Goal: Information Seeking & Learning: Learn about a topic

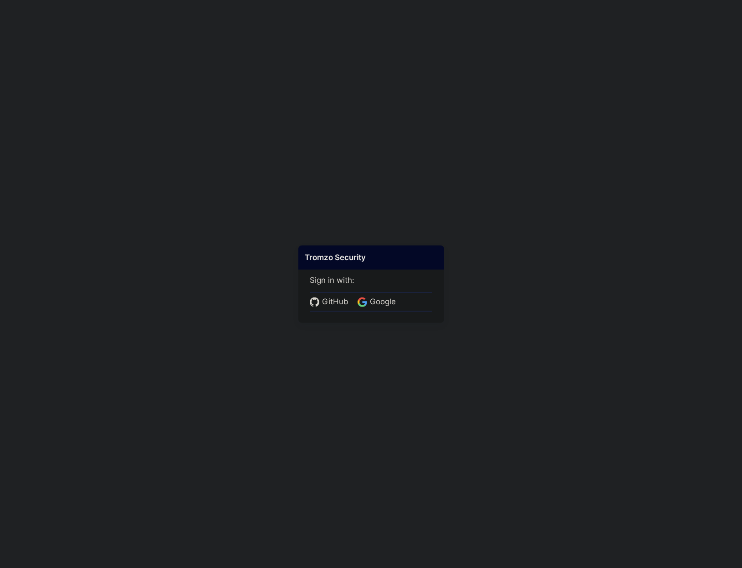
click at [306, 302] on div "Tromzo Security Sign in with: GitHub Google" at bounding box center [371, 284] width 146 height 78
click at [321, 304] on span "GitHub" at bounding box center [335, 302] width 32 height 12
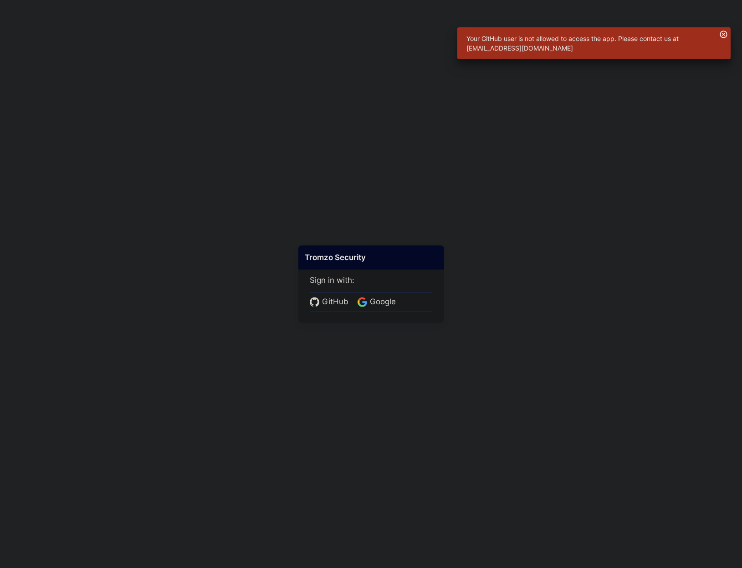
click at [723, 34] on icon "button" at bounding box center [724, 35] width 8 height 8
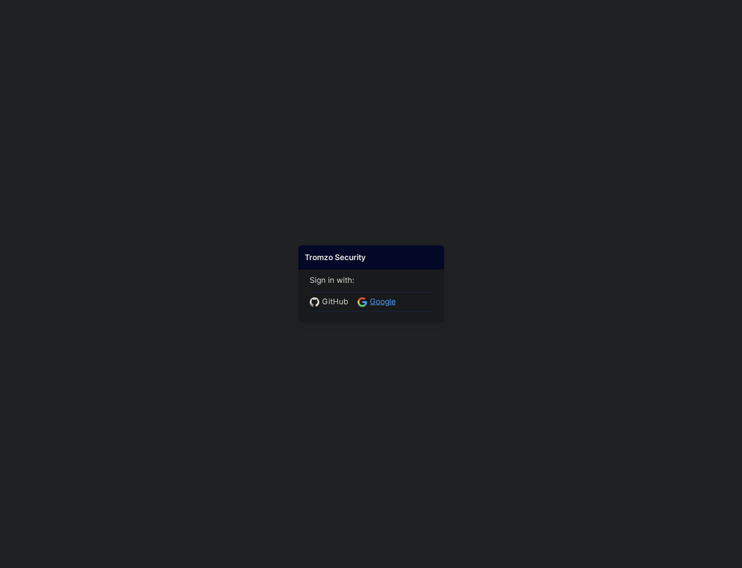
click at [382, 297] on span "Google" at bounding box center [382, 302] width 31 height 12
click at [373, 302] on span "Google" at bounding box center [382, 302] width 31 height 12
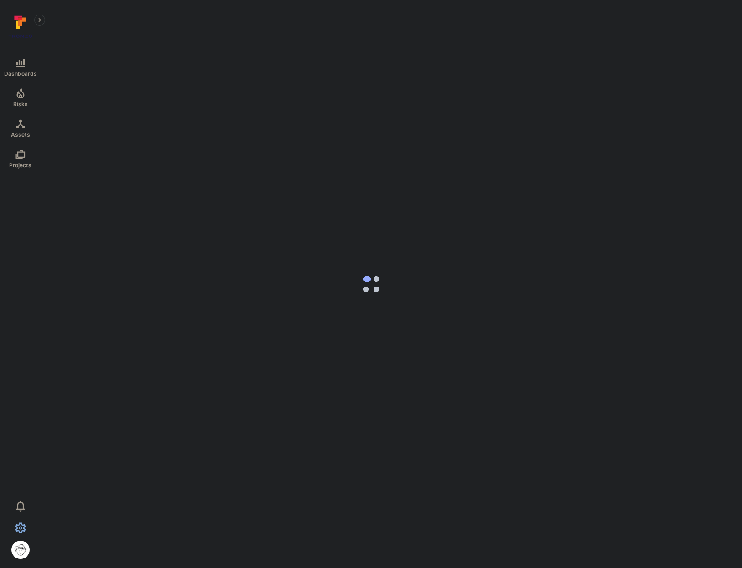
click at [20, 528] on icon "Settings" at bounding box center [20, 528] width 11 height 11
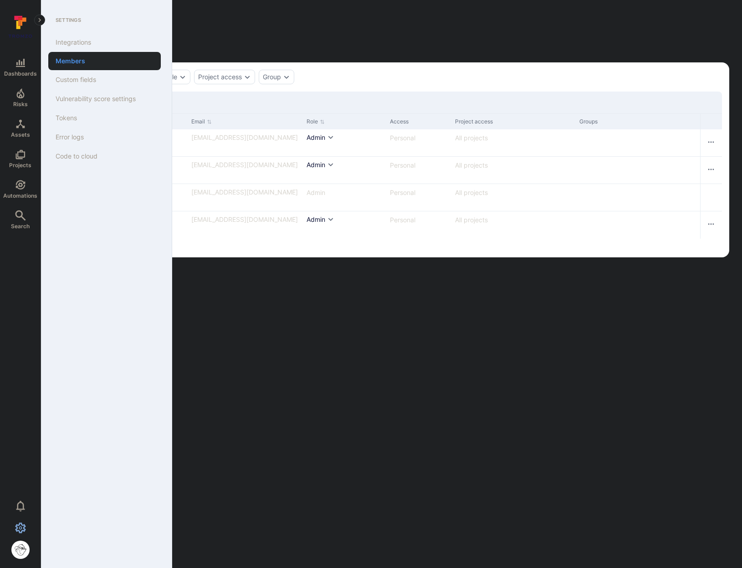
click at [20, 528] on icon "Settings" at bounding box center [20, 528] width 11 height 11
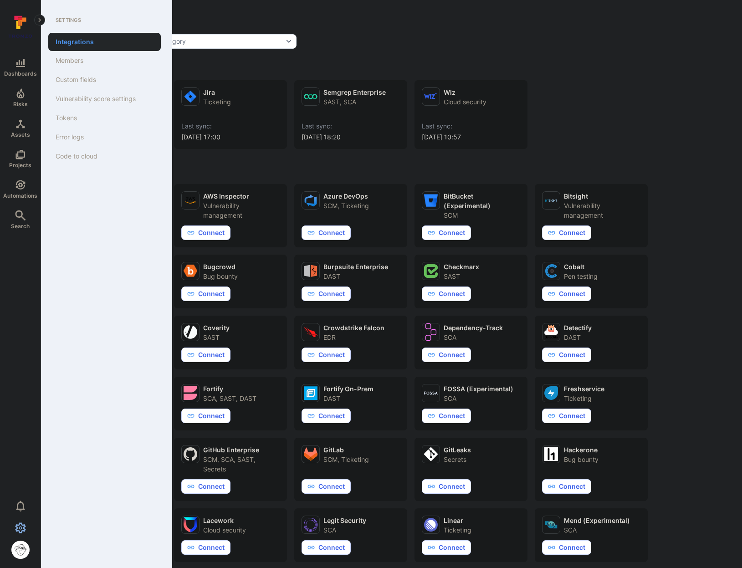
click at [20, 528] on icon "Settings" at bounding box center [20, 528] width 11 height 11
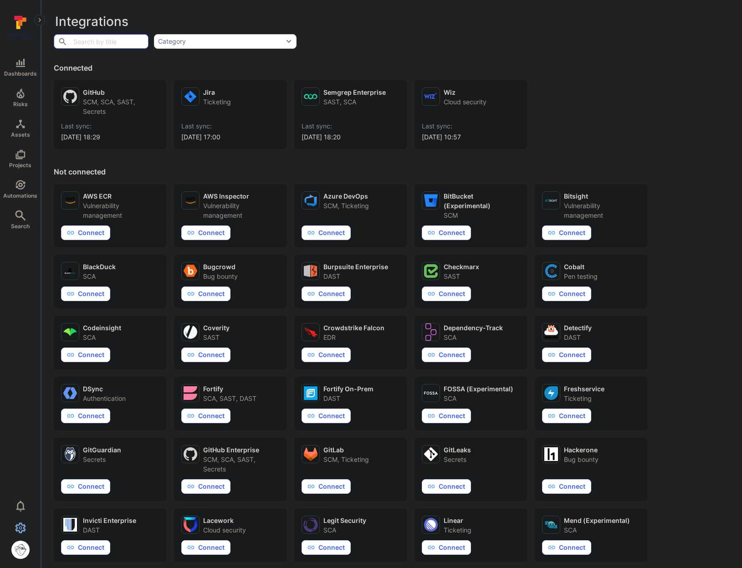
click at [16, 524] on icon "Settings" at bounding box center [20, 528] width 11 height 11
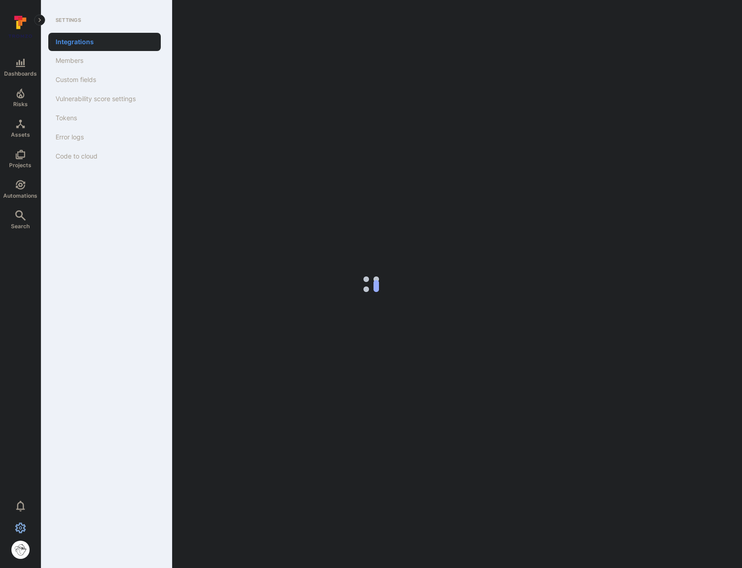
click at [16, 524] on icon "Settings" at bounding box center [20, 528] width 11 height 11
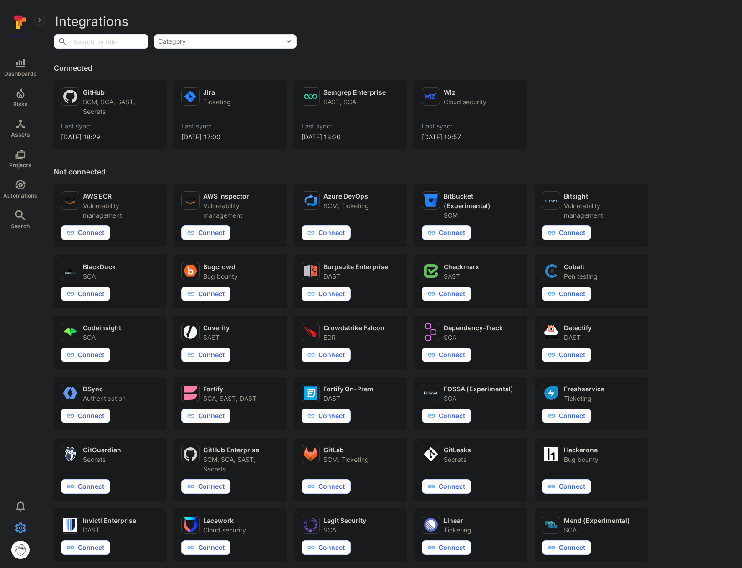
click at [136, 174] on div "Not connected AWS ECR Vulnerability management Connect AWS Inspector Vulnerabil…" at bounding box center [392, 546] width 676 height 758
click at [105, 114] on div "SCM, SCA, SAST, Secrets" at bounding box center [121, 106] width 77 height 19
click at [25, 185] on icon "Automations" at bounding box center [20, 184] width 11 height 11
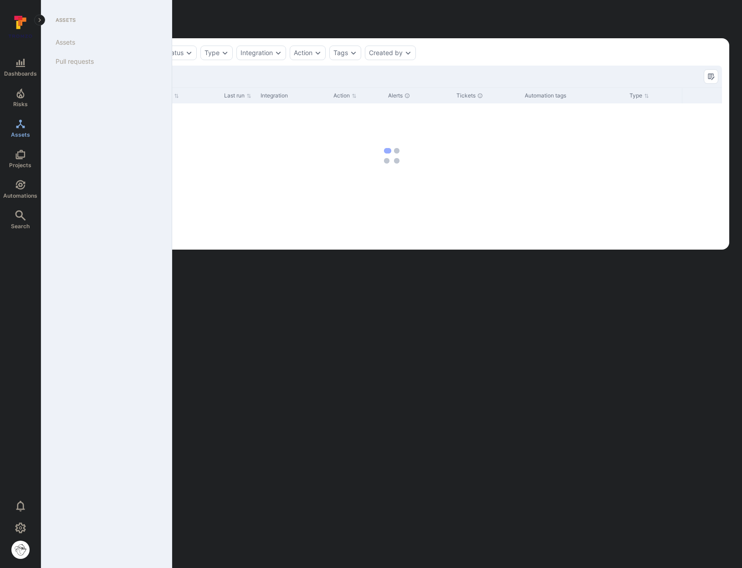
click at [22, 126] on icon "Assets" at bounding box center [20, 123] width 9 height 9
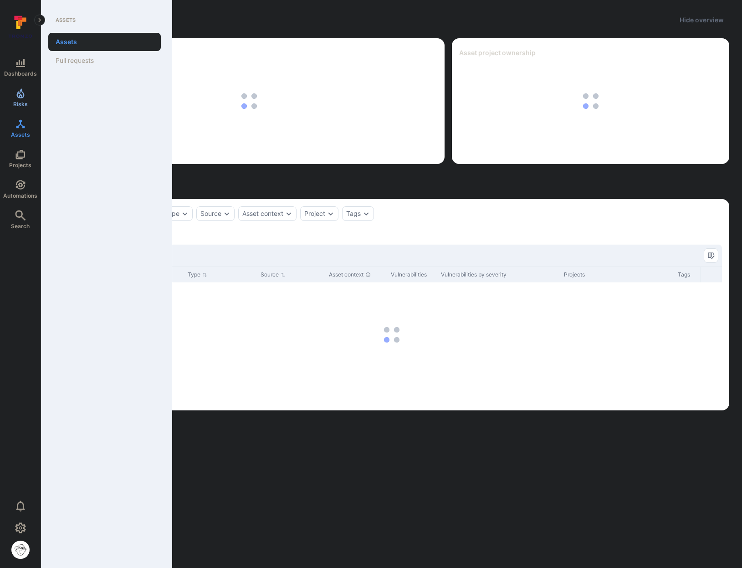
click at [12, 92] on link "Risks" at bounding box center [20, 97] width 41 height 27
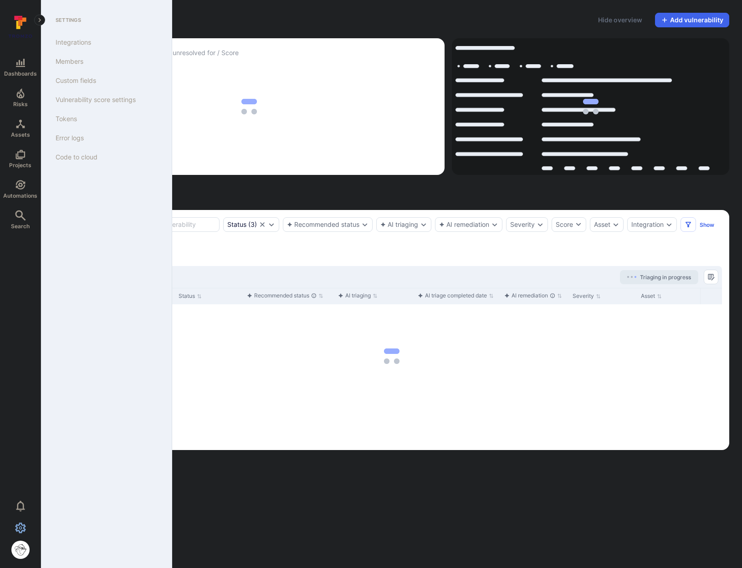
click at [24, 528] on icon "Settings" at bounding box center [20, 528] width 11 height 10
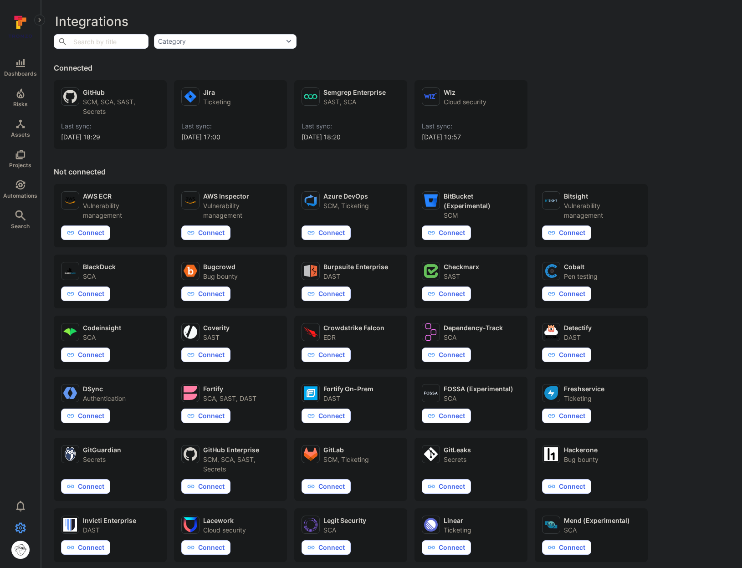
click at [210, 169] on div "Not connected AWS ECR Vulnerability management Connect AWS Inspector Vulnerabil…" at bounding box center [392, 546] width 676 height 758
click at [377, 118] on link "Semgrep Enterprise SAST, SCA Last sync: 2025/08/27 at 18:20" at bounding box center [351, 114] width 98 height 54
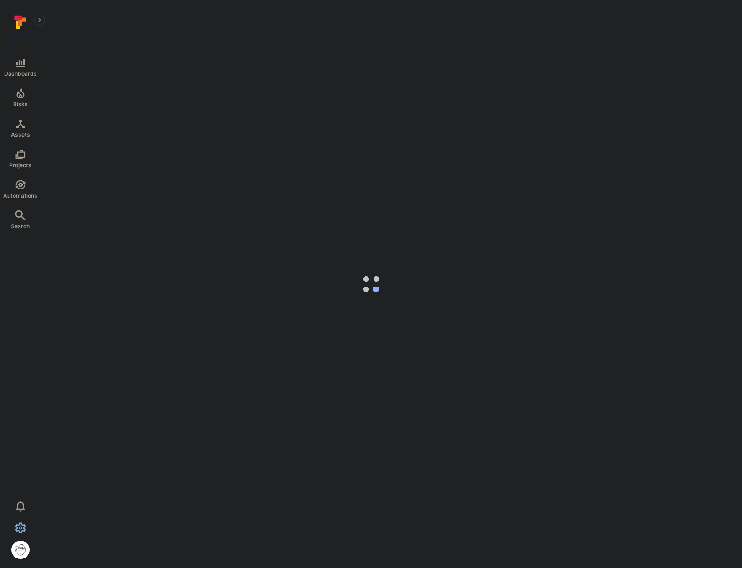
click at [20, 526] on icon "Settings" at bounding box center [20, 528] width 11 height 11
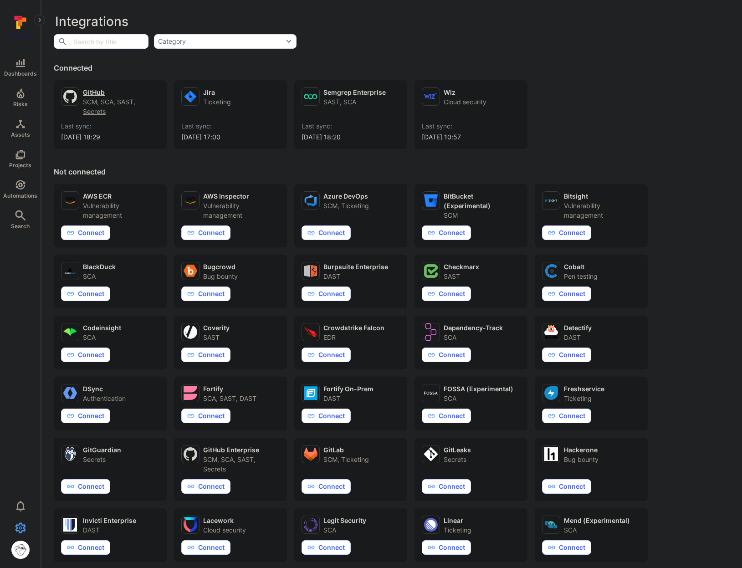
click at [107, 118] on link "GitHub SCM, SCA, SAST, Secrets Last sync: 2025/08/27 at 18:29" at bounding box center [110, 114] width 98 height 54
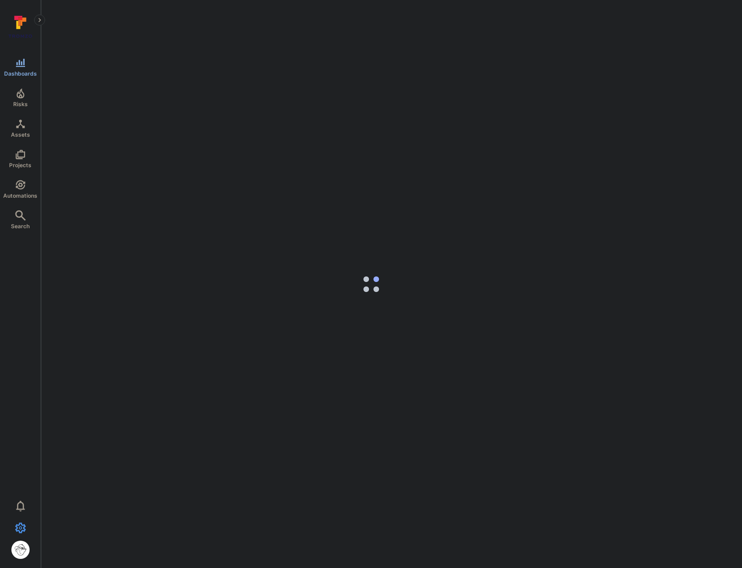
click at [22, 71] on span "Dashboards" at bounding box center [20, 73] width 33 height 7
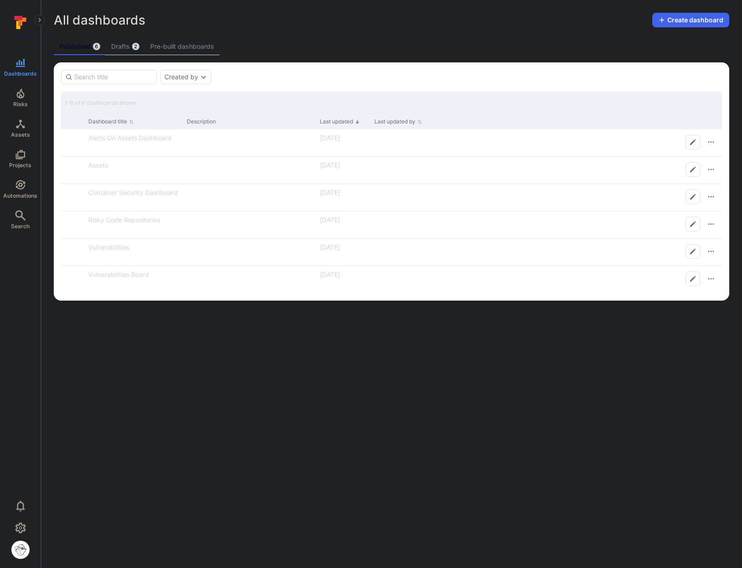
click at [261, 325] on body "Dashboards Risks Assets Projects Automations Search 0 Dashboards All dashboards…" at bounding box center [371, 284] width 742 height 568
click at [116, 247] on link "Vulnerabilities" at bounding box center [108, 247] width 41 height 8
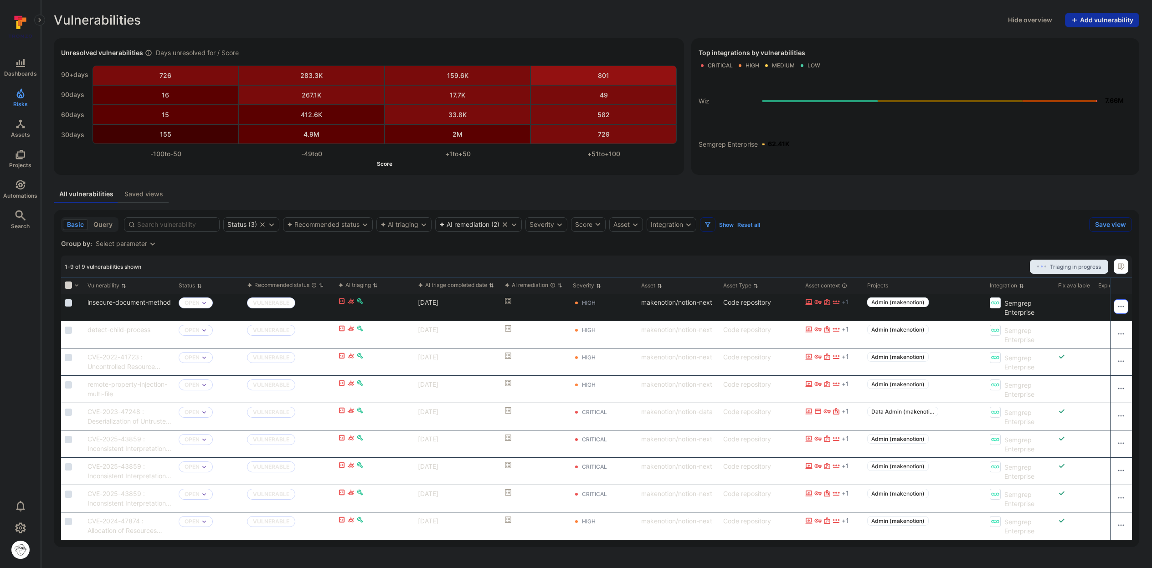
click at [742, 307] on icon "Row actions menu" at bounding box center [1120, 306] width 7 height 7
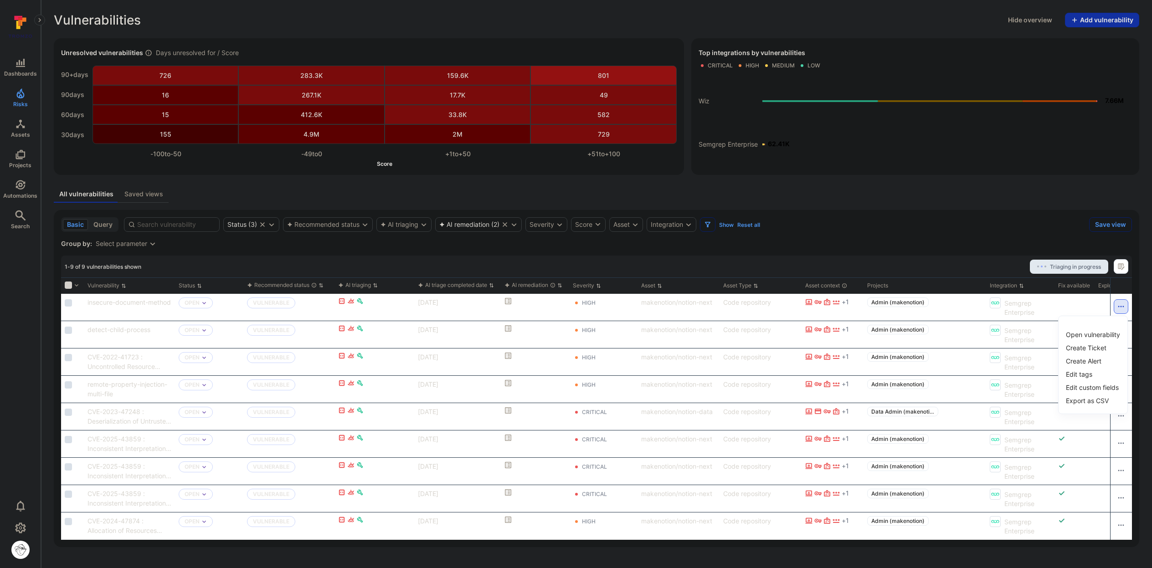
click at [742, 309] on div at bounding box center [576, 284] width 1152 height 568
click at [247, 225] on div "Status ( 3 )" at bounding box center [242, 224] width 30 height 7
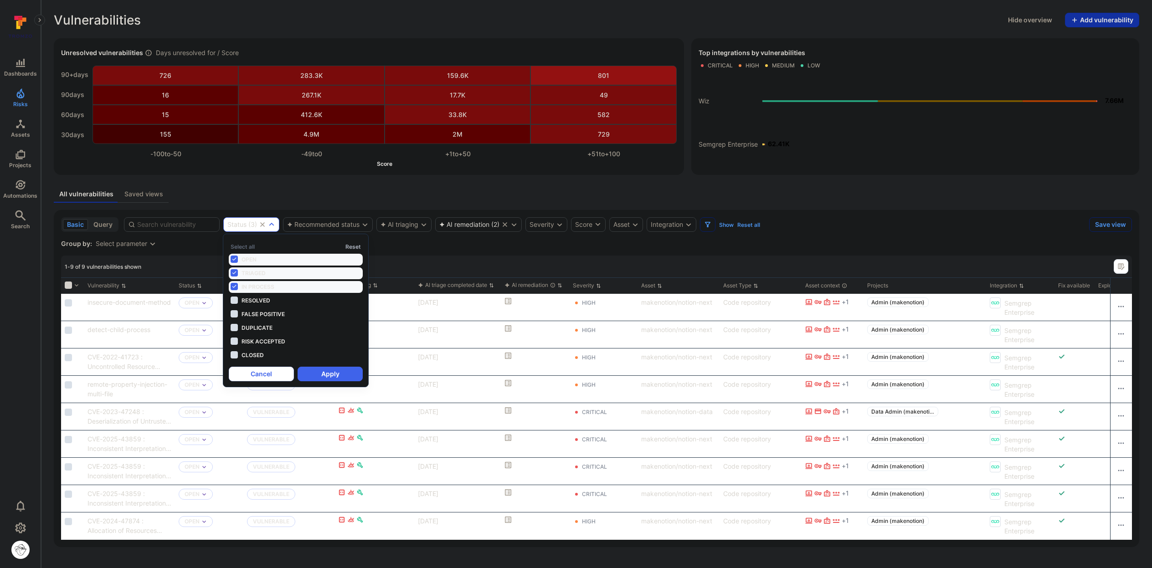
scroll to position [7, 0]
click at [269, 297] on span "Resolved" at bounding box center [255, 300] width 29 height 7
click at [271, 315] on span "False positive" at bounding box center [262, 314] width 43 height 7
click at [322, 374] on button "Apply" at bounding box center [329, 374] width 65 height 15
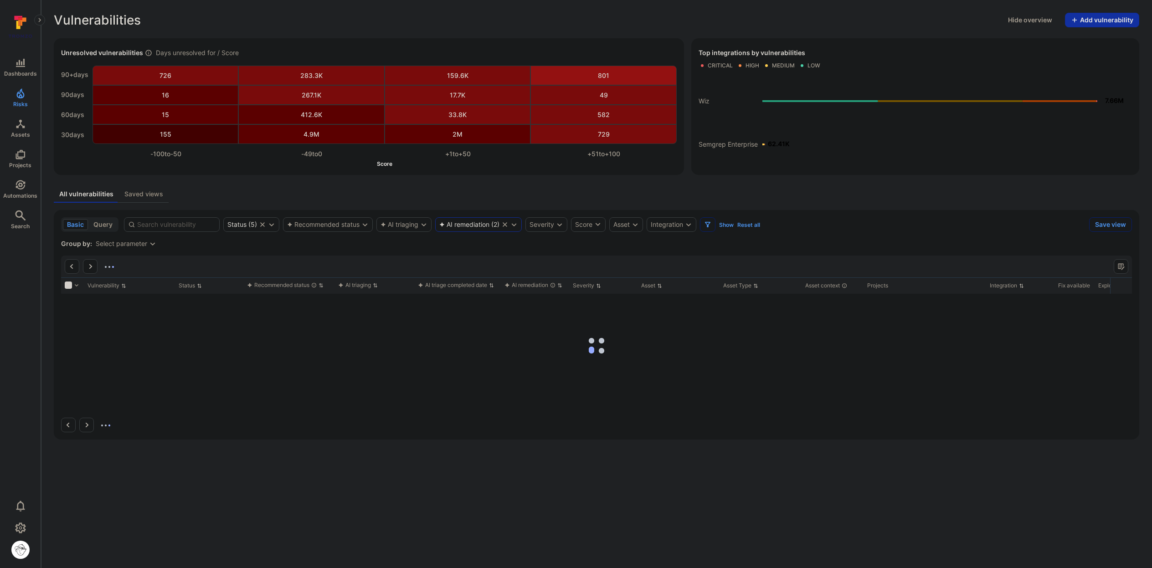
click at [462, 225] on div "AI remediation" at bounding box center [464, 224] width 50 height 7
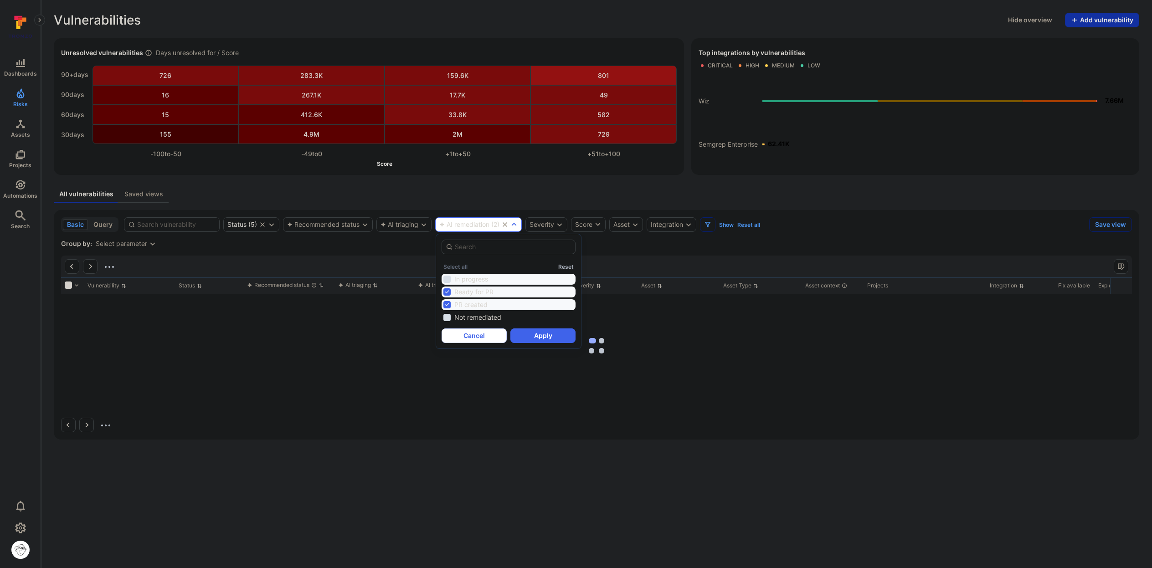
click at [474, 281] on li "In progress" at bounding box center [508, 279] width 134 height 11
click at [488, 319] on li "Not remediated" at bounding box center [508, 317] width 134 height 11
click at [532, 336] on button "Apply" at bounding box center [542, 335] width 65 height 15
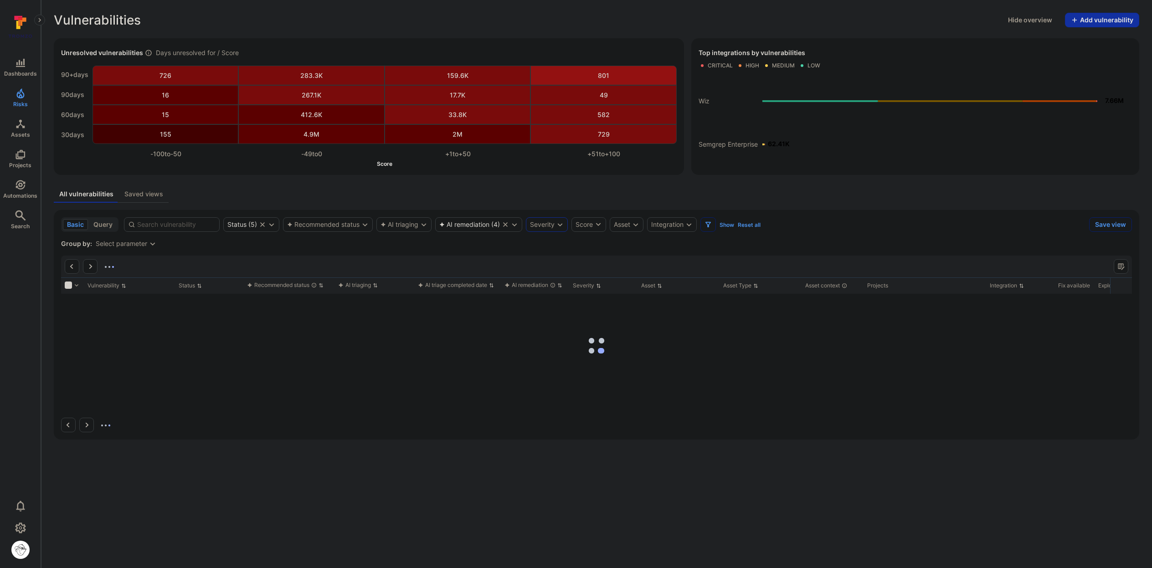
click at [545, 222] on div "Severity" at bounding box center [542, 224] width 25 height 7
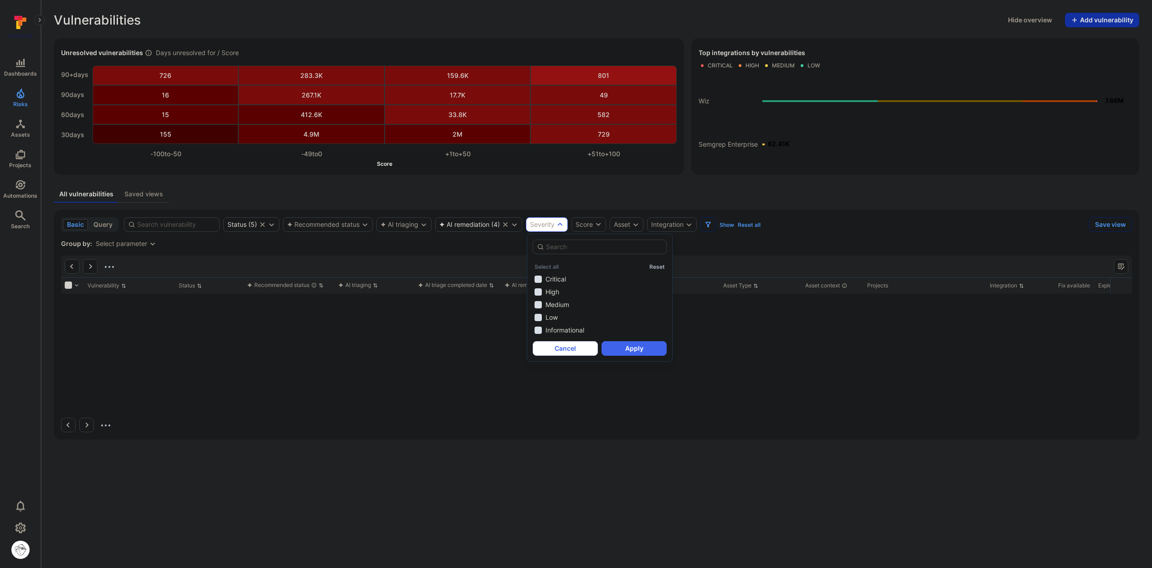
click at [544, 224] on div "Severity" at bounding box center [542, 224] width 25 height 7
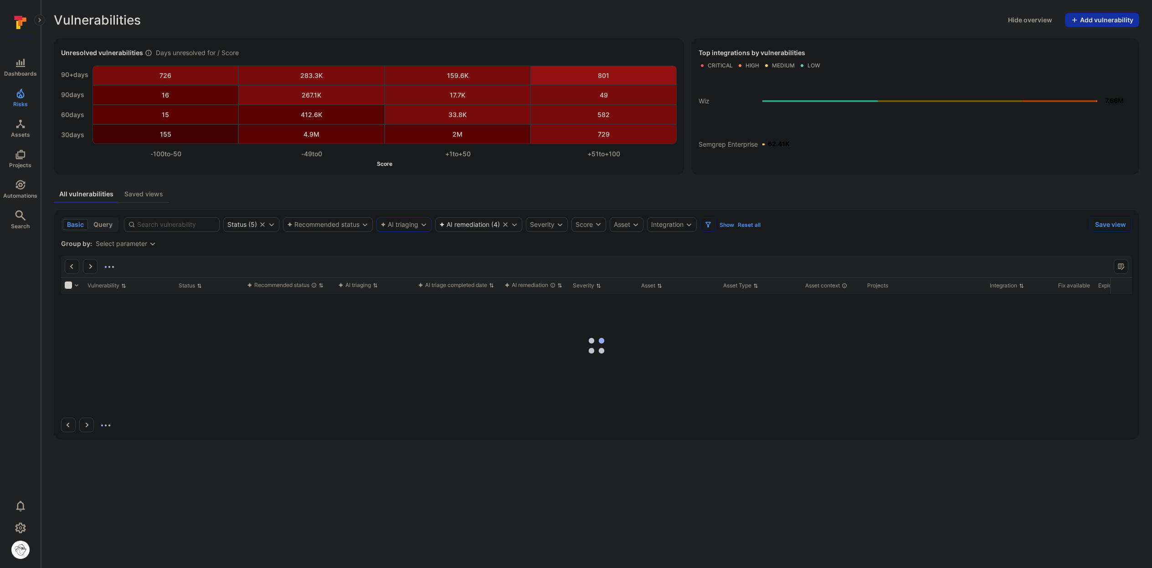
click at [396, 227] on div "AI triaging" at bounding box center [399, 224] width 38 height 7
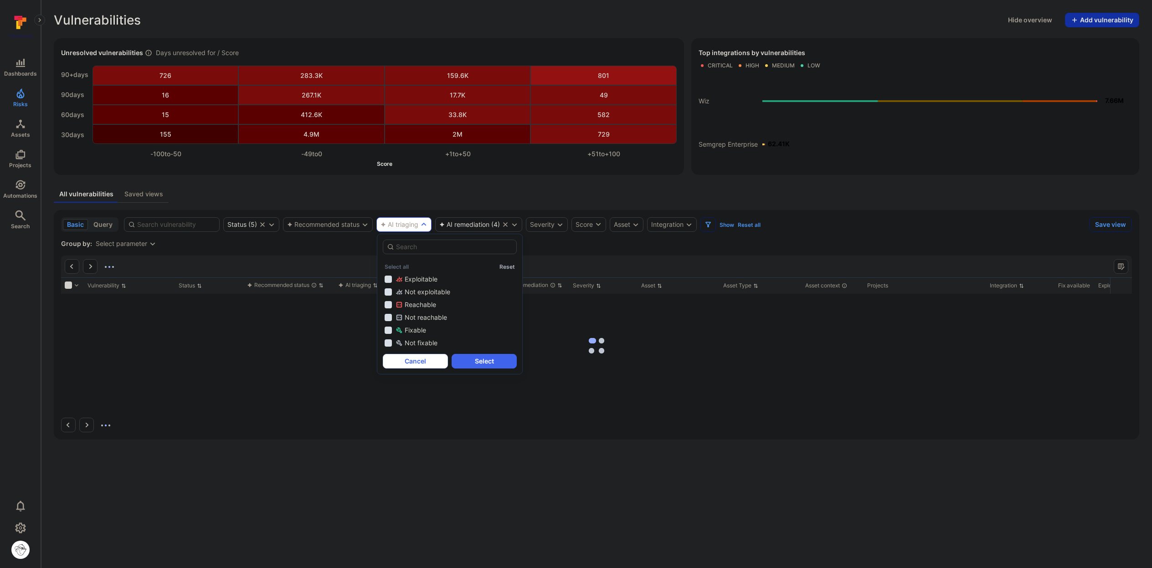
click at [400, 227] on div "AI triaging" at bounding box center [399, 224] width 38 height 7
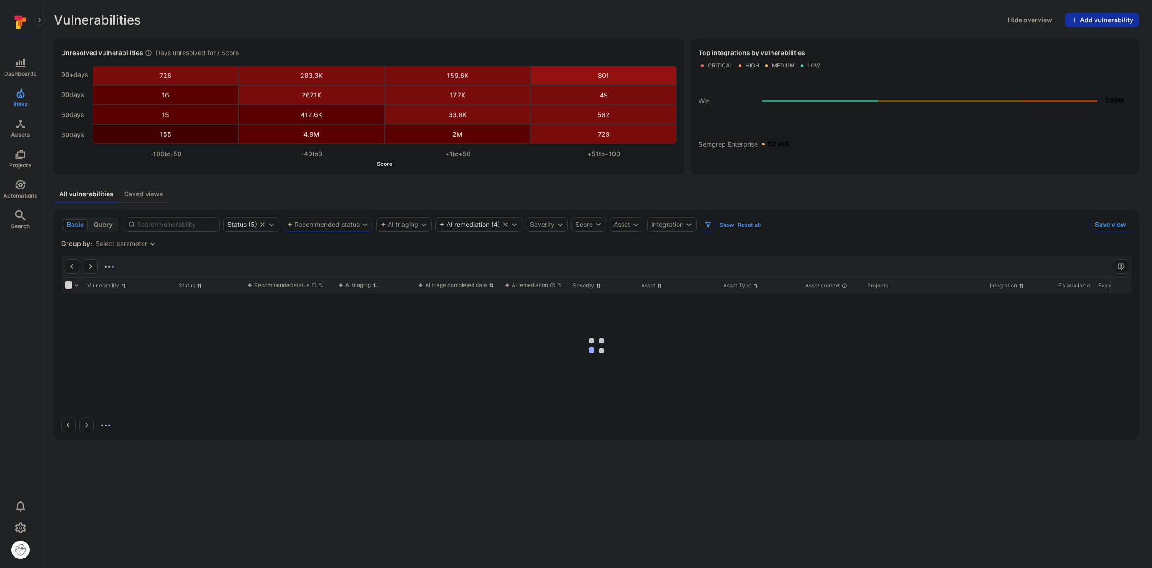
click at [317, 222] on div "Recommended status" at bounding box center [323, 224] width 72 height 7
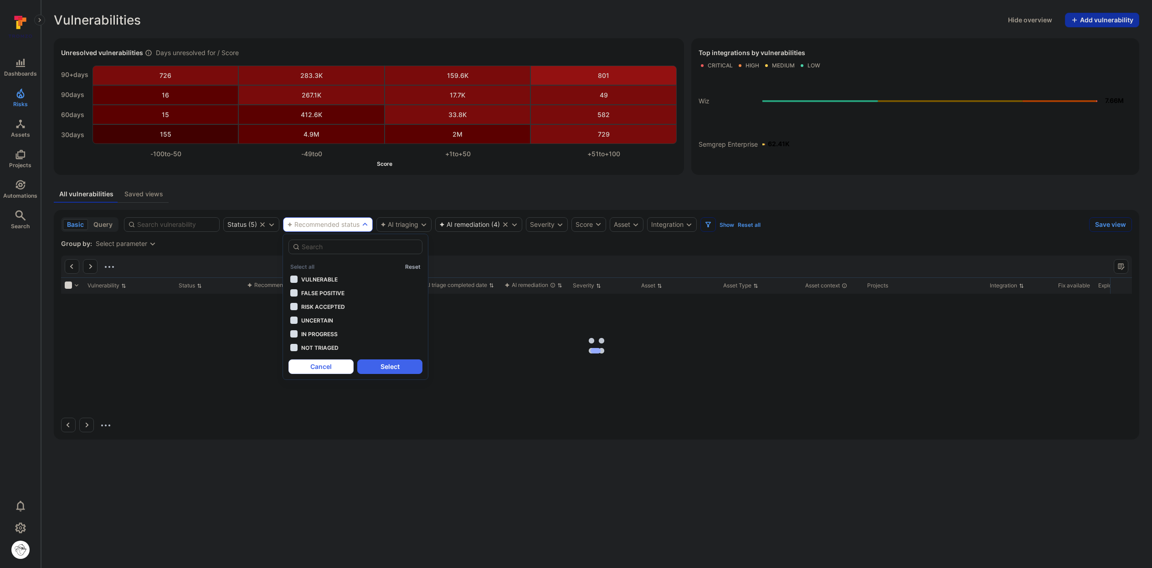
click at [320, 225] on div "Recommended status" at bounding box center [323, 224] width 72 height 7
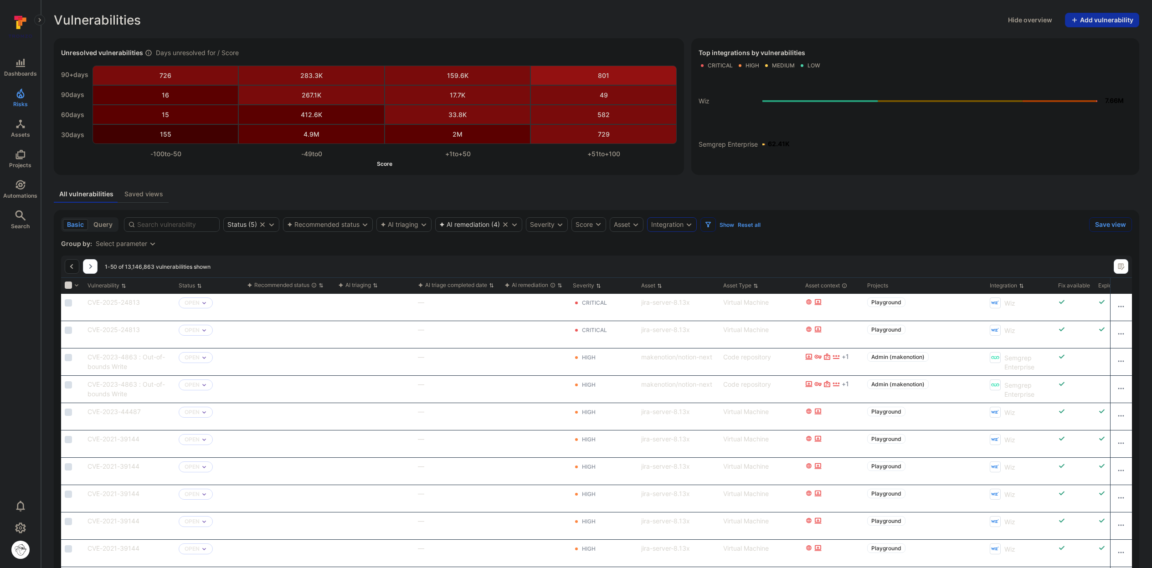
click at [668, 227] on div "Integration" at bounding box center [667, 224] width 32 height 7
click at [685, 248] on input "autocomplete options" at bounding box center [726, 246] width 117 height 9
type input "se"
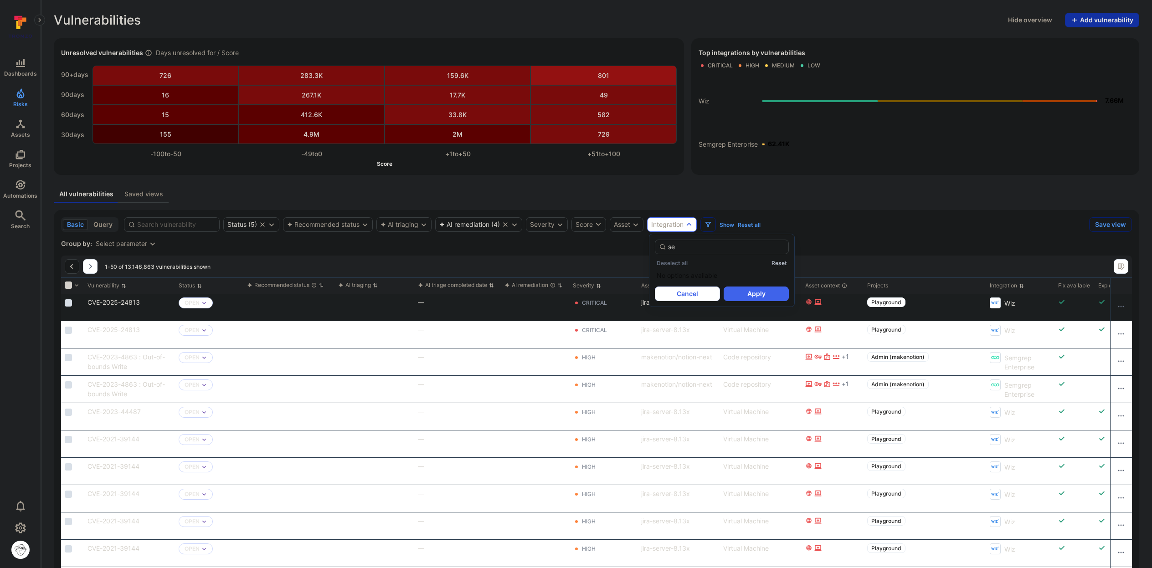
click at [702, 294] on button "Cancel" at bounding box center [687, 294] width 65 height 15
click at [742, 308] on icon "Row actions menu" at bounding box center [1120, 306] width 7 height 7
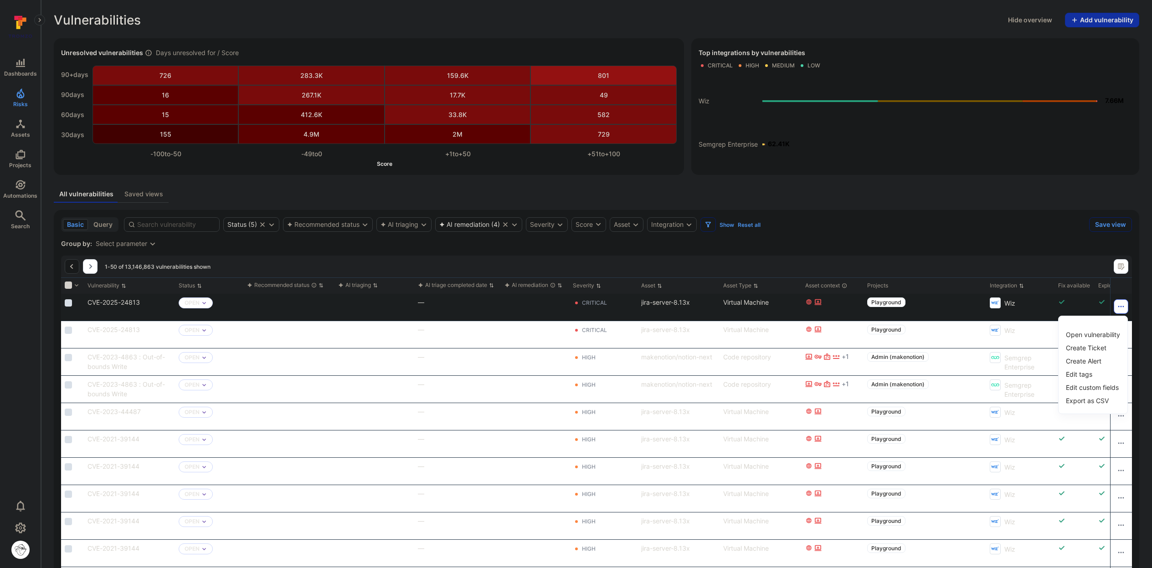
click at [742, 308] on div at bounding box center [576, 284] width 1152 height 568
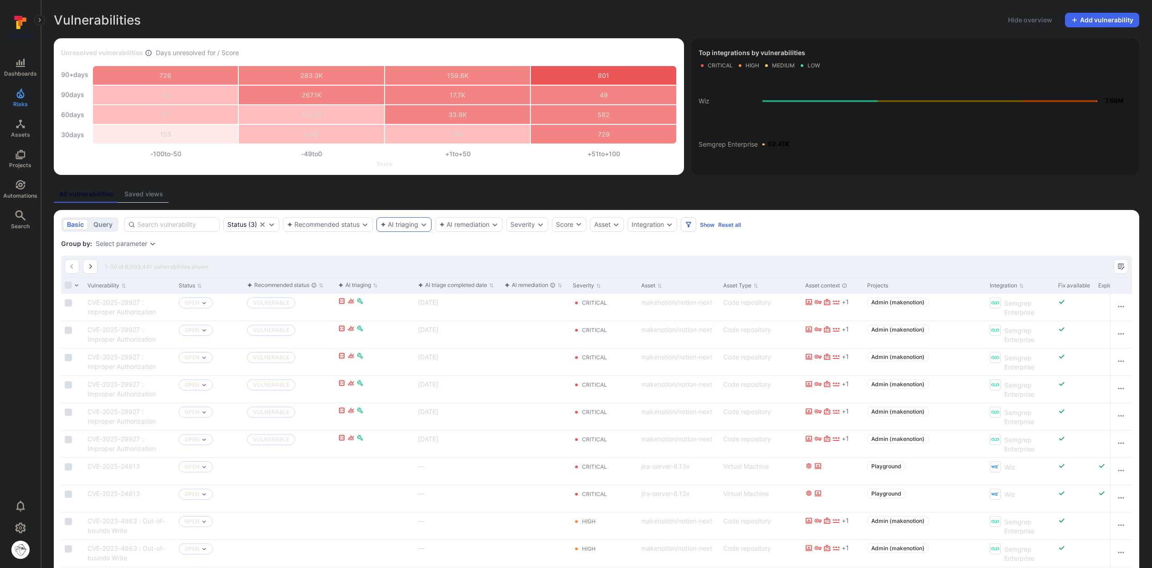
click at [404, 221] on div "AI triaging" at bounding box center [399, 224] width 38 height 7
click at [320, 225] on div "Recommended status" at bounding box center [323, 224] width 72 height 7
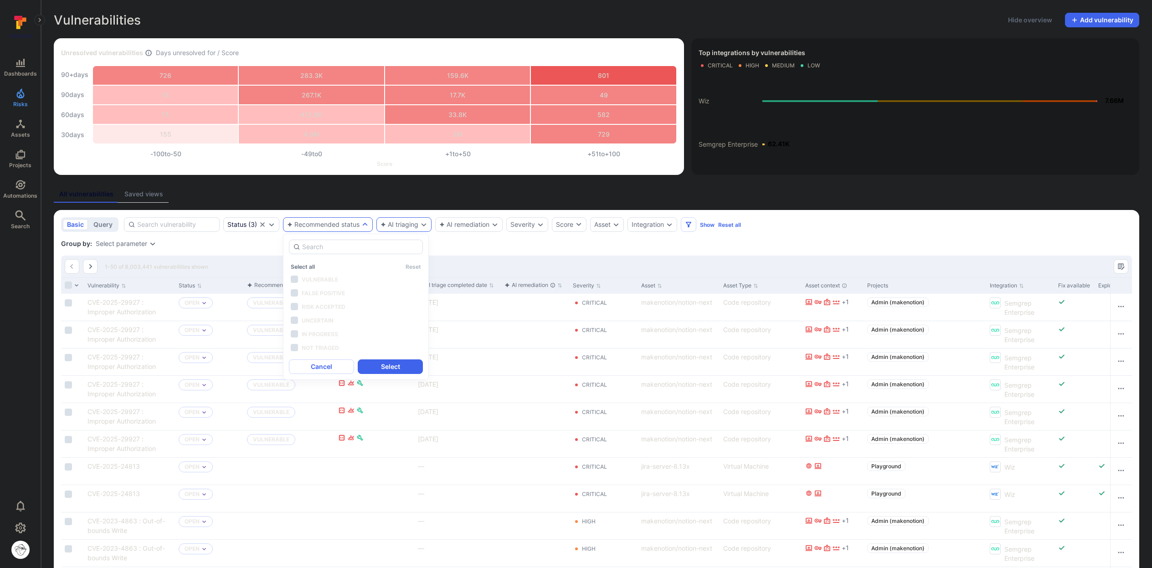
click at [390, 222] on div "AI triaging" at bounding box center [399, 224] width 38 height 7
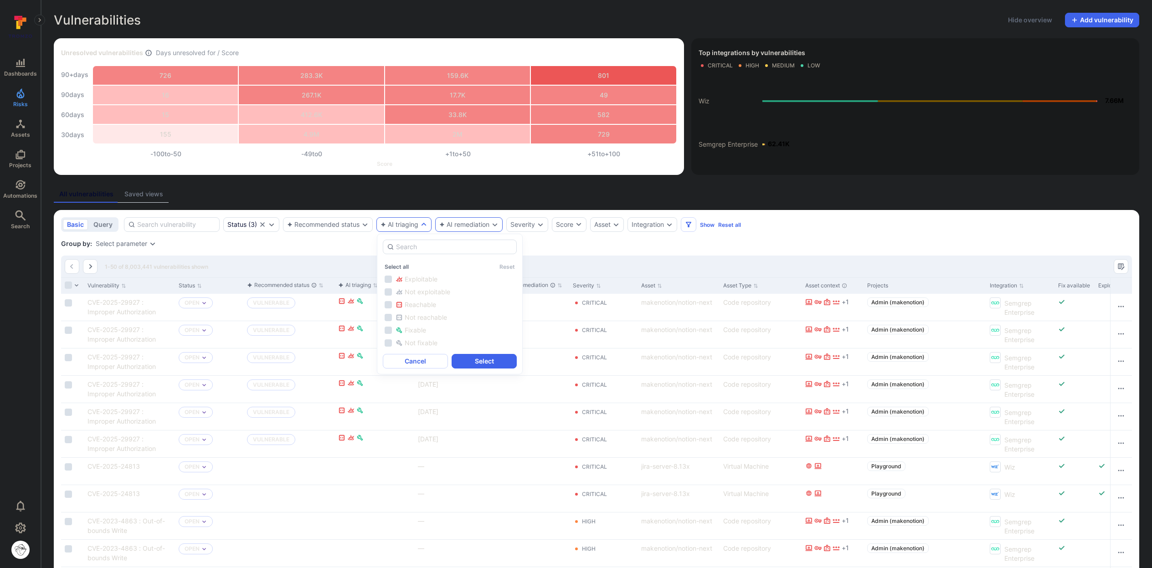
click at [454, 225] on div "AI remediation" at bounding box center [464, 224] width 50 height 7
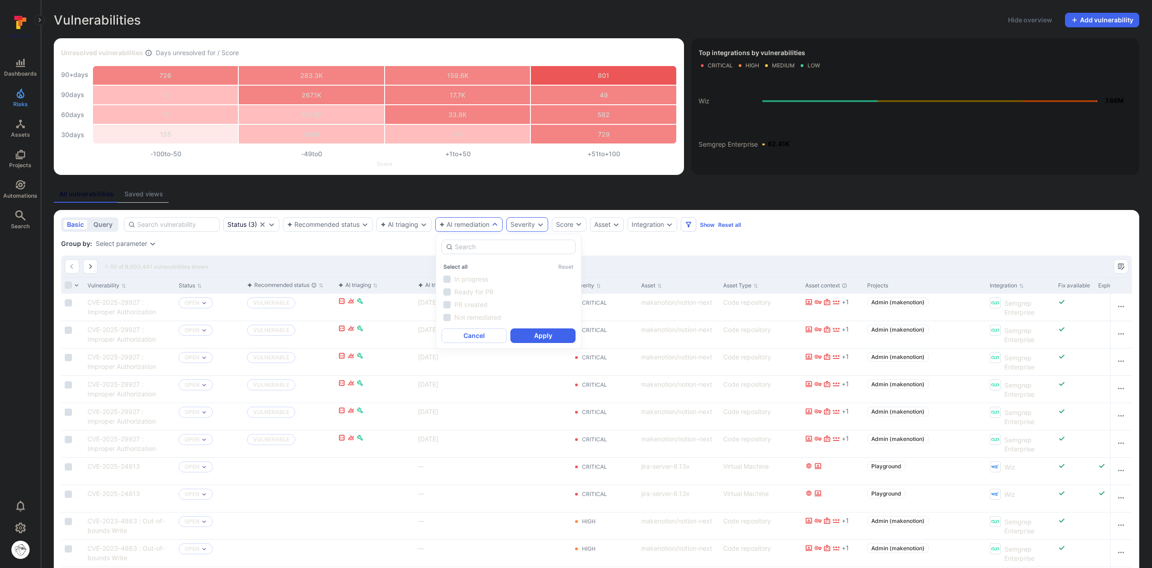
click at [516, 226] on div "Severity" at bounding box center [522, 224] width 25 height 7
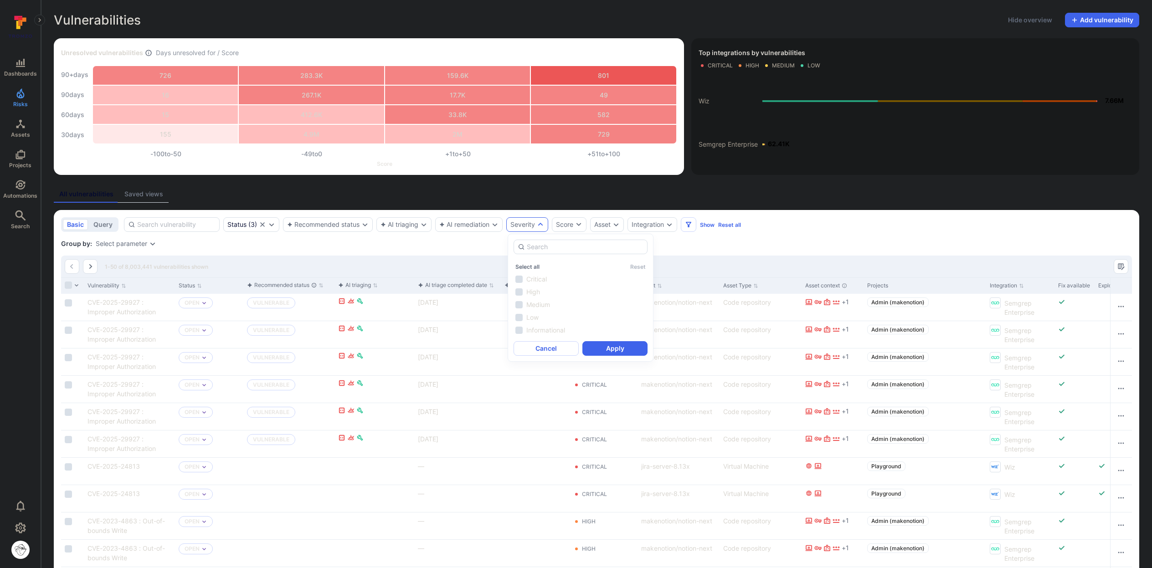
click at [149, 199] on button "Saved views" at bounding box center [144, 194] width 50 height 17
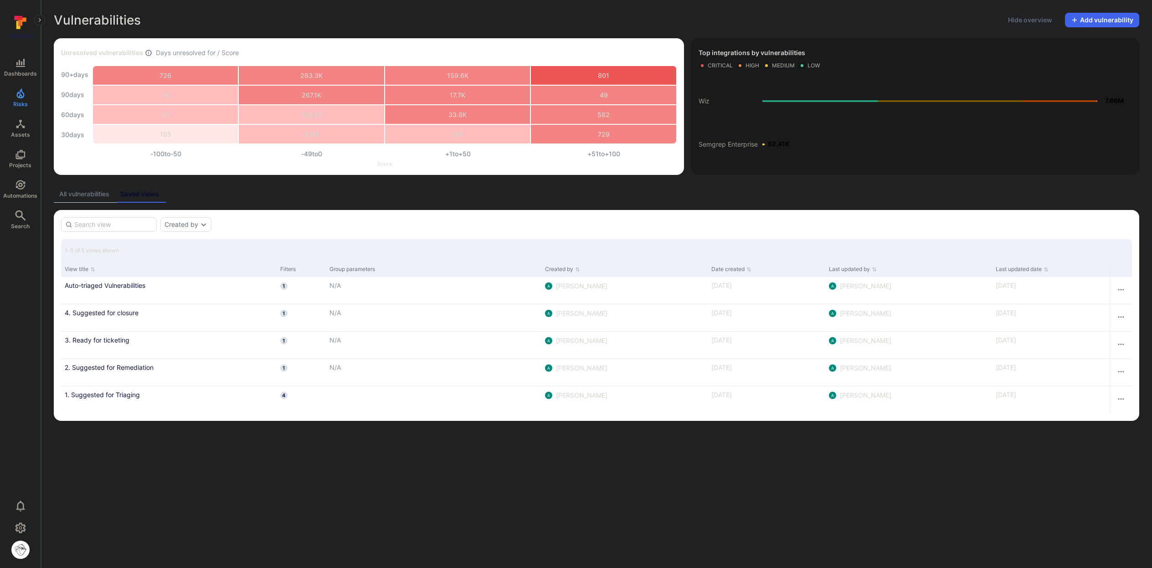
click at [92, 198] on div "All vulnerabilities" at bounding box center [84, 194] width 50 height 9
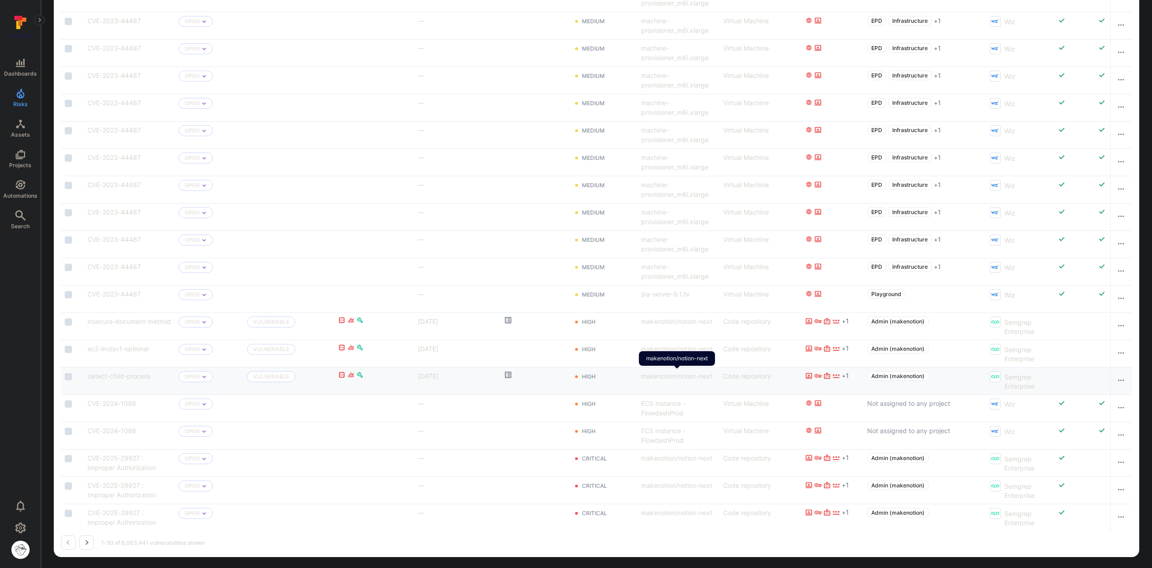
scroll to position [1131, 0]
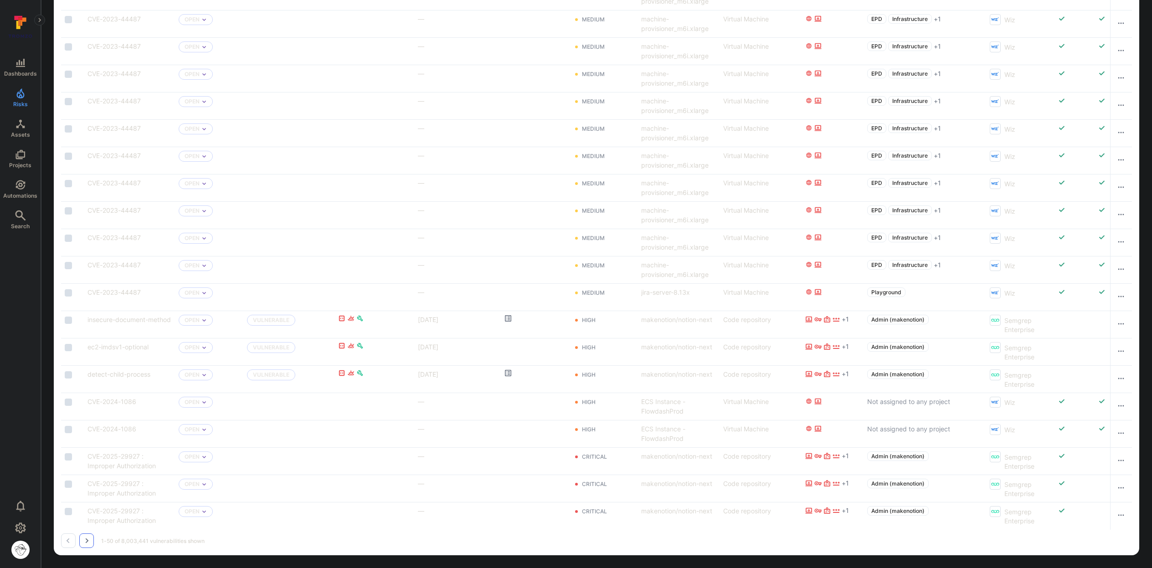
click at [87, 540] on icon "Go to the next page" at bounding box center [87, 540] width 3 height 5
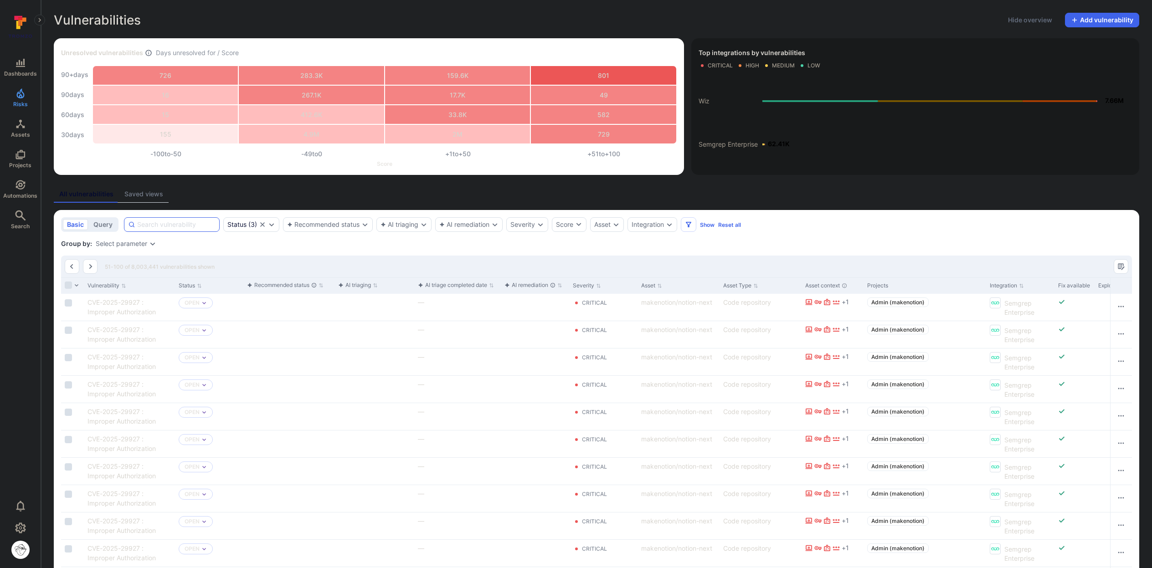
click at [168, 225] on input at bounding box center [176, 224] width 78 height 9
paste input "110615422"
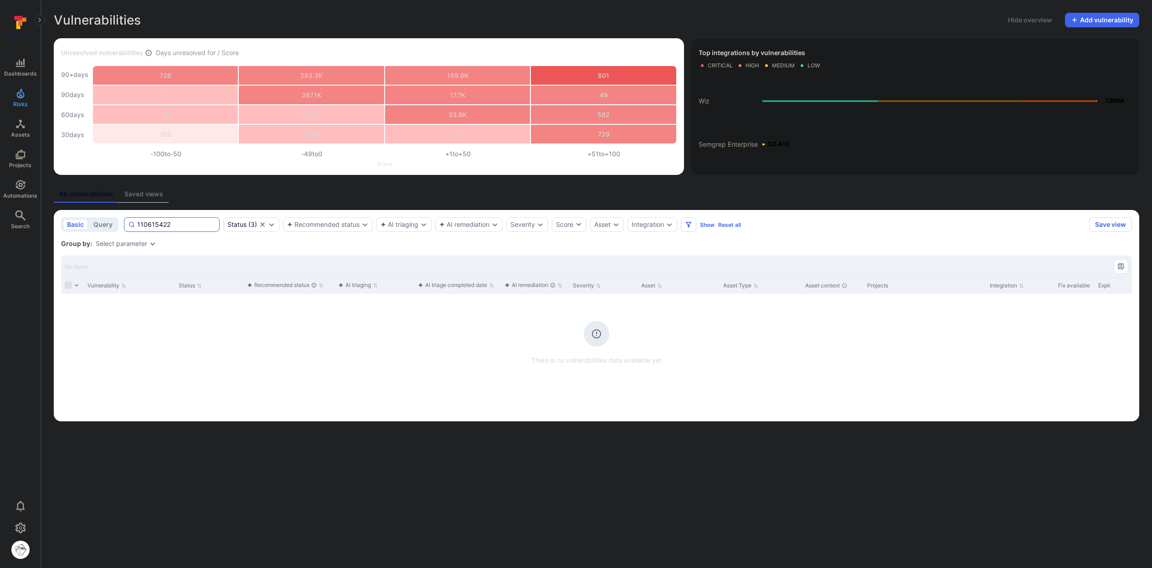
click at [160, 224] on input "110615422" at bounding box center [176, 224] width 78 height 9
paste input "insecure-document-method"
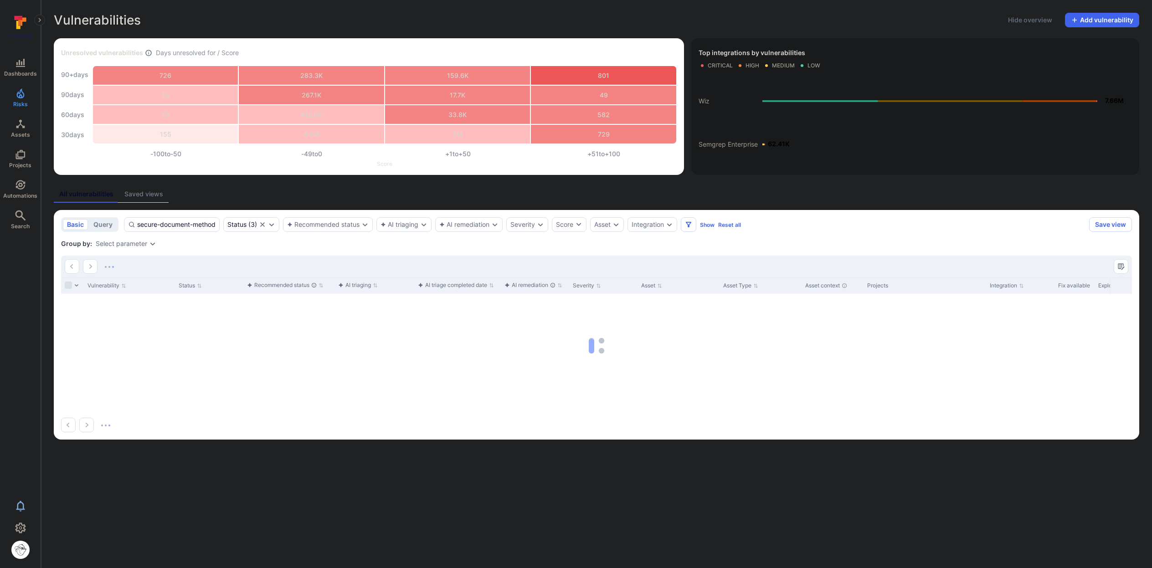
type input "insecure-document-method"
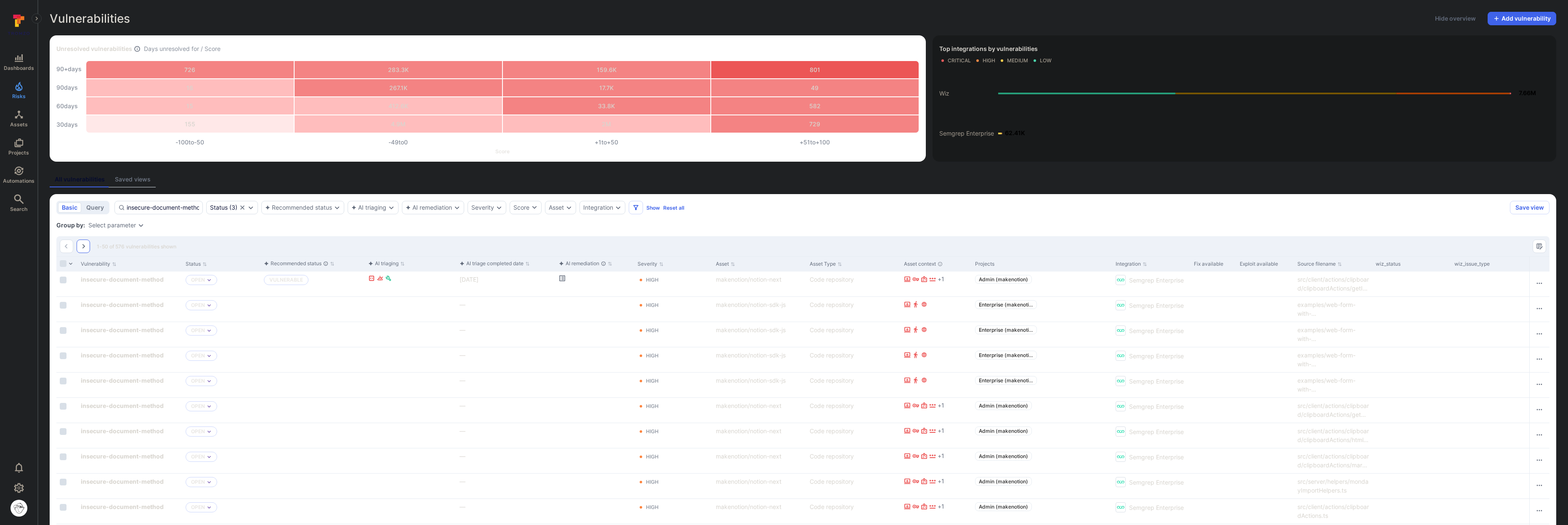
click at [82, 244] on icon "Go to the next page" at bounding box center [83, 246] width 3 height 5
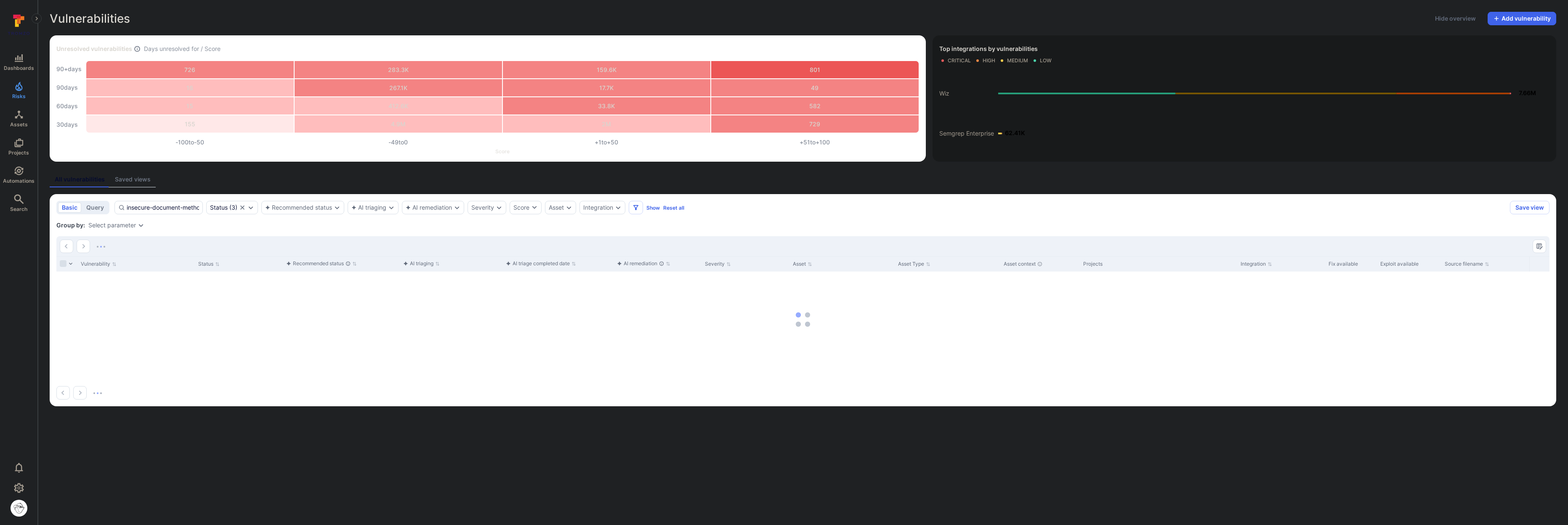
click at [178, 232] on section "basic query insecure-document-method Status ( 3 ) Recommended status AI triagin…" at bounding box center [803, 300] width 1507 height 213
click at [178, 231] on section "basic query insecure-document-method Status ( 3 ) Recommended status AI triagin…" at bounding box center [803, 300] width 1507 height 213
click at [686, 188] on div "All vulnerabilities Saved views basic query insecure-document-method Status ( 3…" at bounding box center [803, 289] width 1507 height 235
click at [686, 170] on div "Vulnerabilities Hide overview Add vulnerability Unresolved vulnerabilities Days…" at bounding box center [803, 209] width 1530 height 418
click at [686, 205] on div "basic query insecure-document-method Status ( 3 ) Recommended status AI triagin…" at bounding box center [782, 207] width 1451 height 14
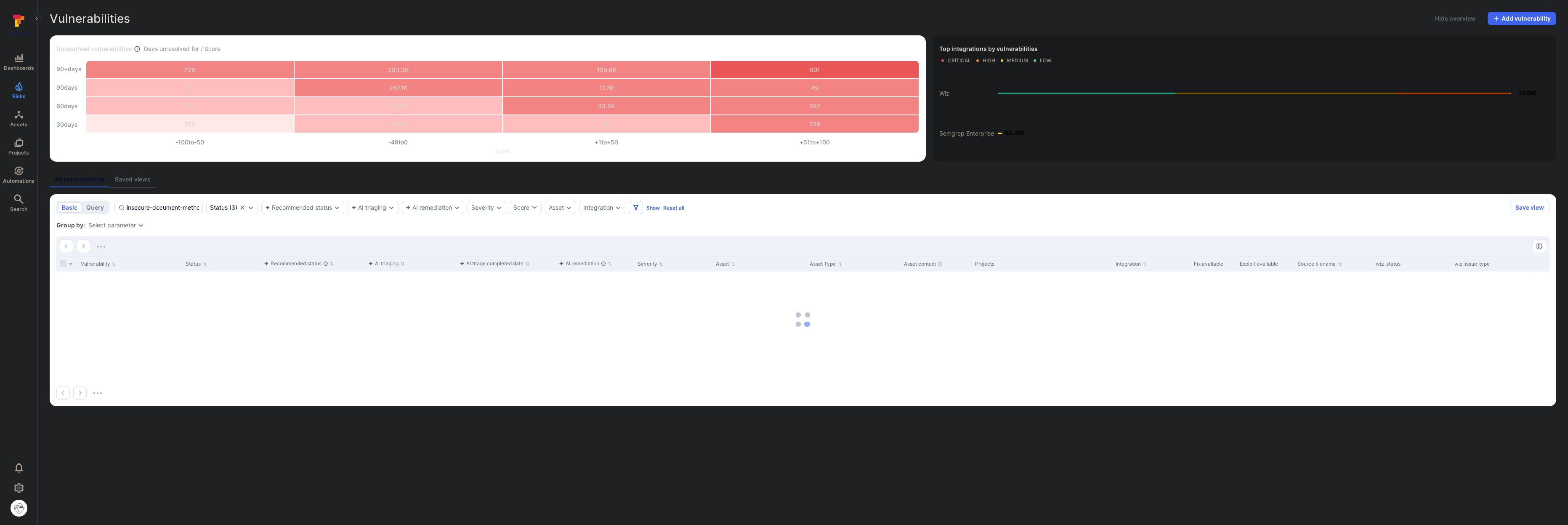
click at [686, 199] on section "basic query insecure-document-method Status ( 3 ) Recommended status AI triagin…" at bounding box center [803, 300] width 1507 height 213
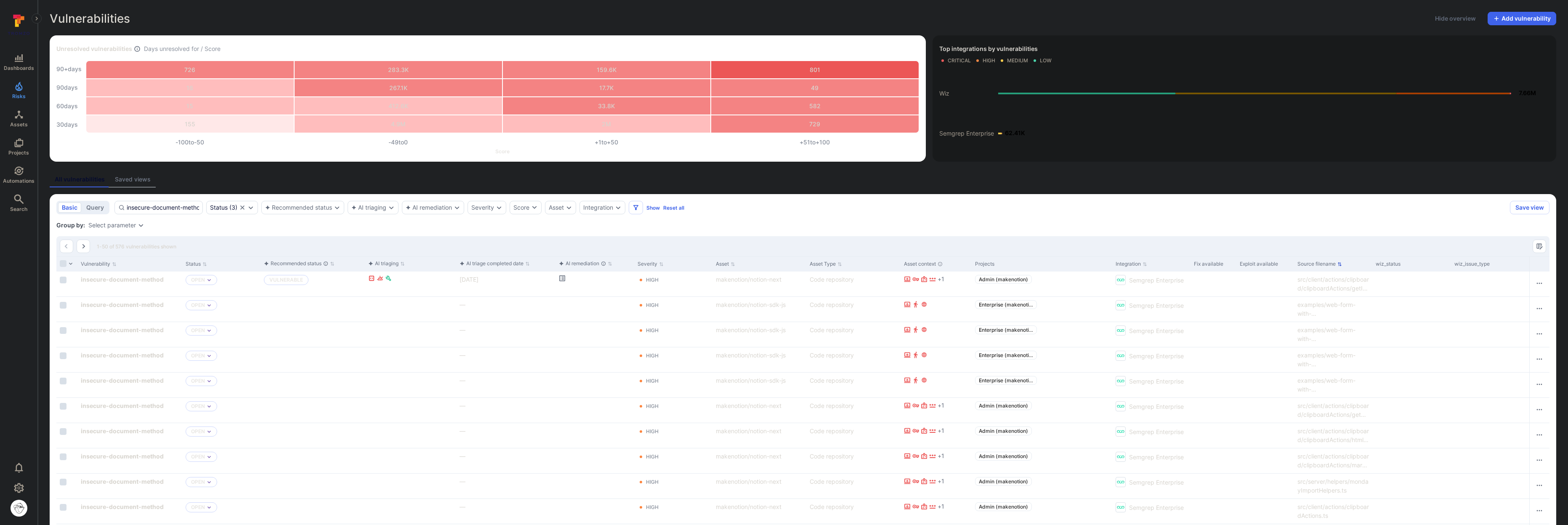
click at [686, 265] on button "Source filename" at bounding box center [1319, 263] width 44 height 6
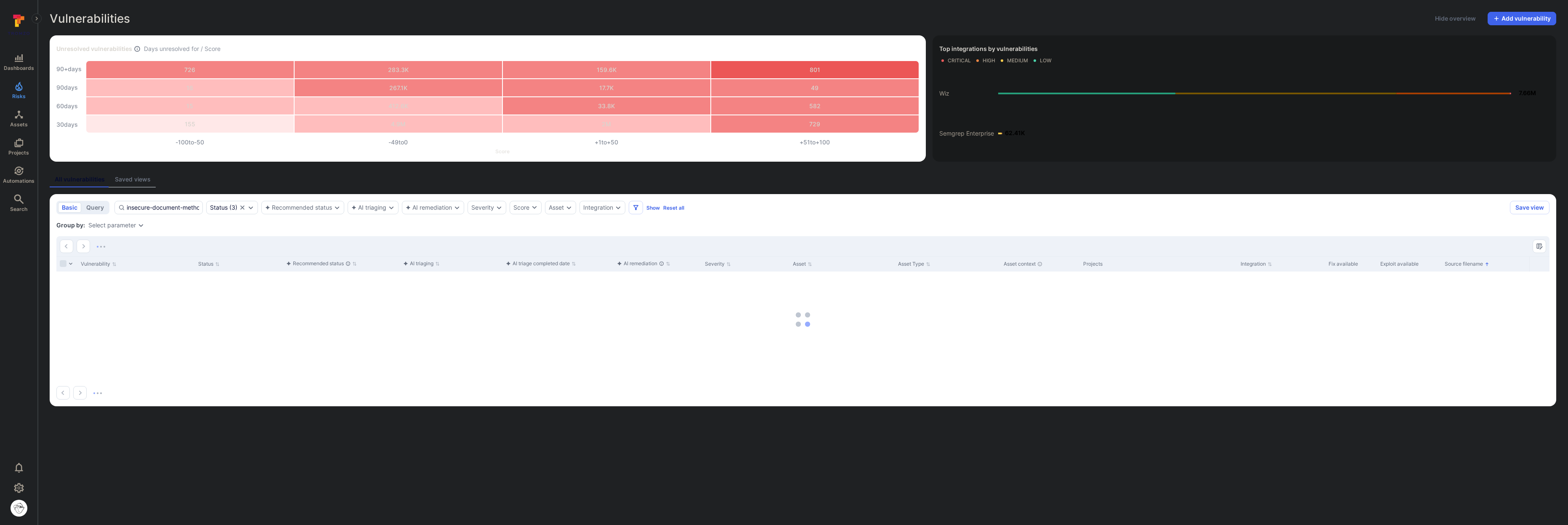
drag, startPoint x: 1252, startPoint y: 388, endPoint x: 1246, endPoint y: 391, distance: 6.7
click at [686, 388] on div at bounding box center [803, 393] width 1493 height 14
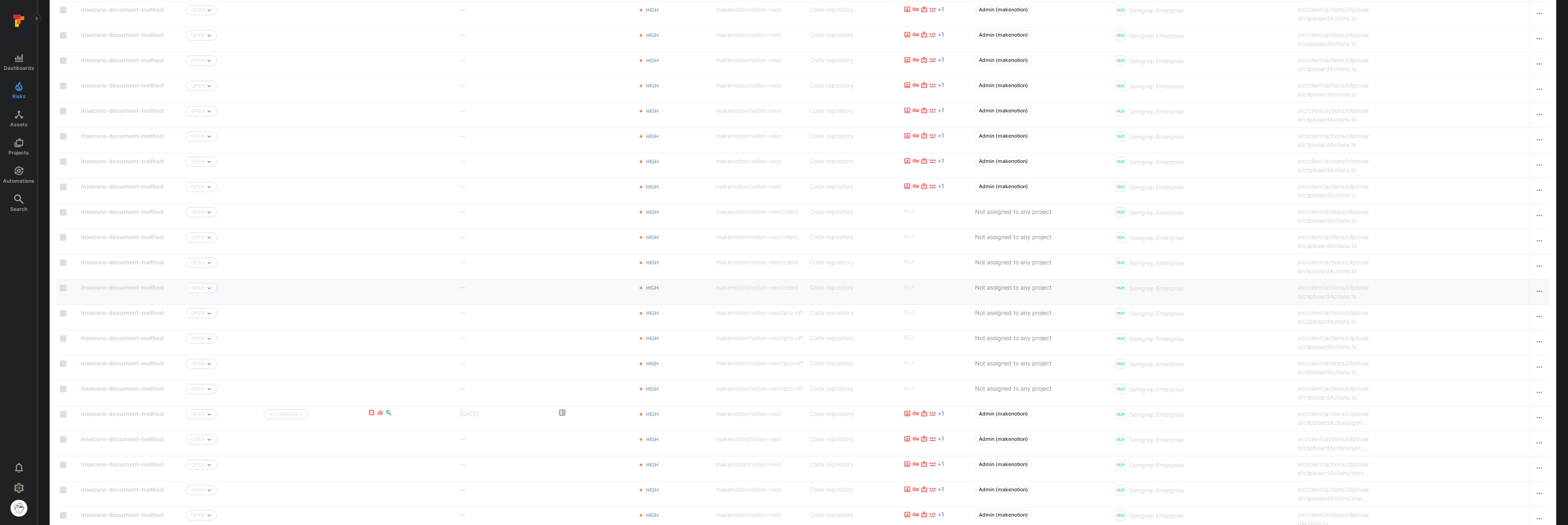
scroll to position [1045, 0]
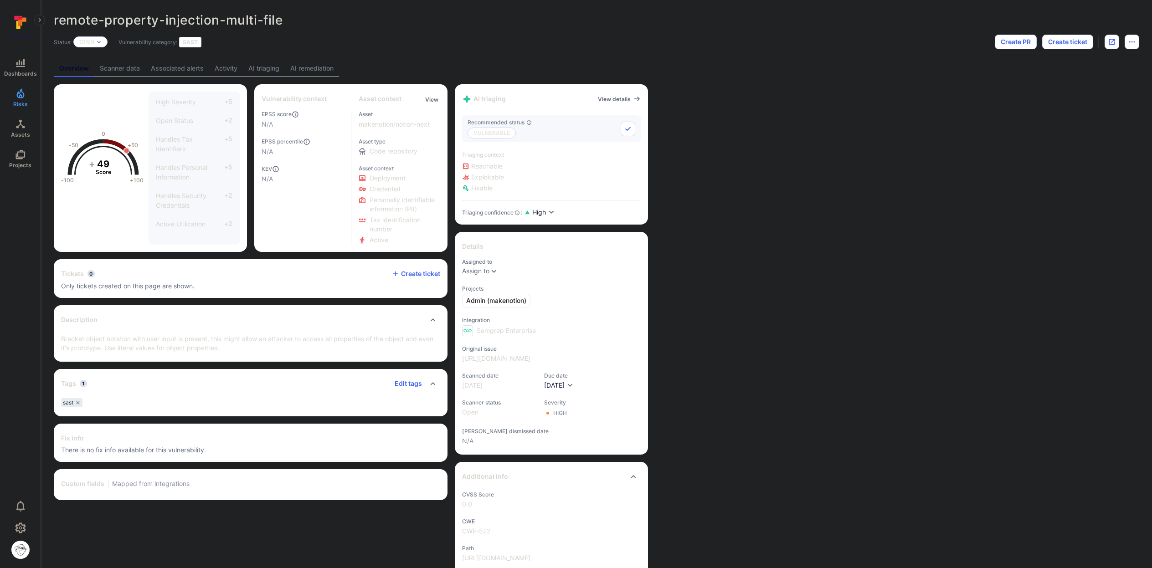
click at [119, 68] on link "Scanner data" at bounding box center [119, 68] width 51 height 17
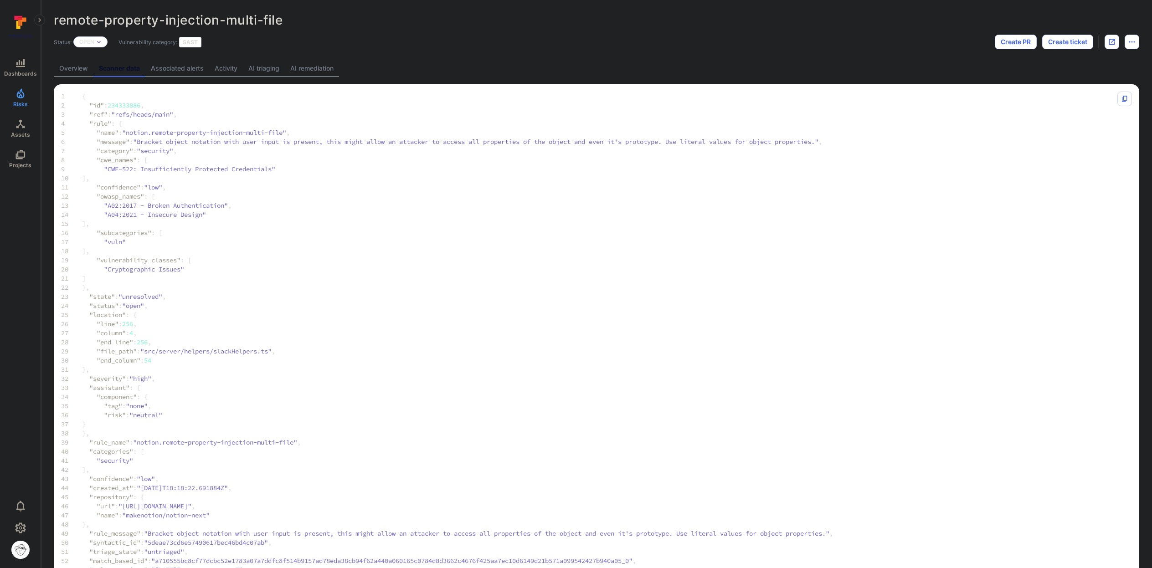
click at [190, 72] on link "Associated alerts" at bounding box center [177, 68] width 64 height 17
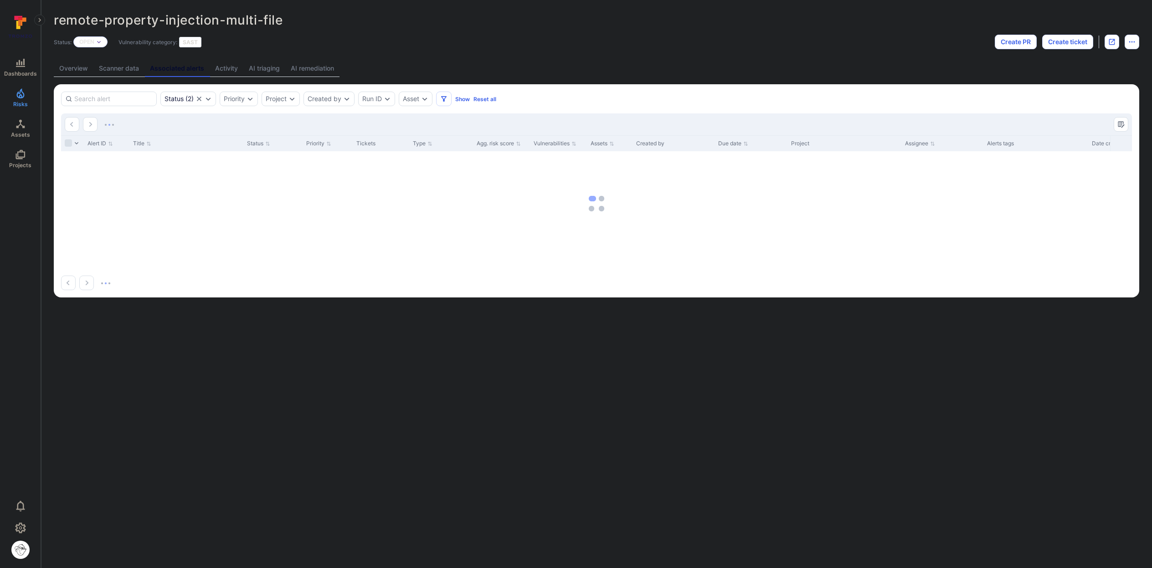
click at [77, 72] on link "Overview" at bounding box center [74, 68] width 40 height 17
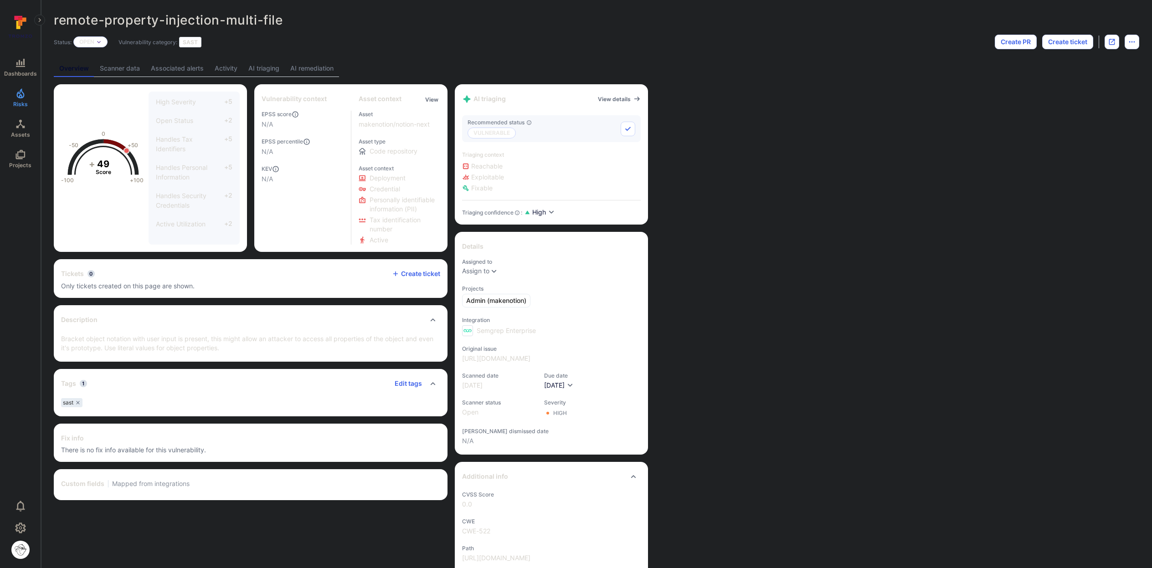
click at [234, 69] on link "Activity" at bounding box center [226, 68] width 34 height 17
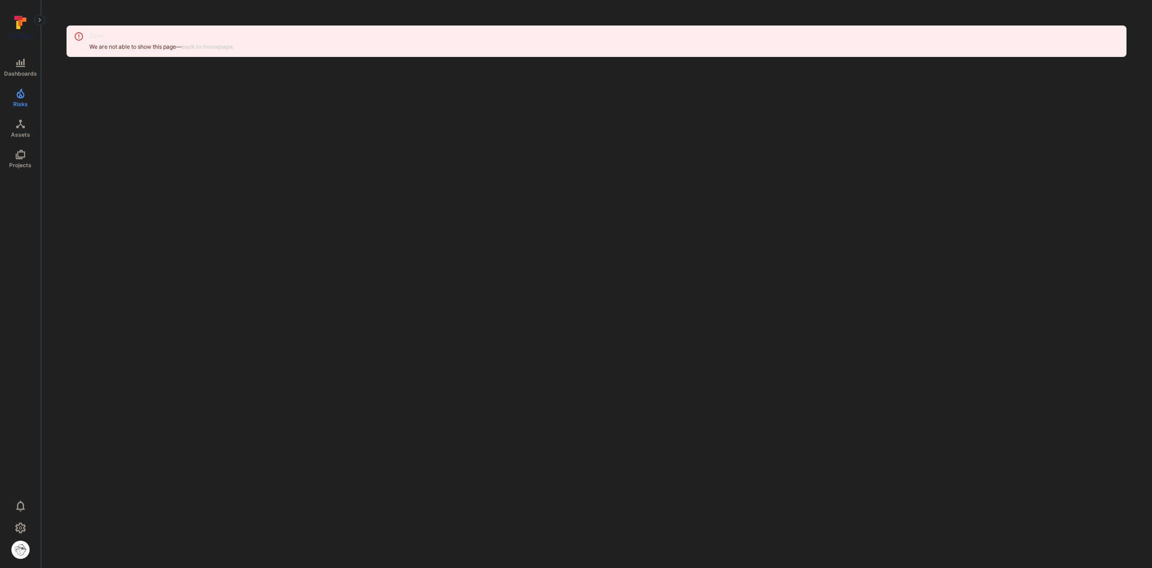
drag, startPoint x: 245, startPoint y: 81, endPoint x: 280, endPoint y: 89, distance: 35.6
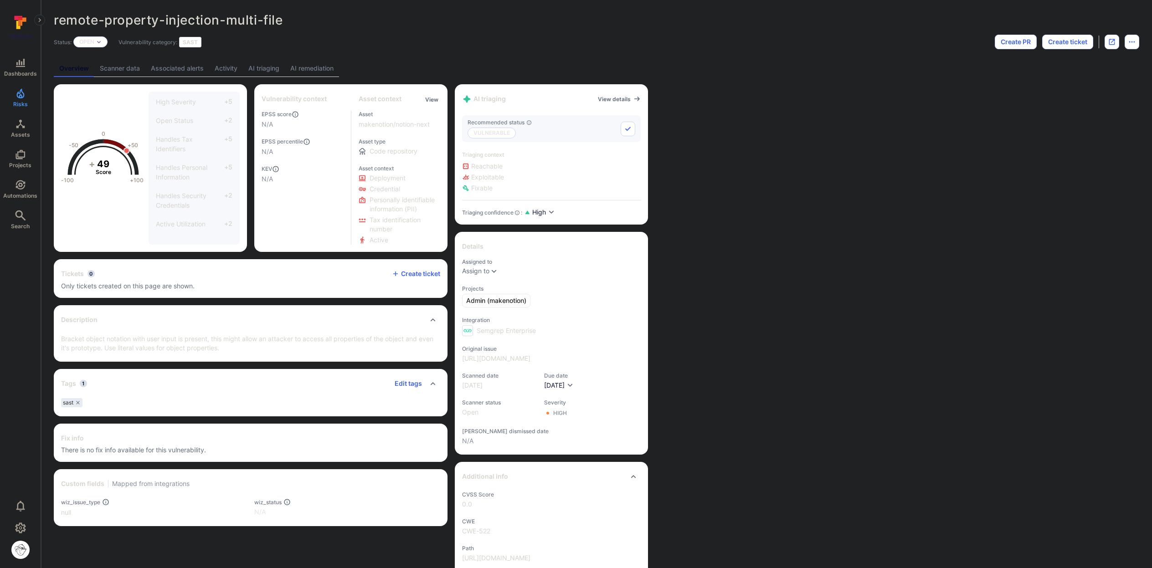
click at [124, 73] on link "Scanner data" at bounding box center [119, 68] width 51 height 17
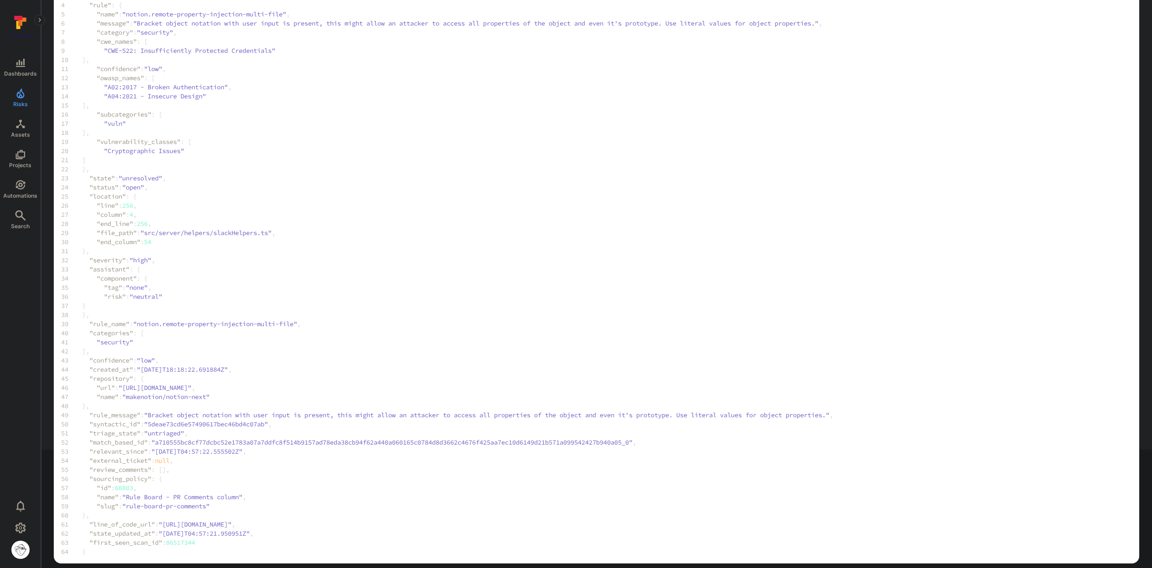
scroll to position [127, 0]
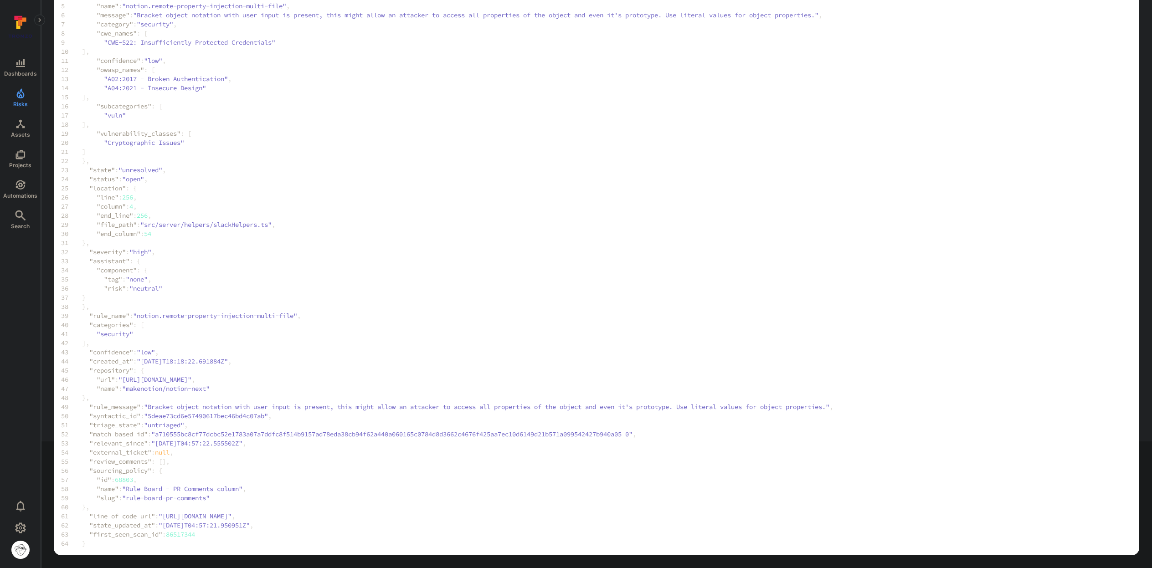
drag, startPoint x: 171, startPoint y: 515, endPoint x: 655, endPoint y: 516, distance: 483.3
click at [231, 516] on span ""[URL][DOMAIN_NAME]"" at bounding box center [195, 516] width 73 height 9
copy span "[URL][DOMAIN_NAME]"
click at [442, 380] on span "46 "url" : "[URL][DOMAIN_NAME]" ," at bounding box center [447, 379] width 772 height 9
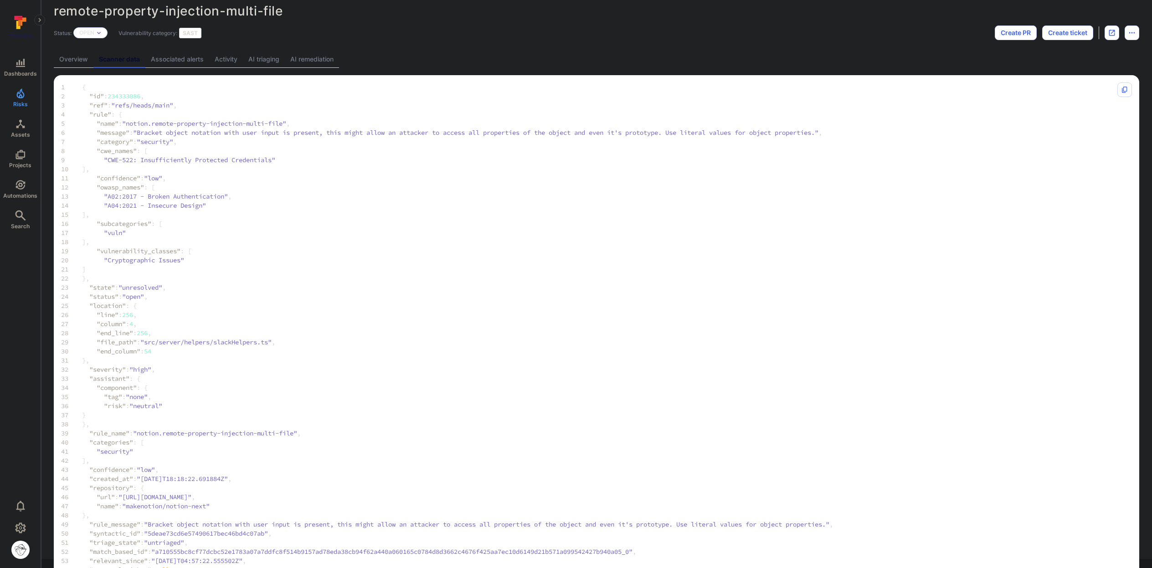
scroll to position [0, 0]
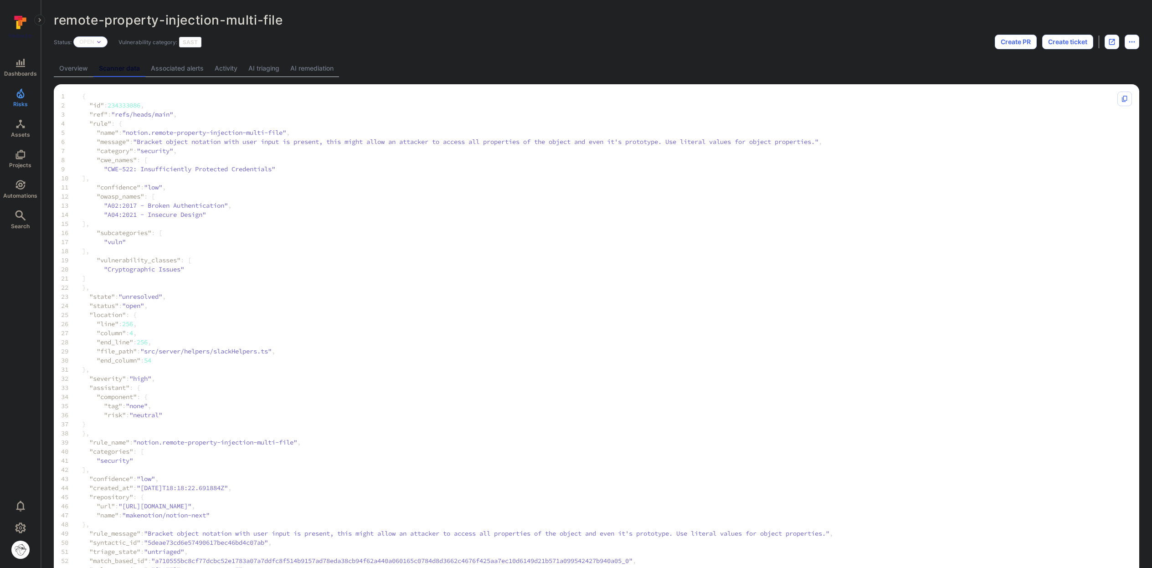
click at [82, 71] on link "Overview" at bounding box center [74, 68] width 40 height 17
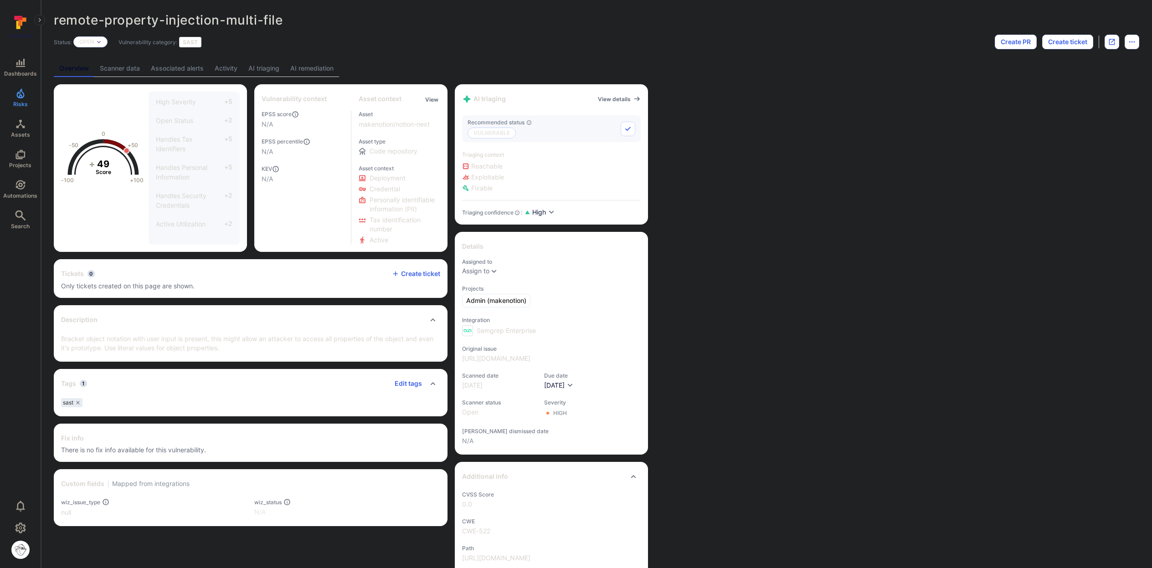
click at [121, 71] on link "Scanner data" at bounding box center [119, 68] width 51 height 17
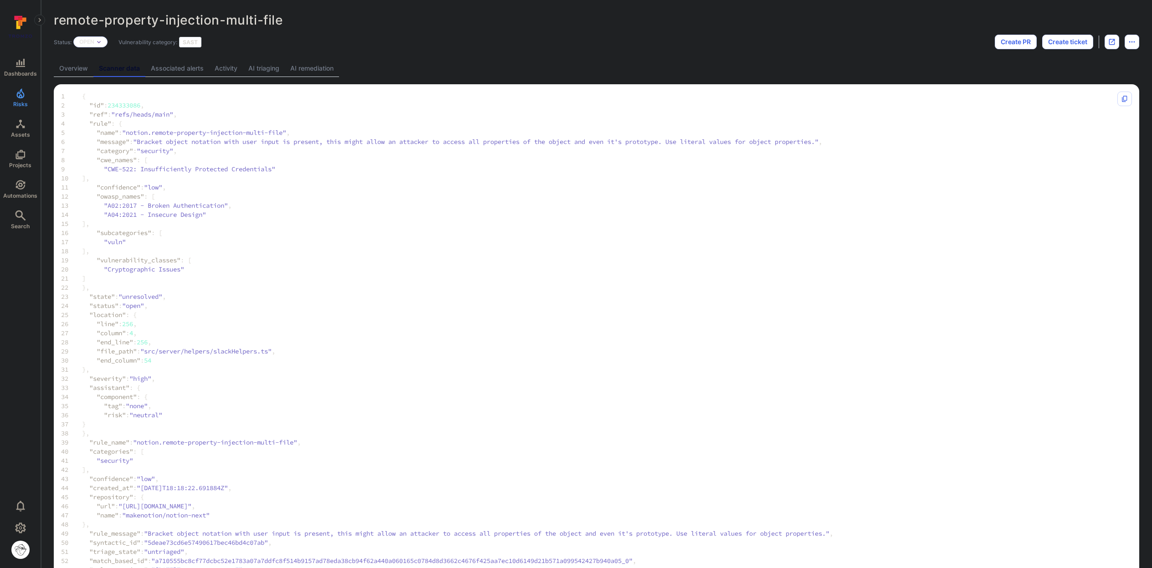
click at [176, 72] on link "Associated alerts" at bounding box center [177, 68] width 64 height 17
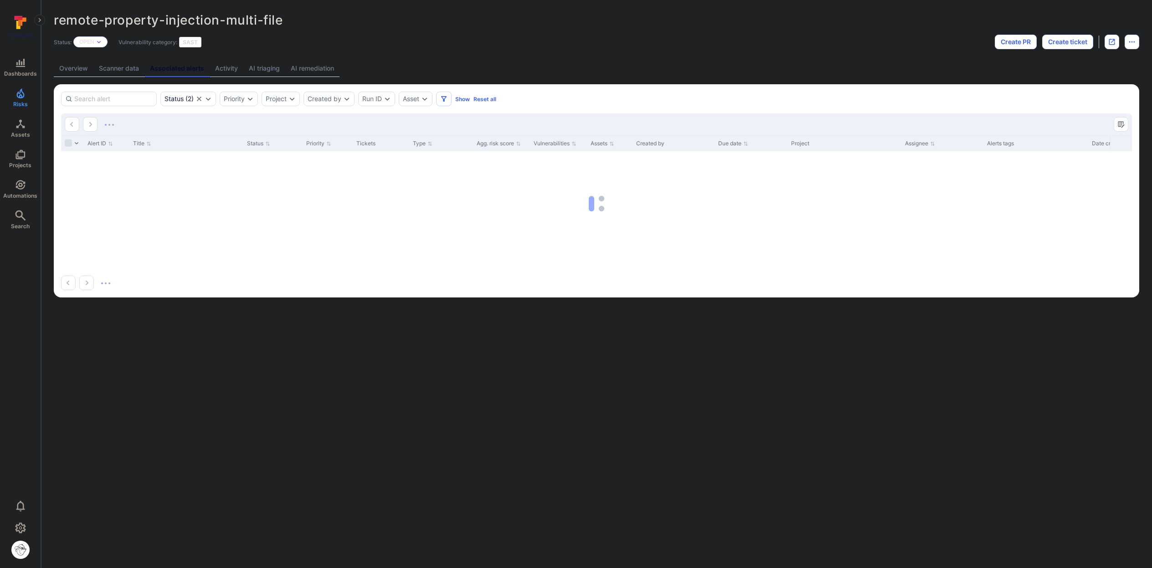
click at [296, 71] on link "AI remediation" at bounding box center [312, 68] width 54 height 17
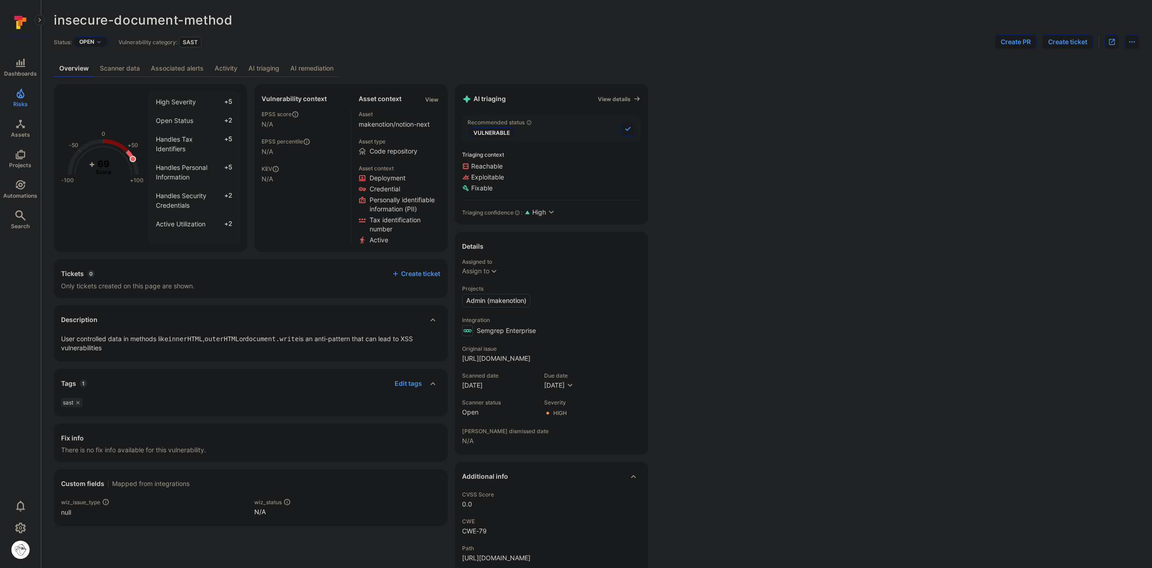
click at [256, 68] on link "AI triaging" at bounding box center [264, 68] width 42 height 17
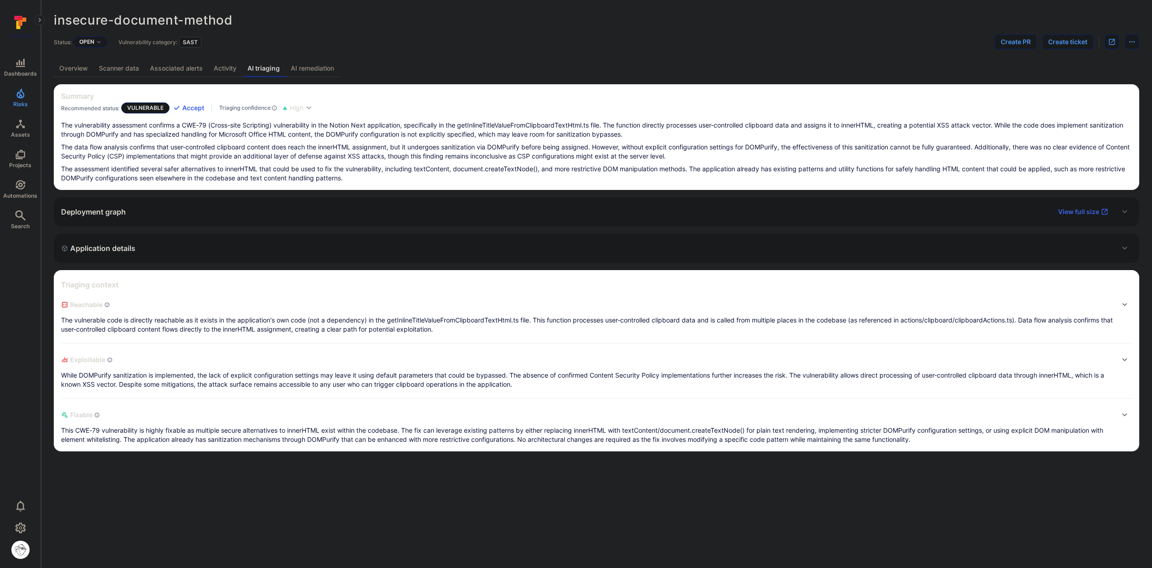
click at [219, 69] on link "Activity" at bounding box center [225, 68] width 34 height 17
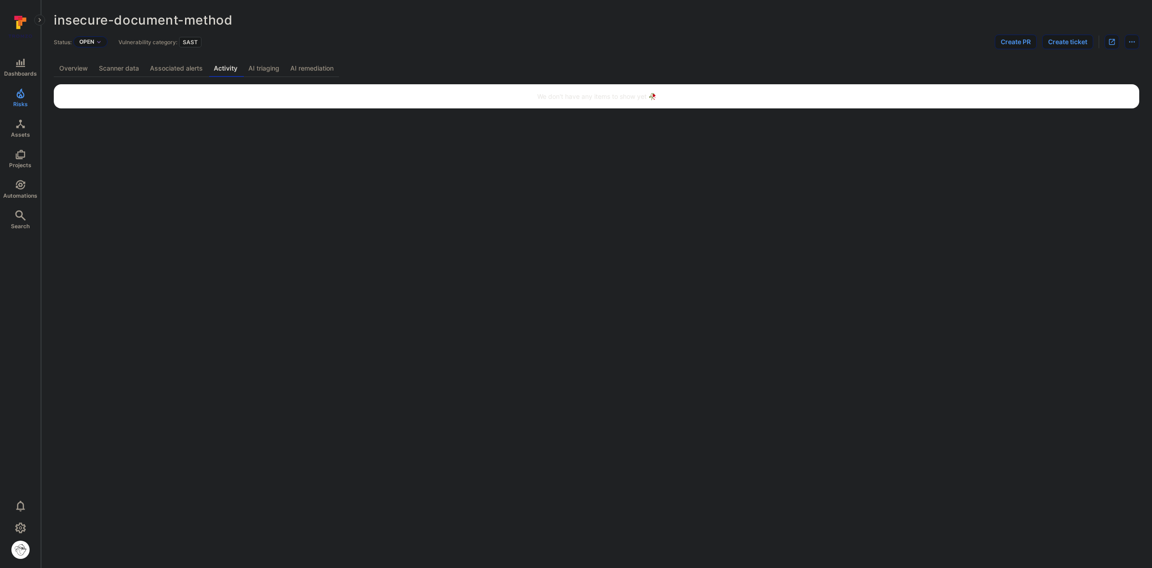
click at [162, 72] on link "Associated alerts" at bounding box center [176, 68] width 64 height 17
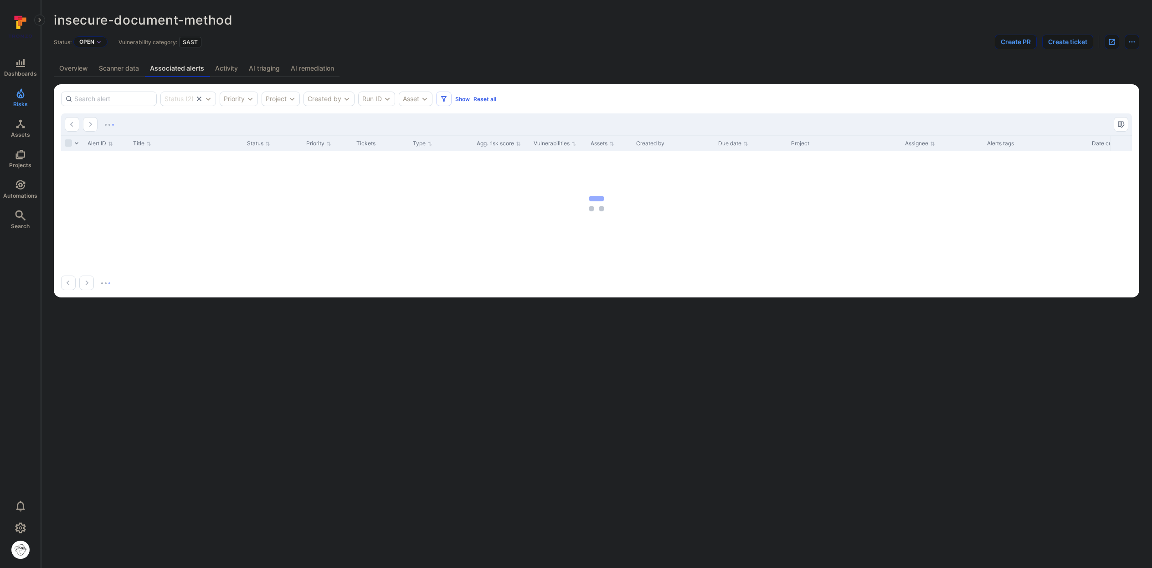
click at [322, 67] on link "AI remediation" at bounding box center [312, 68] width 54 height 17
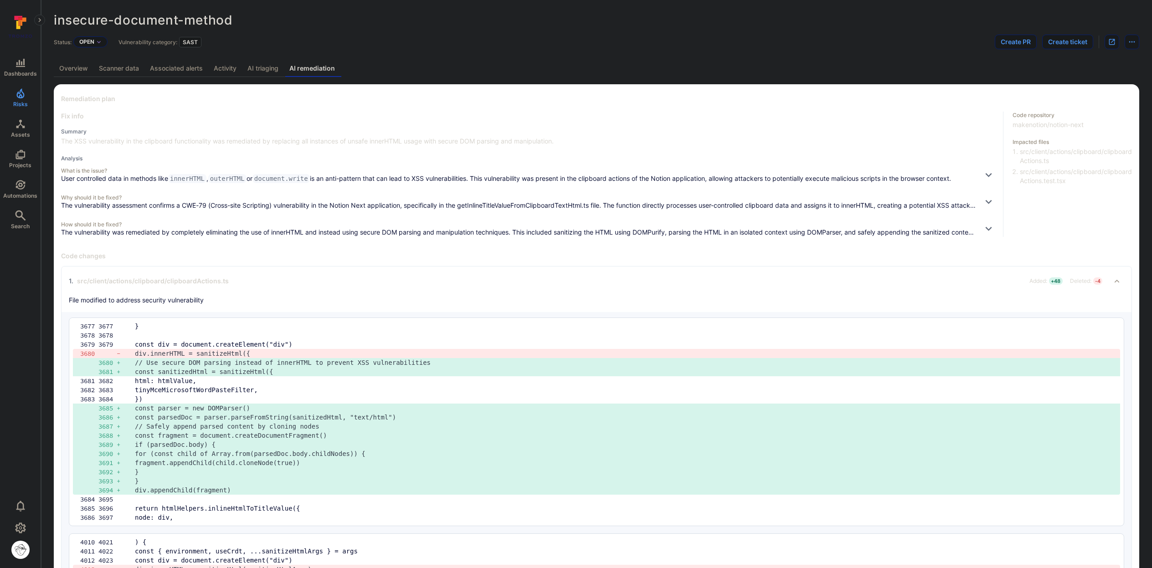
click at [131, 70] on link "Scanner data" at bounding box center [118, 68] width 51 height 17
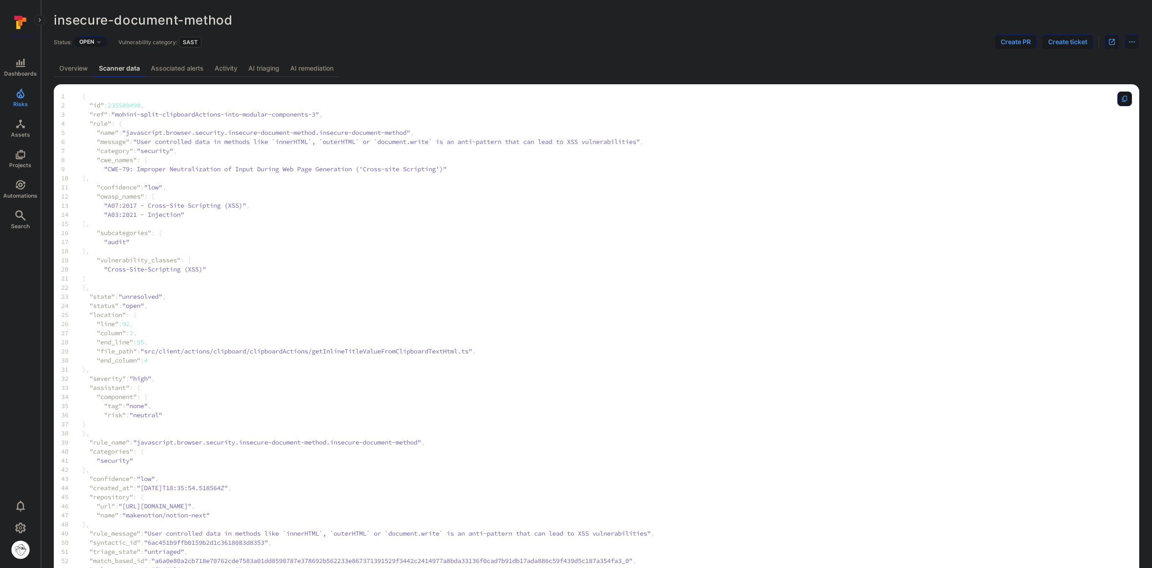
click at [79, 72] on link "Overview" at bounding box center [74, 68] width 40 height 17
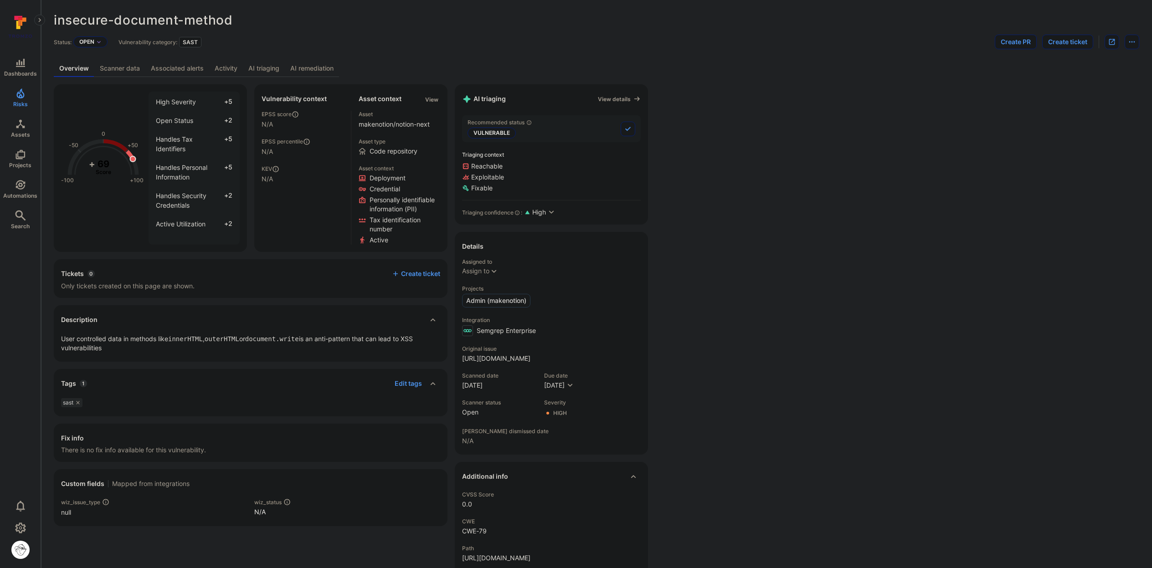
click at [127, 70] on link "Scanner data" at bounding box center [119, 68] width 51 height 17
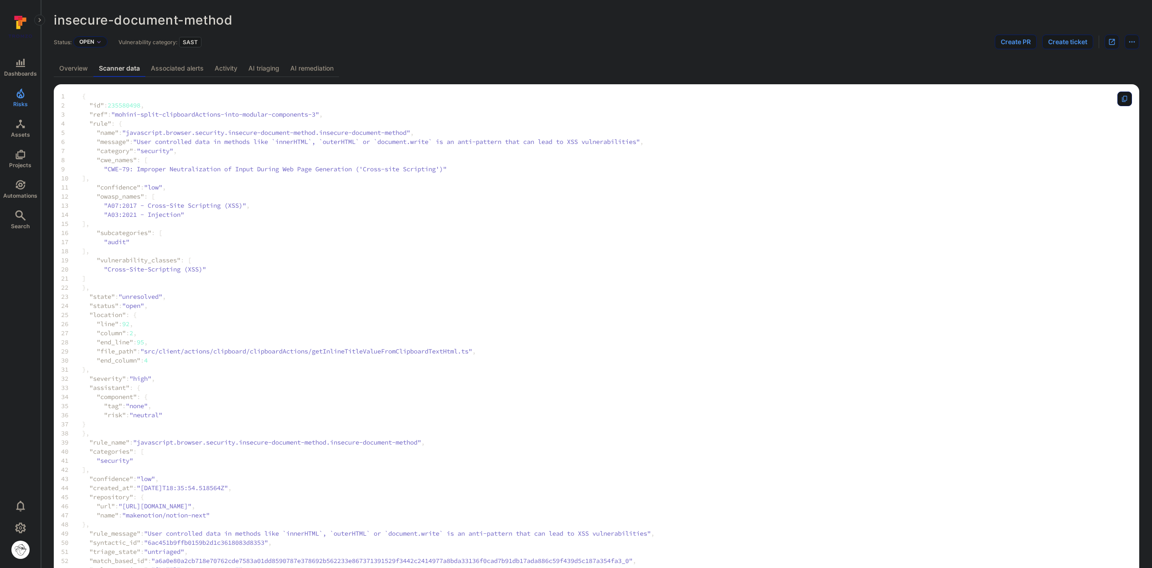
click at [133, 108] on span "235580498" at bounding box center [124, 105] width 33 height 9
copy span "235580498"
click at [164, 128] on span ""javascript.browser.security.insecure-document-method.insecure-document-method"" at bounding box center [266, 132] width 288 height 9
click at [134, 106] on span "235580498" at bounding box center [124, 105] width 33 height 9
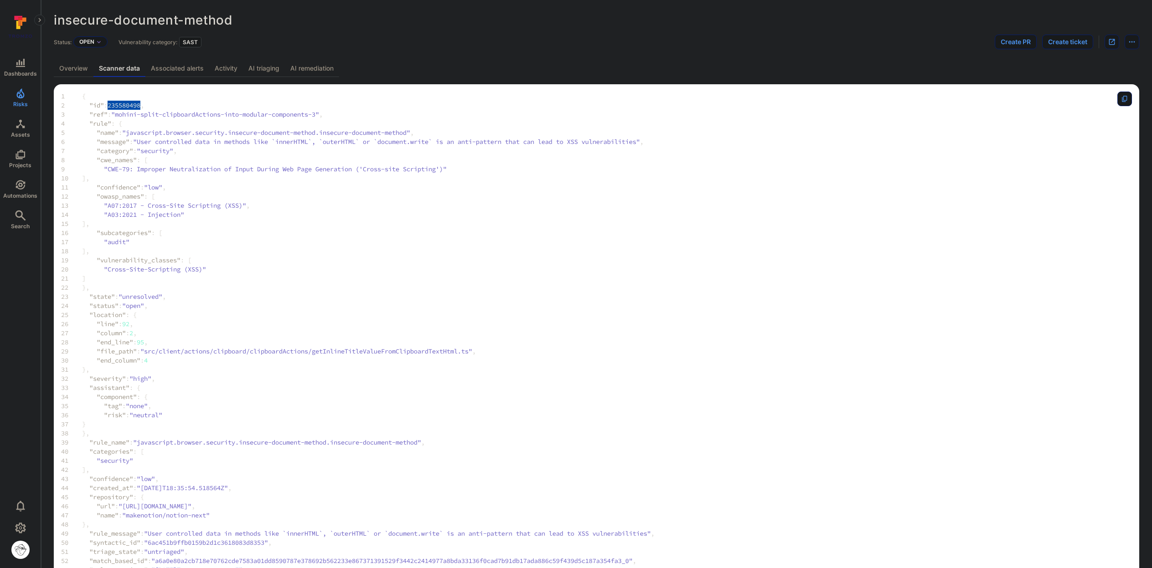
click at [134, 106] on span "235580498" at bounding box center [124, 105] width 33 height 9
copy span "235580498"
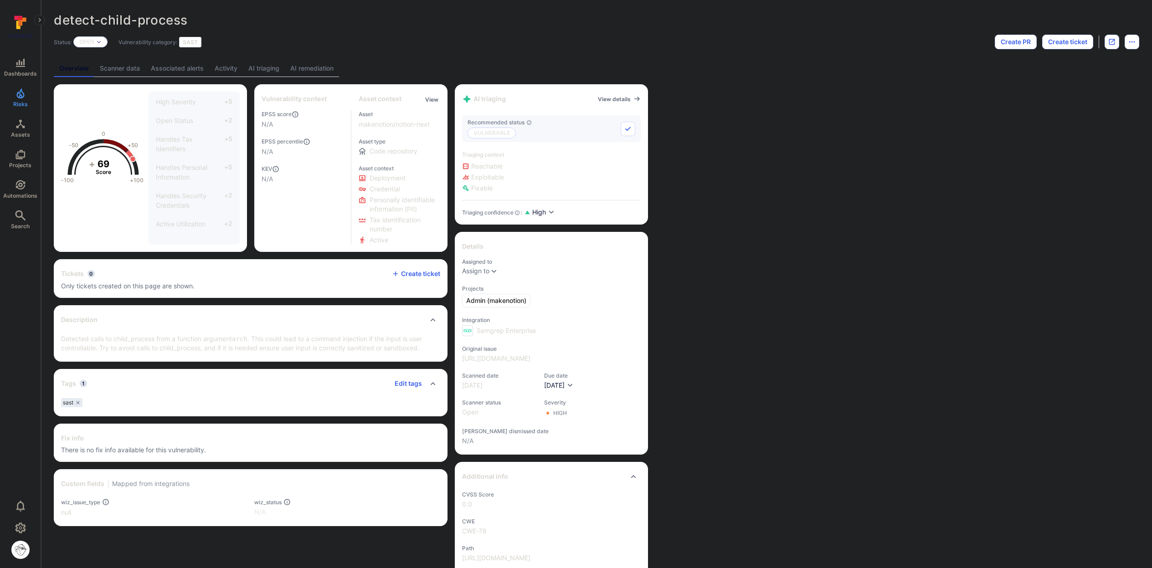
click at [133, 69] on link "Scanner data" at bounding box center [119, 68] width 51 height 17
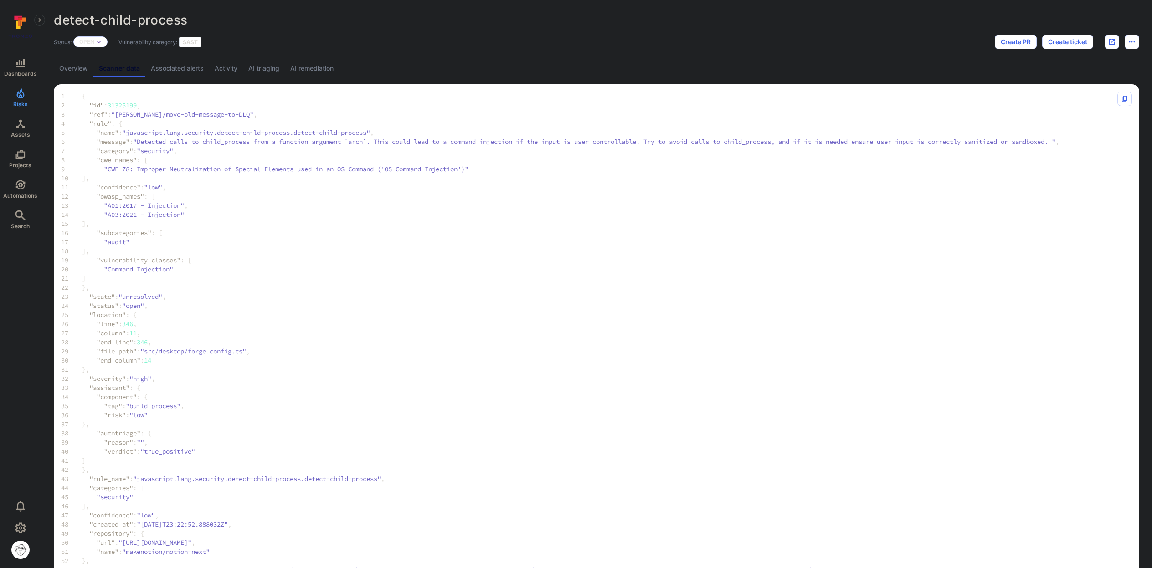
click at [79, 71] on link "Overview" at bounding box center [74, 68] width 40 height 17
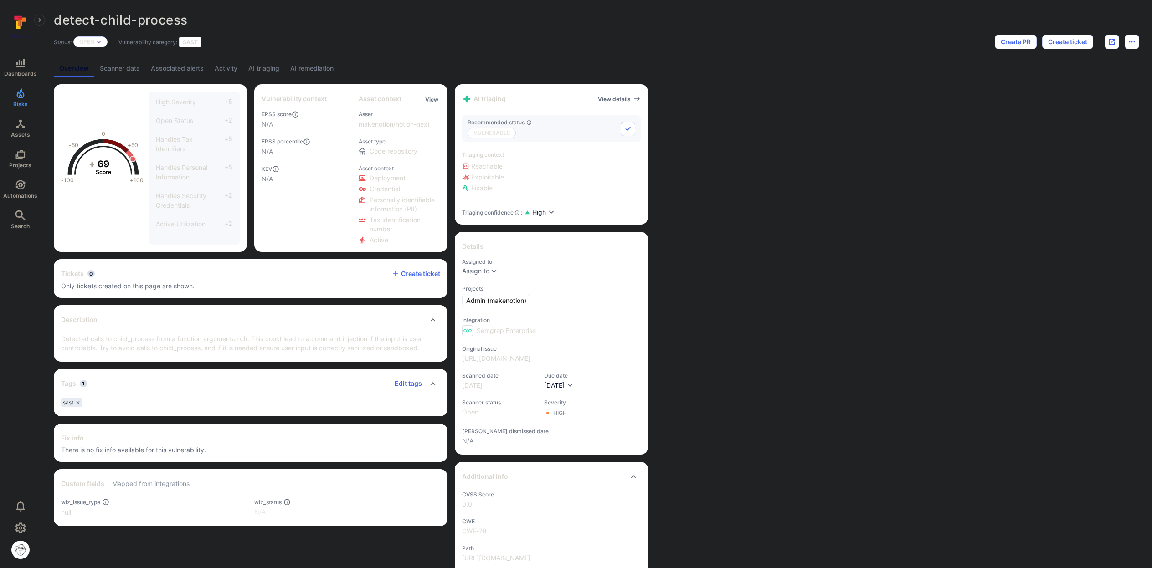
click at [196, 67] on link "Associated alerts" at bounding box center [177, 68] width 64 height 17
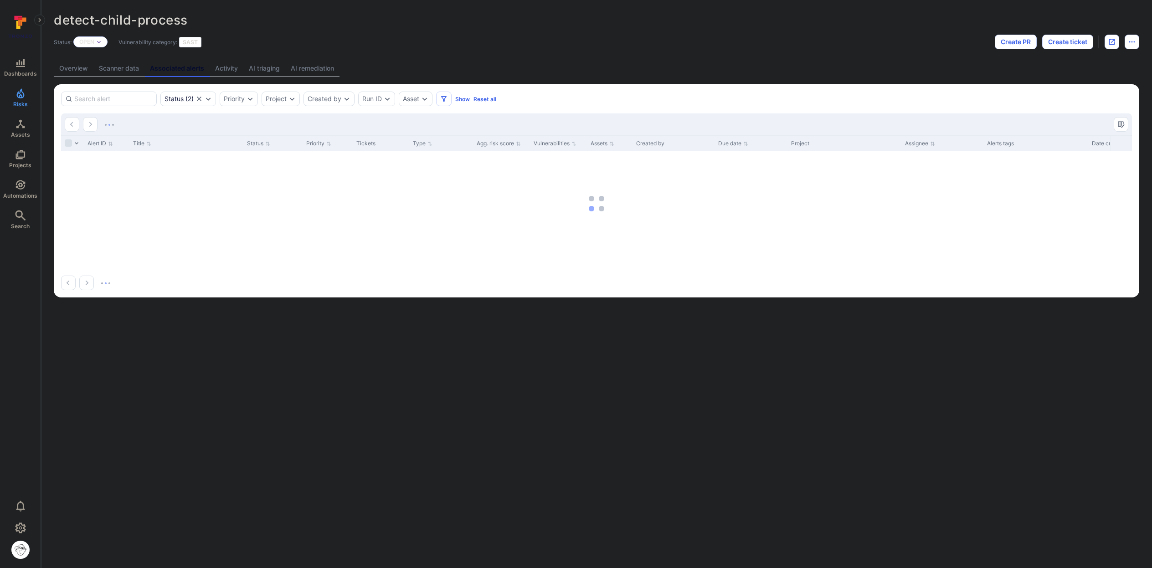
click at [318, 68] on link "AI remediation" at bounding box center [312, 68] width 54 height 17
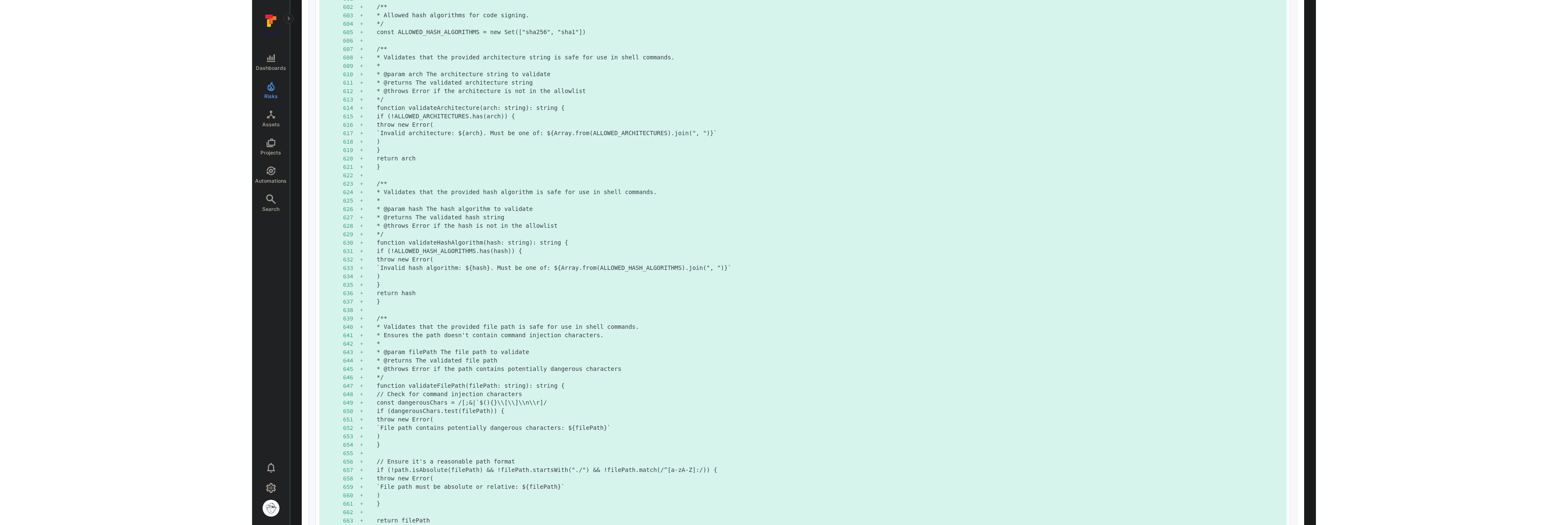
scroll to position [688, 0]
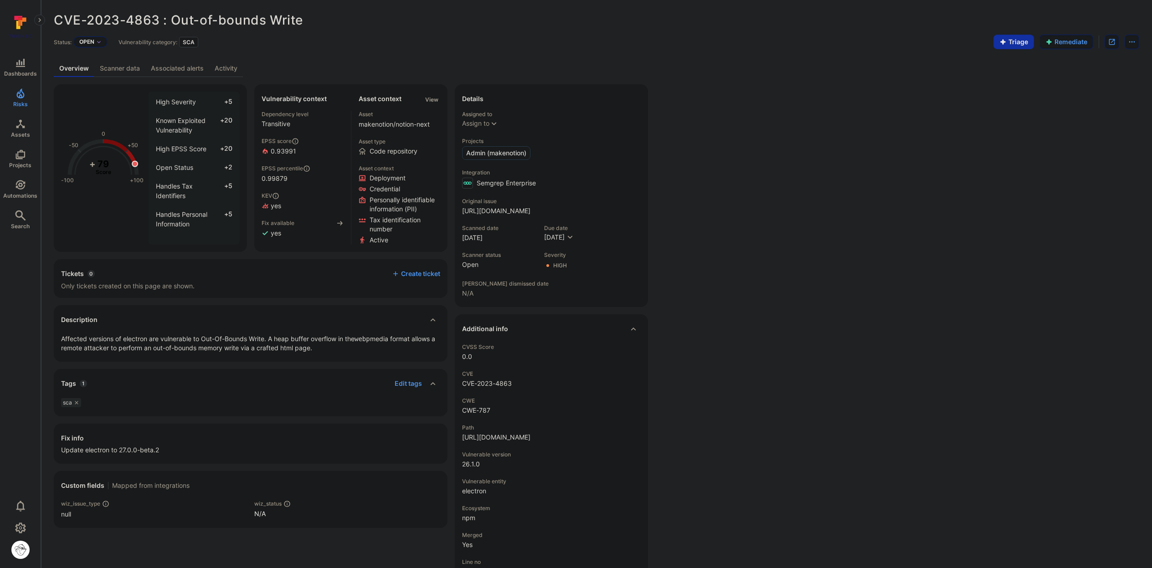
click at [129, 66] on link "Scanner data" at bounding box center [119, 68] width 51 height 17
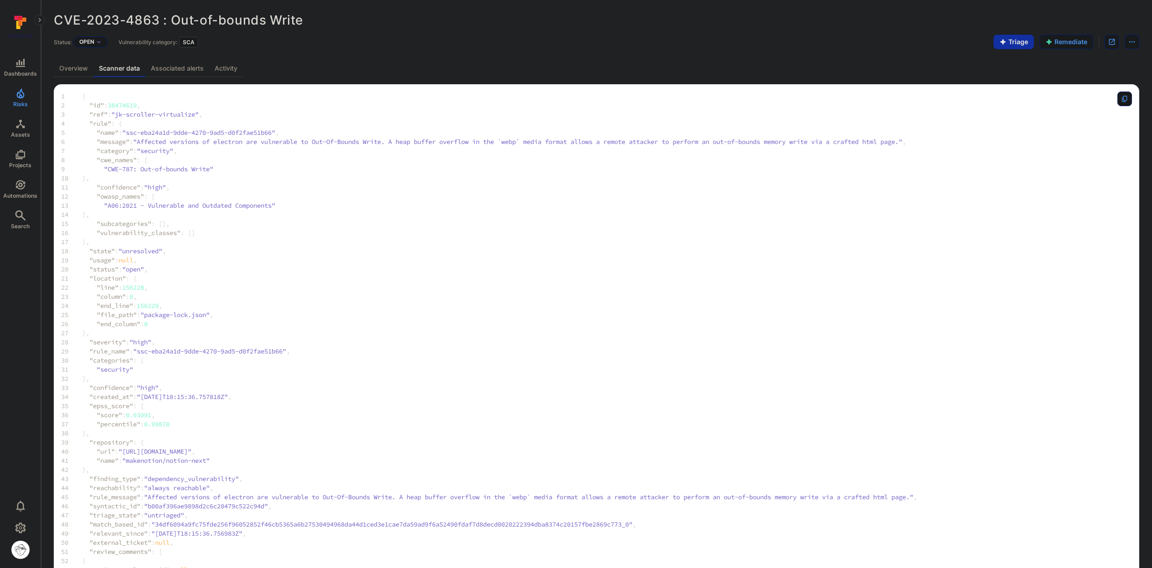
click at [86, 75] on link "Overview" at bounding box center [74, 68] width 40 height 17
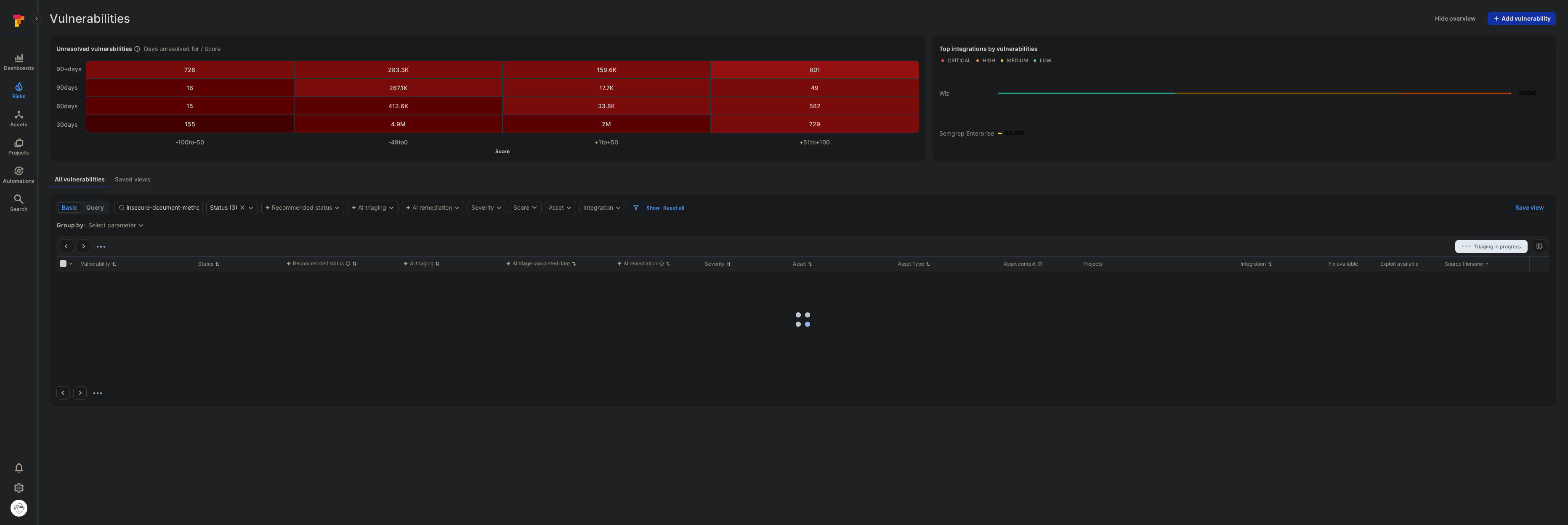
click at [1258, 20] on div "Vulnerabilities Hide overview Add vulnerability" at bounding box center [803, 18] width 1507 height 14
click at [810, 349] on button "Reload data" at bounding box center [802, 349] width 43 height 14
click at [639, 208] on icon "Filters" at bounding box center [636, 207] width 6 height 6
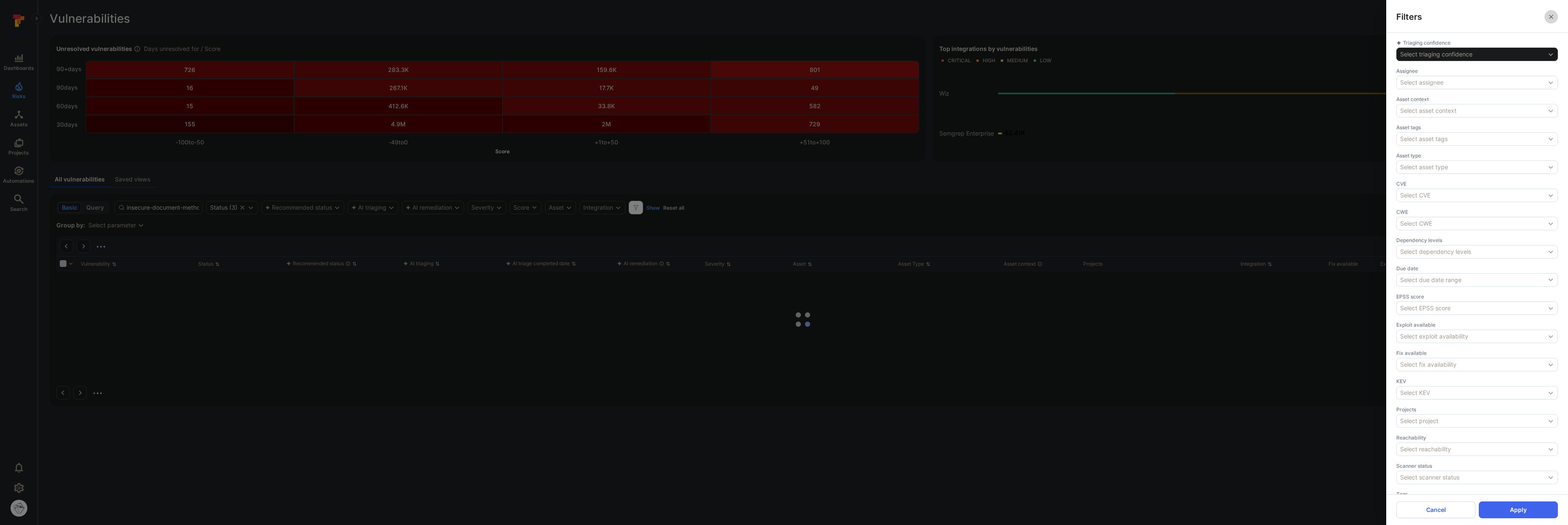
click at [1553, 15] on icon "close" at bounding box center [1551, 17] width 6 height 6
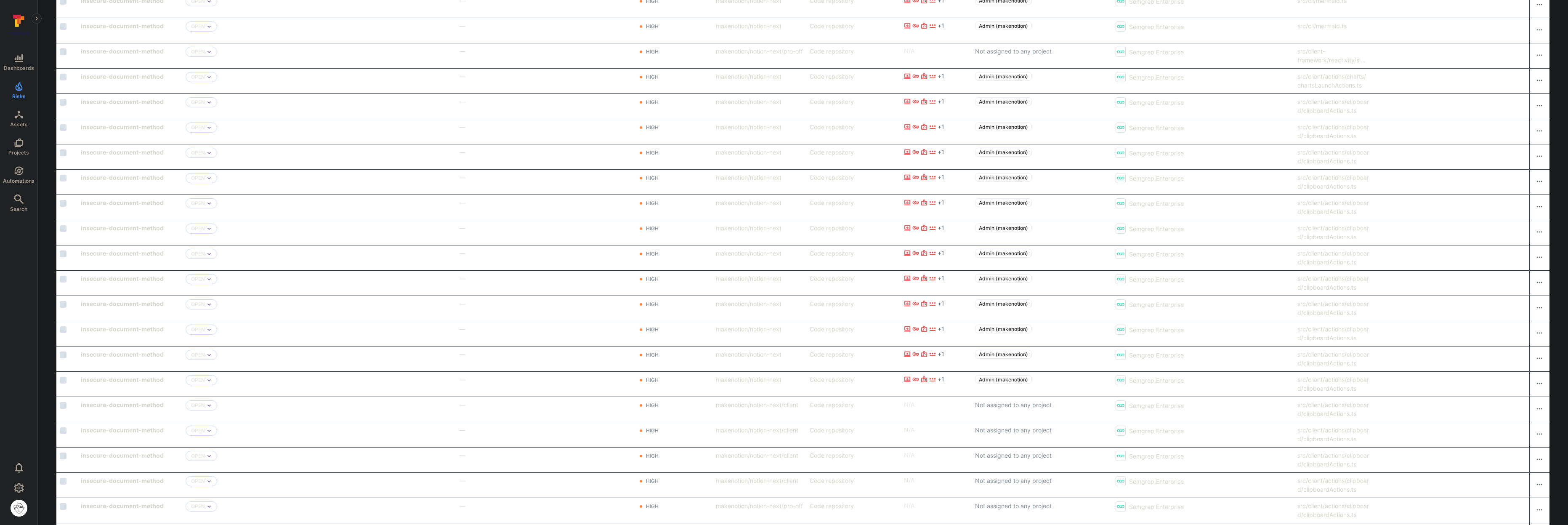
scroll to position [1045, 0]
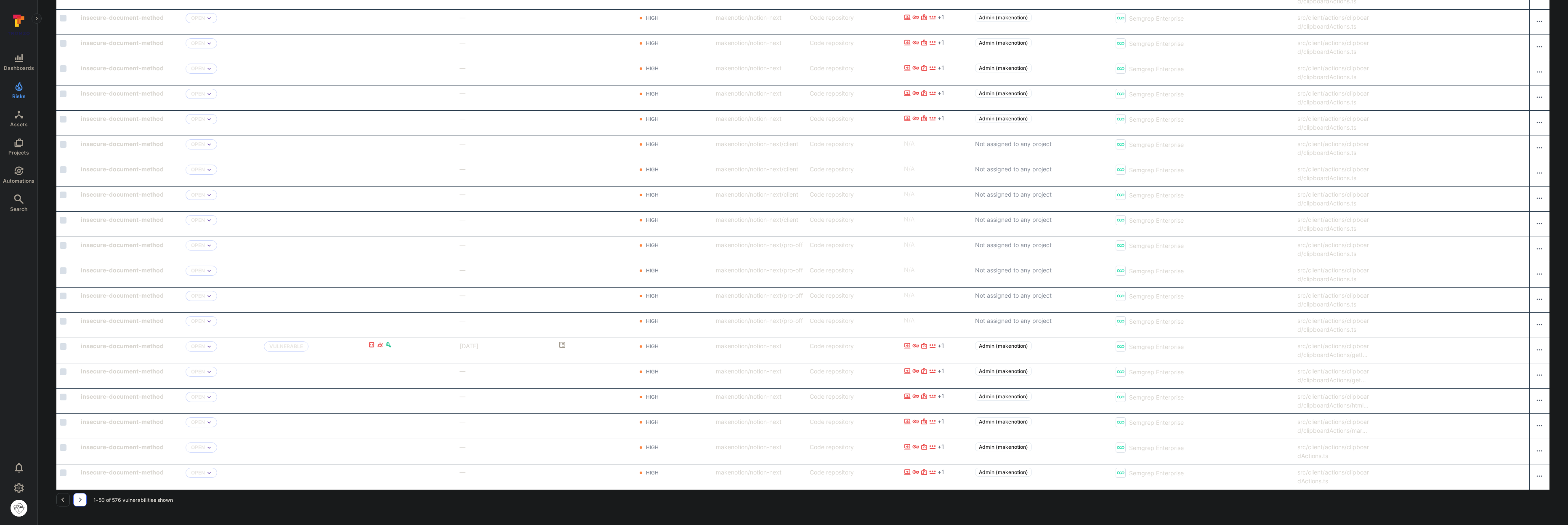
click at [84, 503] on button "Go to the next page" at bounding box center [79, 499] width 14 height 14
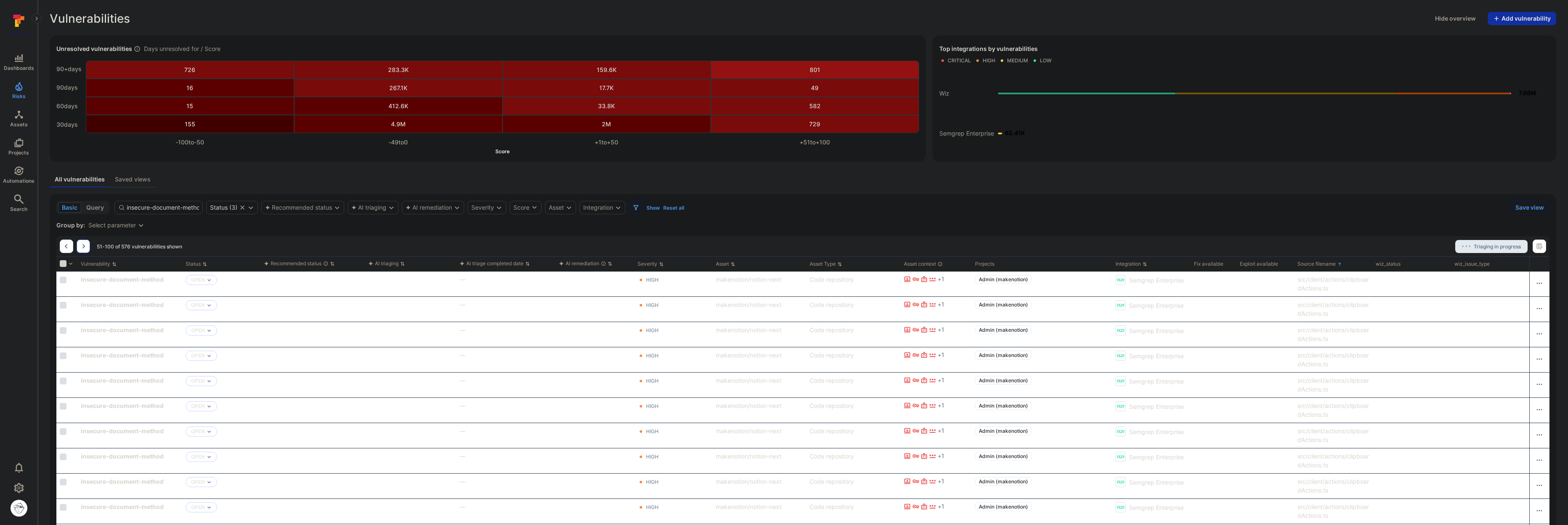
click at [90, 245] on button "Go to the next page" at bounding box center [83, 246] width 14 height 14
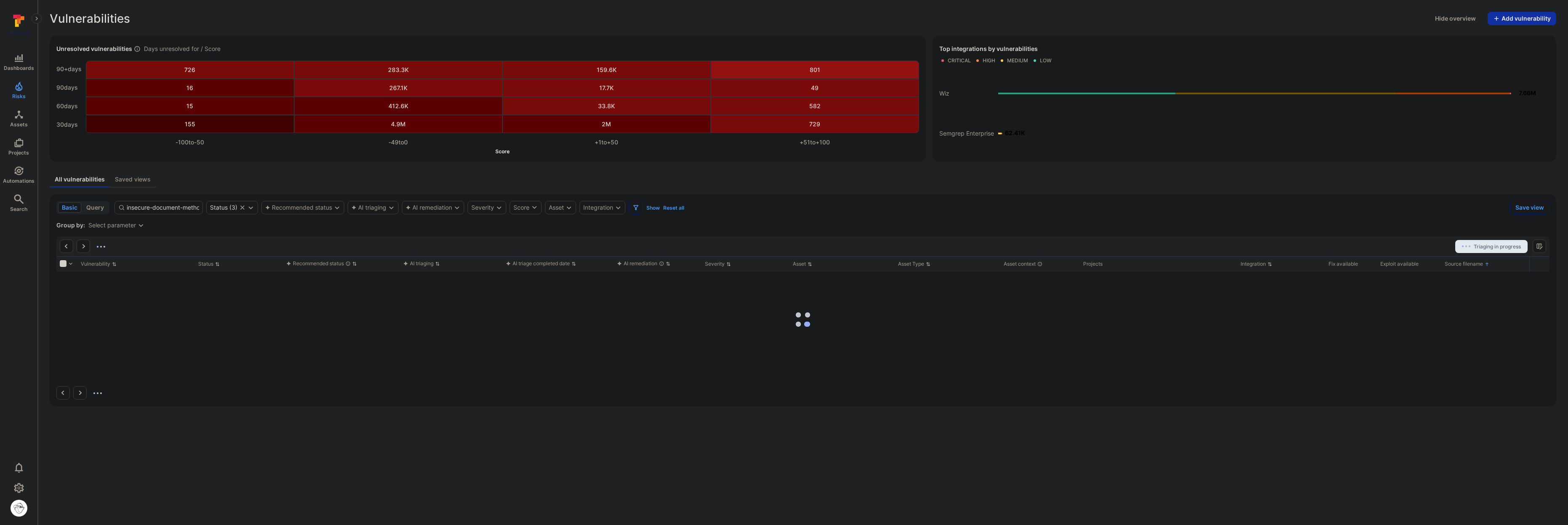
click at [830, 180] on div "All vulnerabilities Saved views" at bounding box center [803, 179] width 1507 height 16
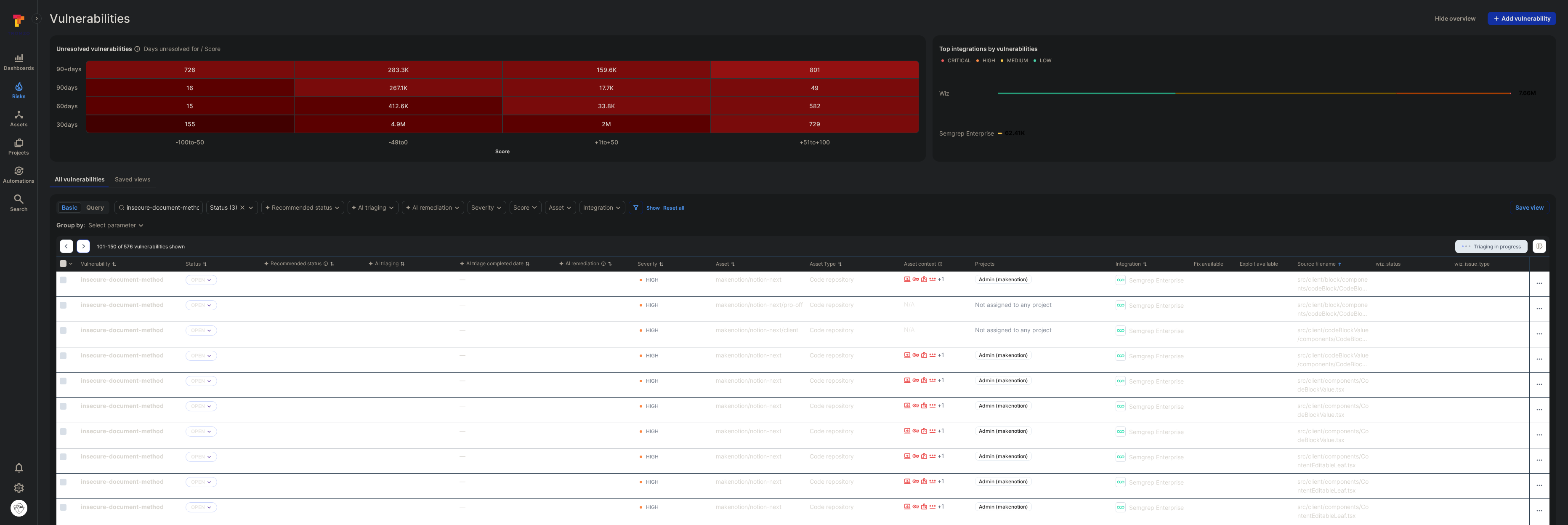
click at [82, 246] on icon "Go to the next page" at bounding box center [83, 246] width 6 height 6
click at [83, 251] on button "Go to the next page" at bounding box center [83, 246] width 14 height 14
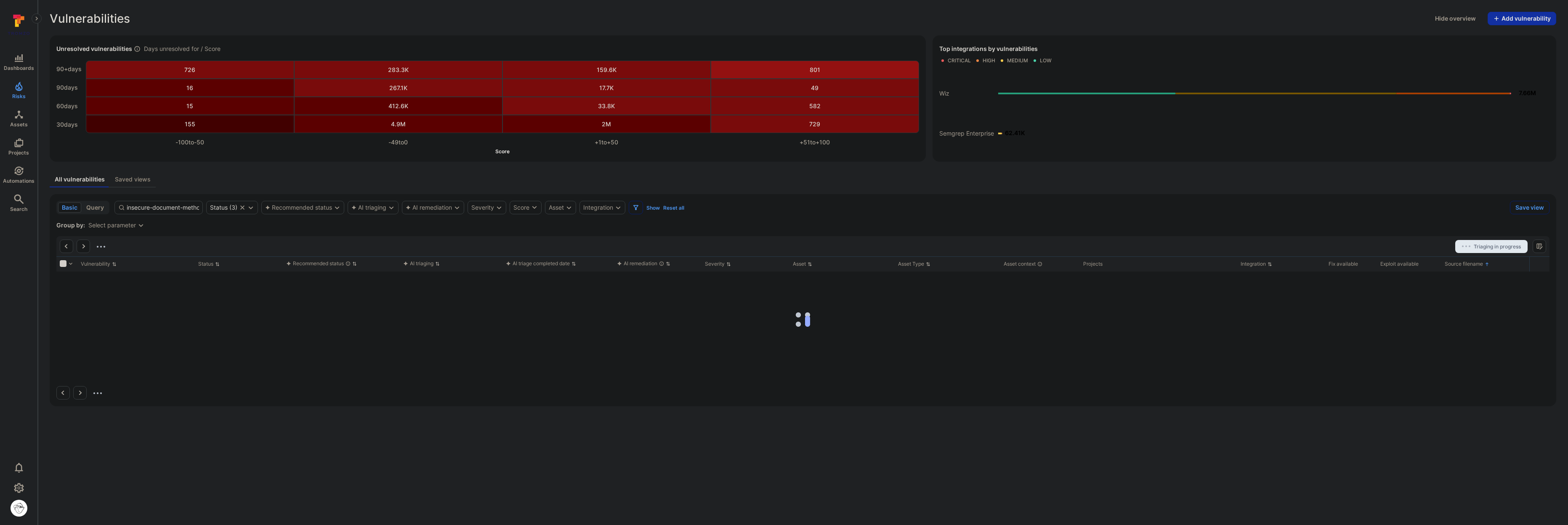
click at [26, 256] on div "Dashboards Risks Assets Projects Automations Search 0" at bounding box center [18, 263] width 38 height 507
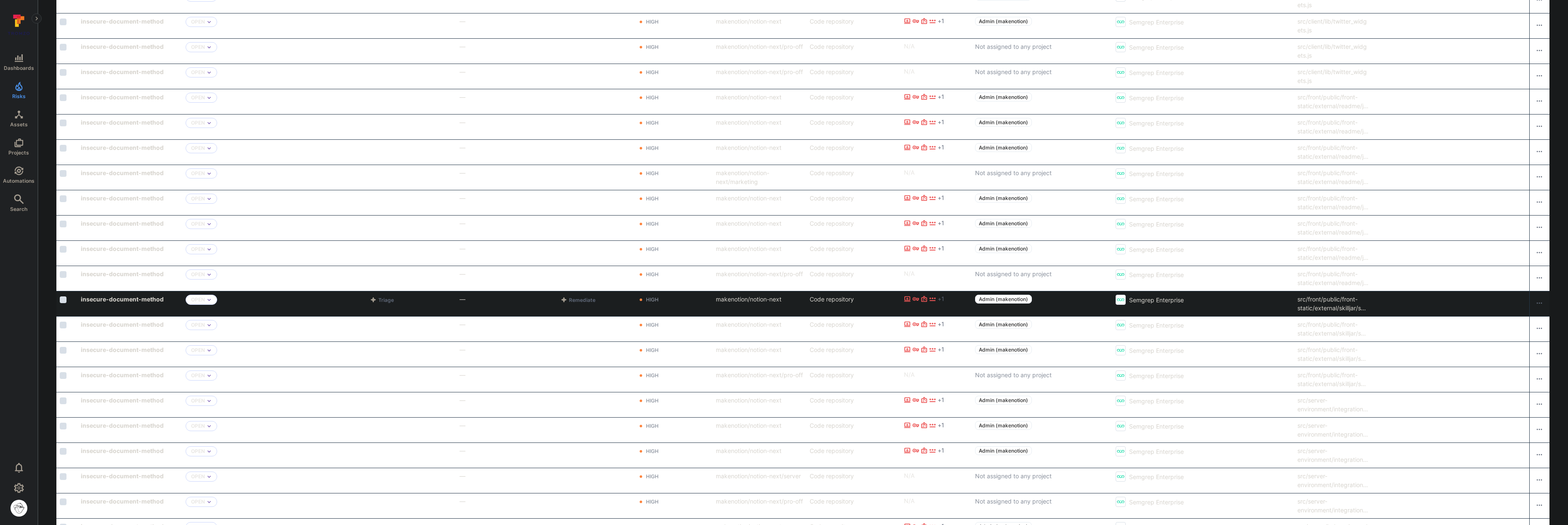
scroll to position [1045, 0]
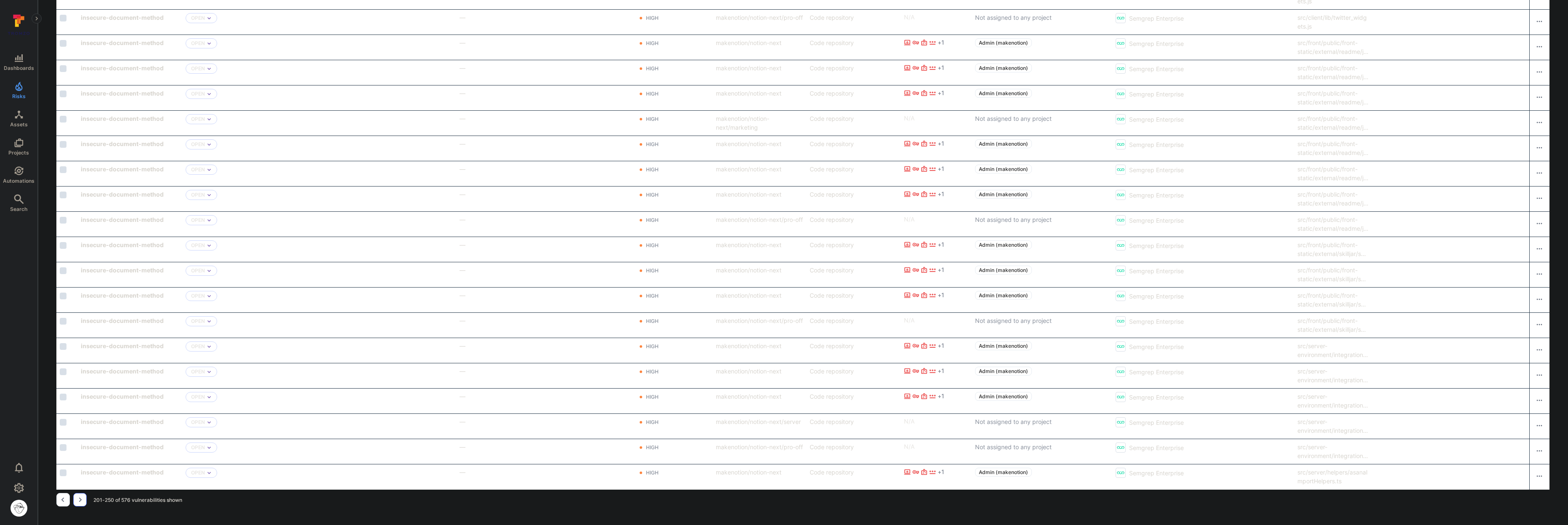
click at [80, 505] on button "Go to the next page" at bounding box center [79, 499] width 14 height 14
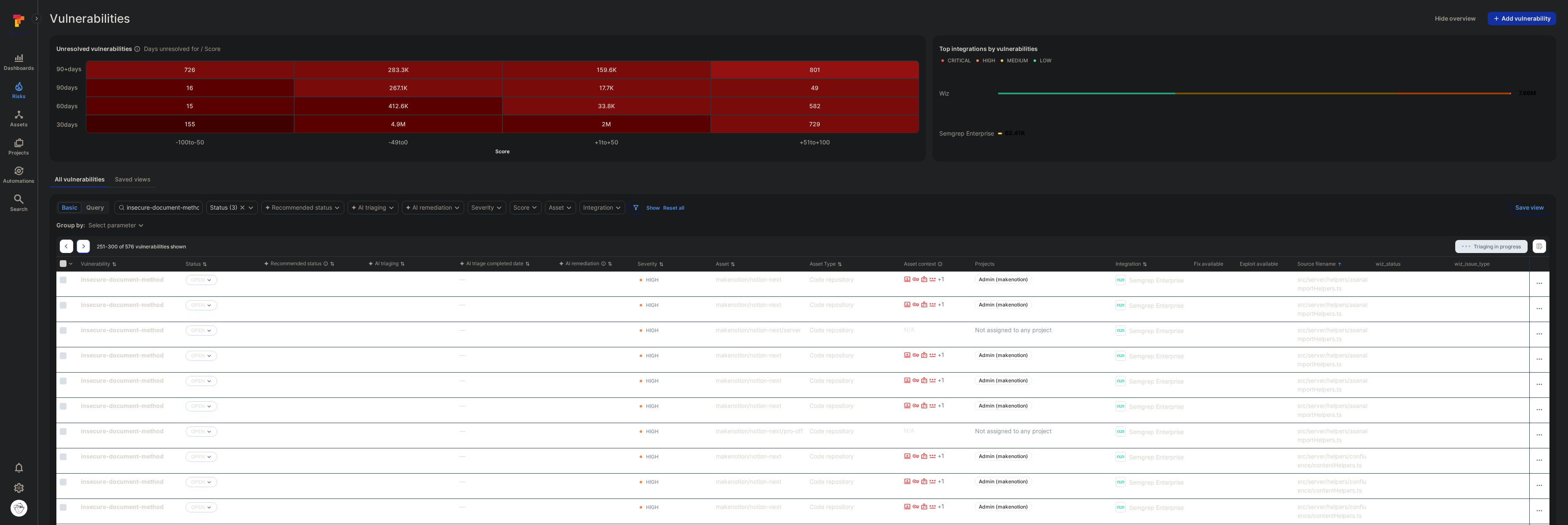
click at [83, 246] on icon "Go to the next page" at bounding box center [83, 246] width 6 height 6
click at [1153, 214] on div "basic query insecure-document-method Status ( 3 ) Recommended status AI triagin…" at bounding box center [782, 207] width 1451 height 14
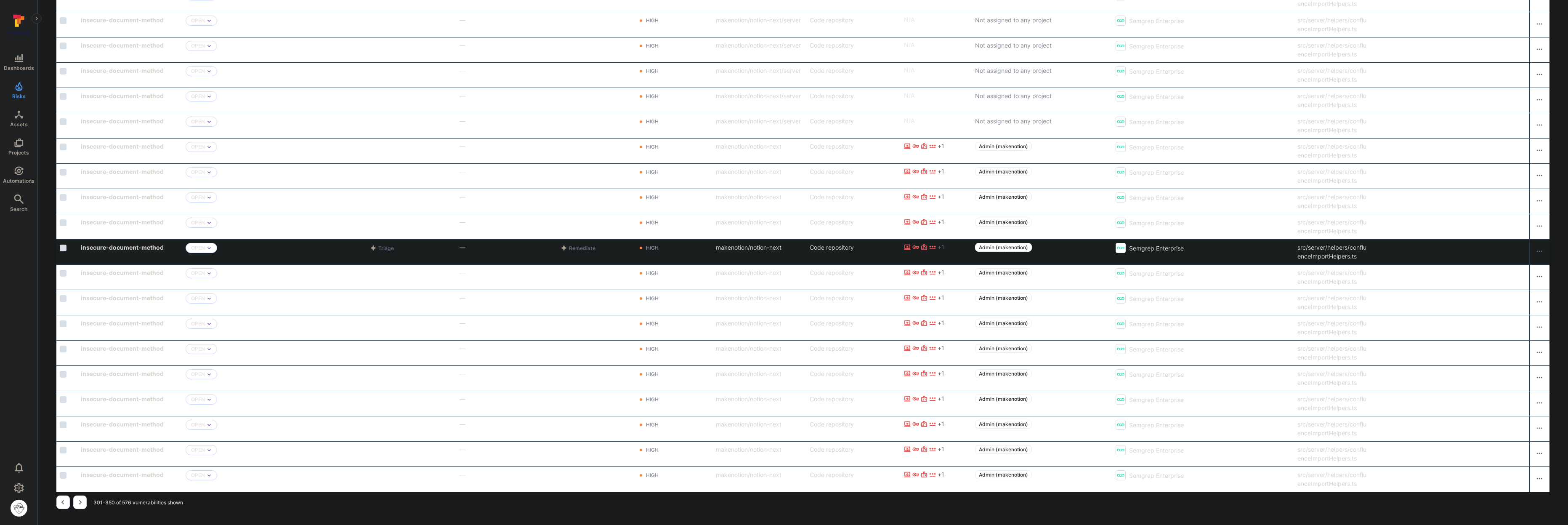
scroll to position [1045, 0]
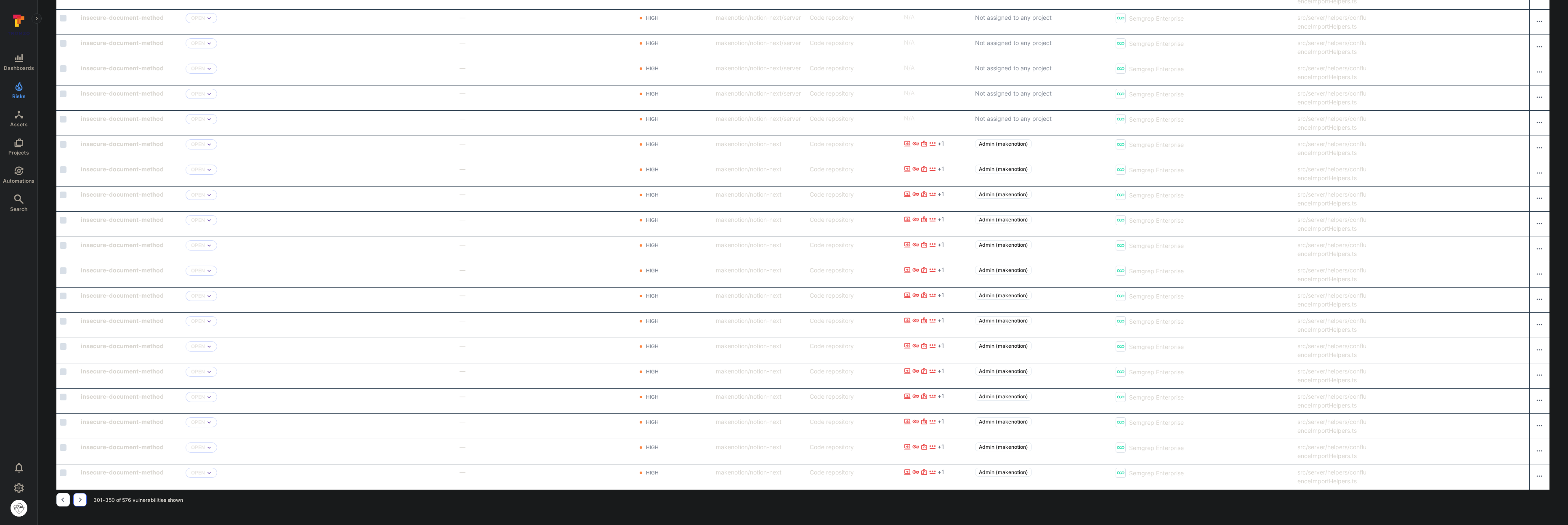
click at [80, 501] on icon "Go to the next page" at bounding box center [80, 499] width 3 height 5
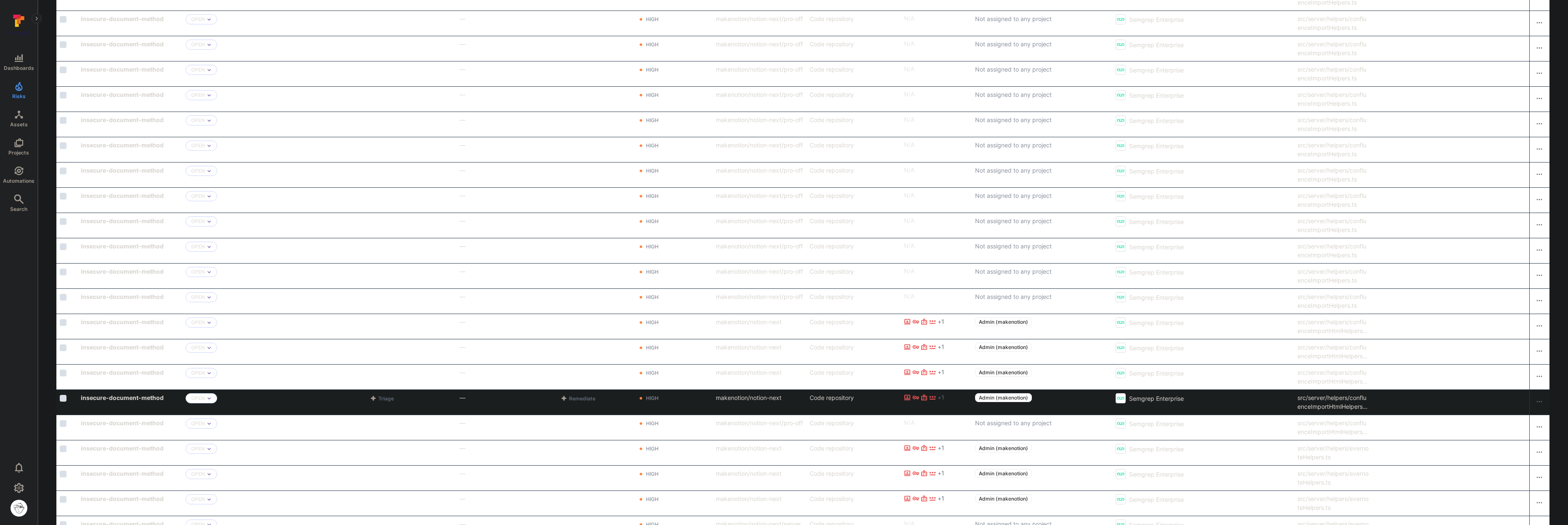
scroll to position [1045, 0]
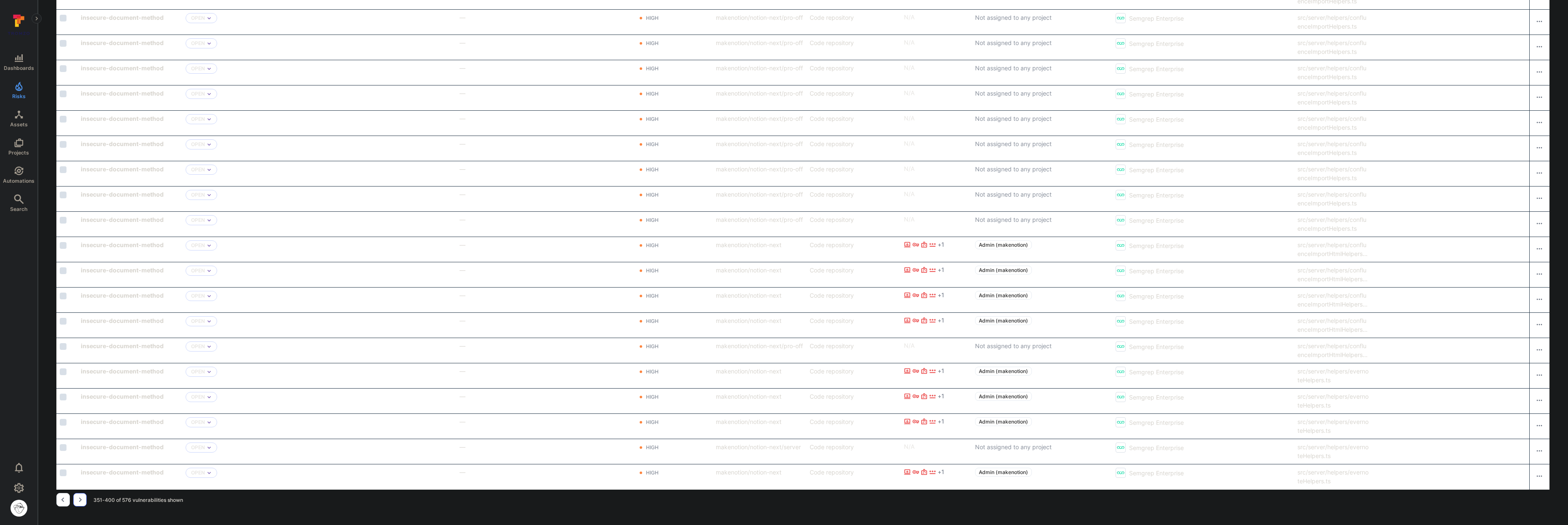
click at [82, 498] on icon "Go to the next page" at bounding box center [79, 499] width 6 height 6
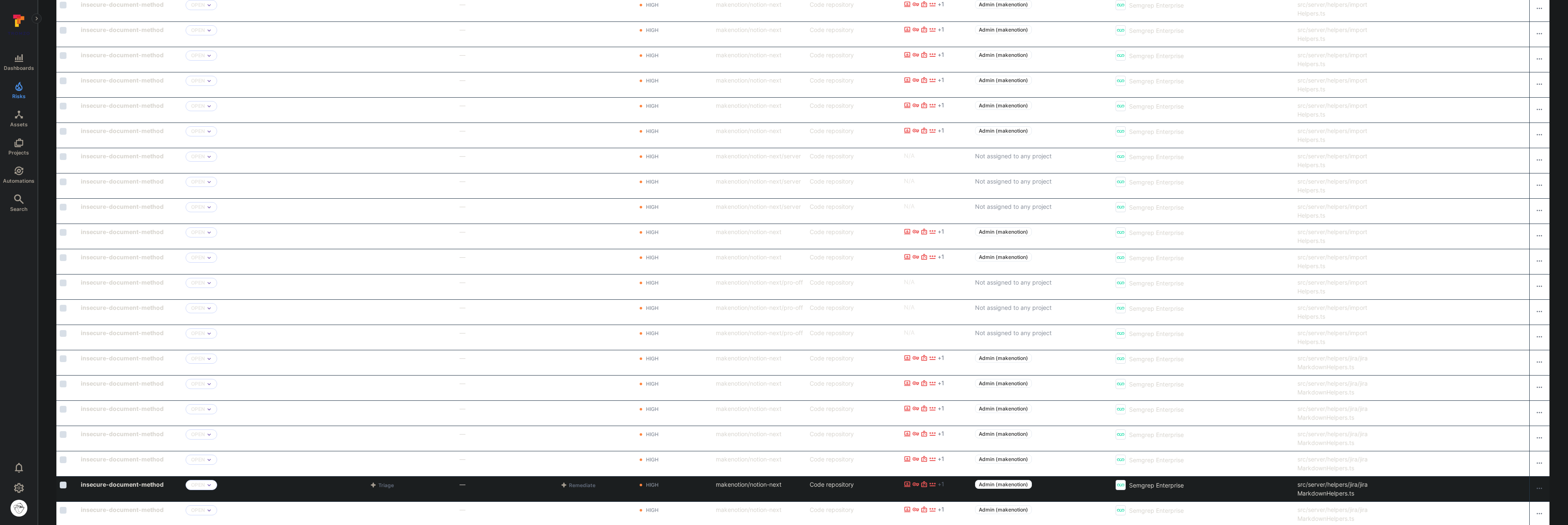
scroll to position [1045, 0]
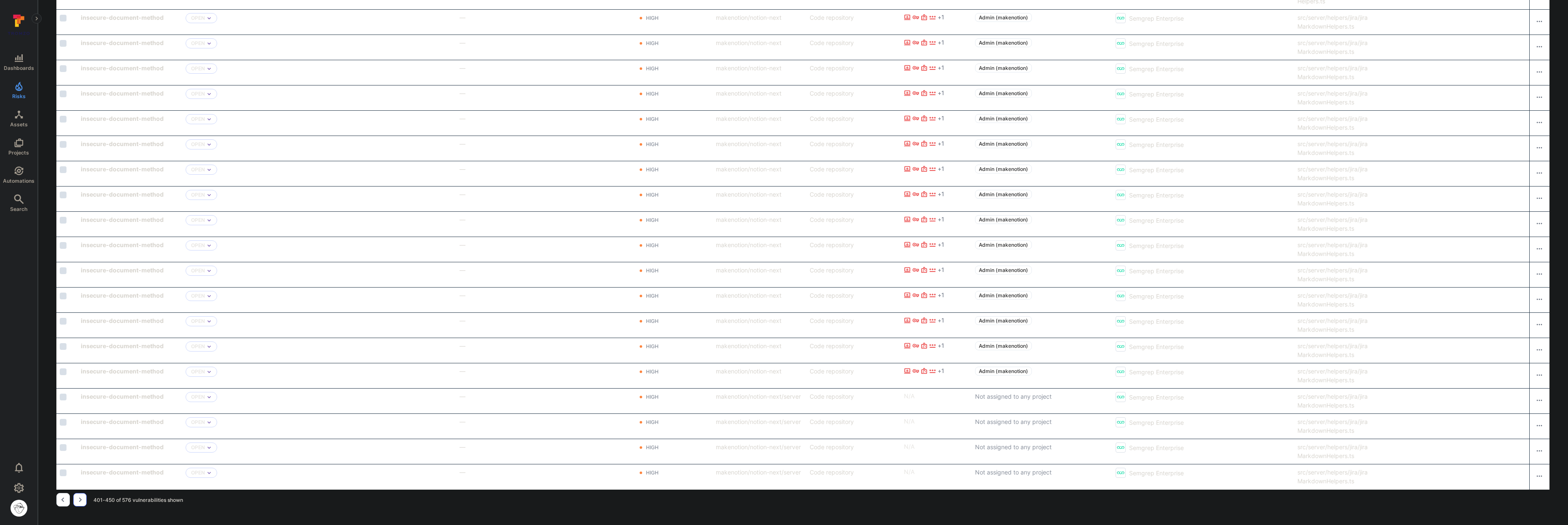
click at [73, 500] on button "Go to the next page" at bounding box center [79, 499] width 14 height 14
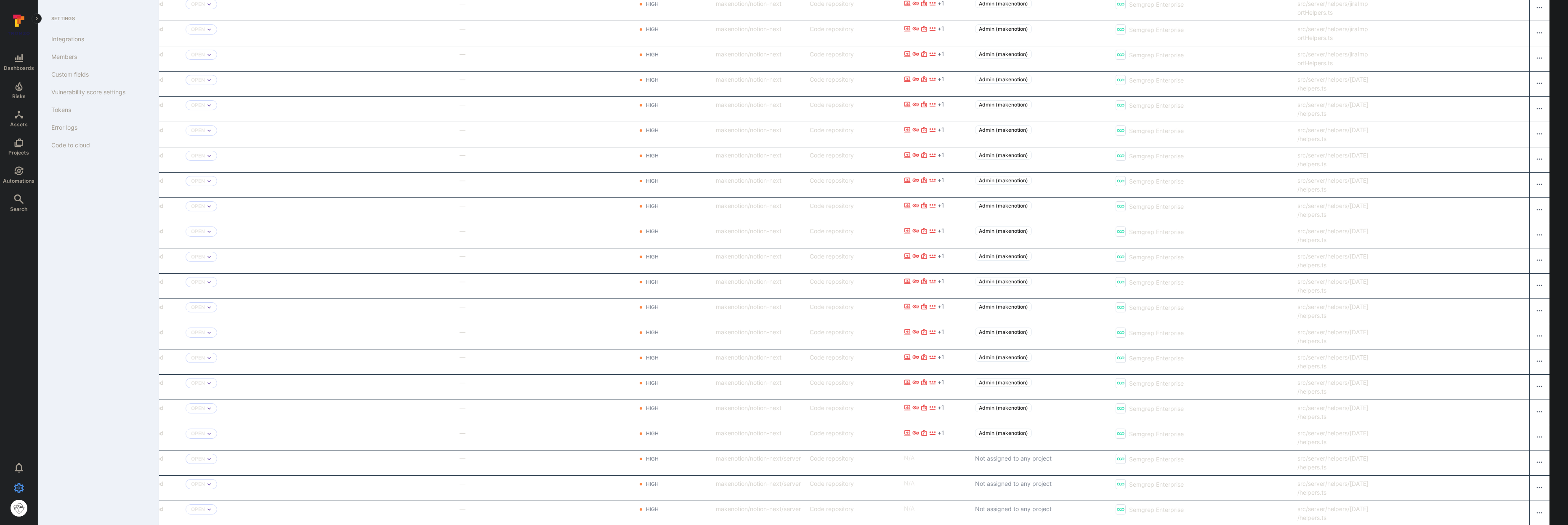
scroll to position [1045, 0]
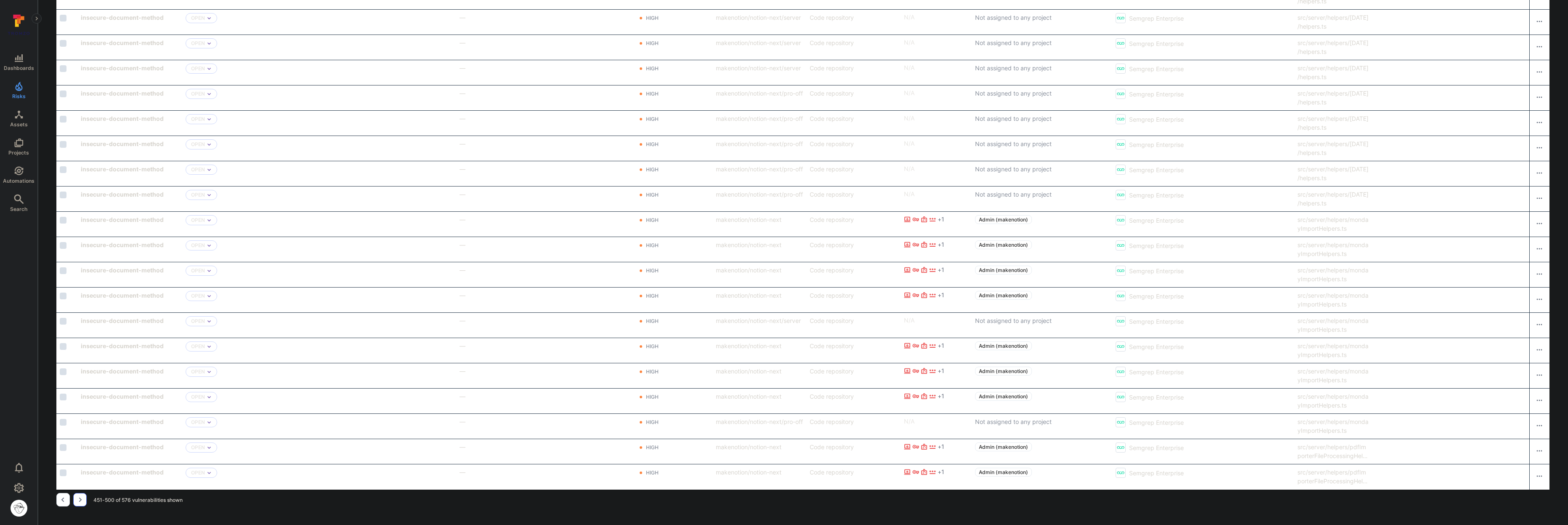
click at [79, 498] on icon "Go to the next page" at bounding box center [79, 499] width 6 height 6
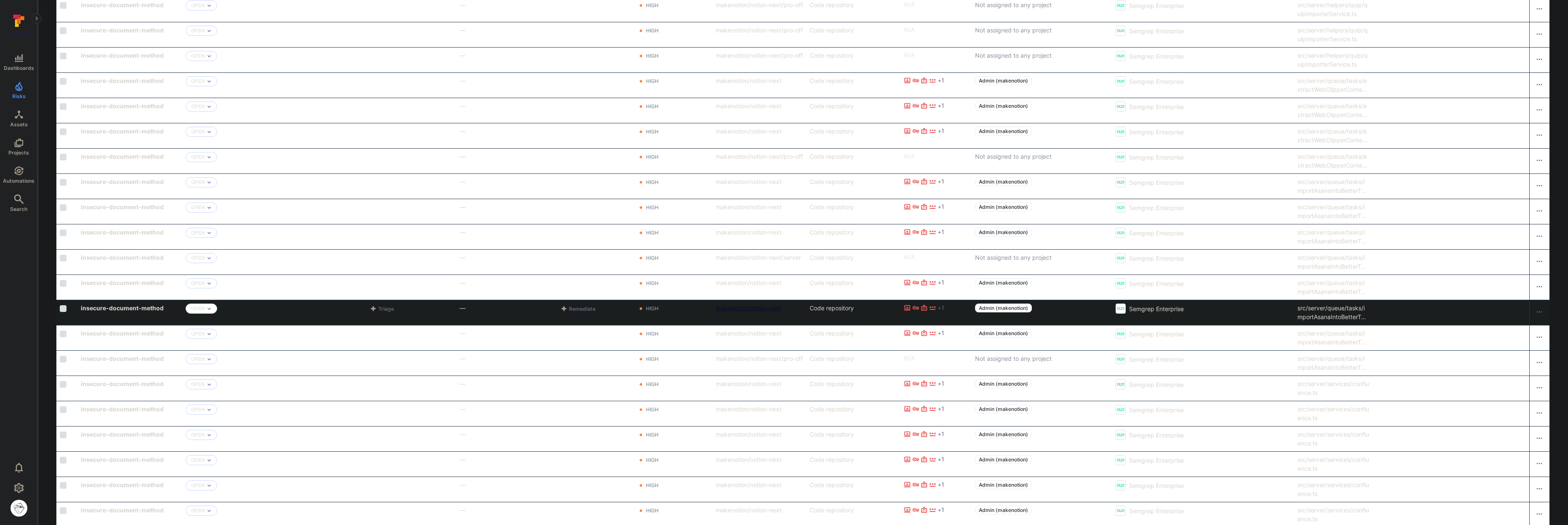
scroll to position [1045, 0]
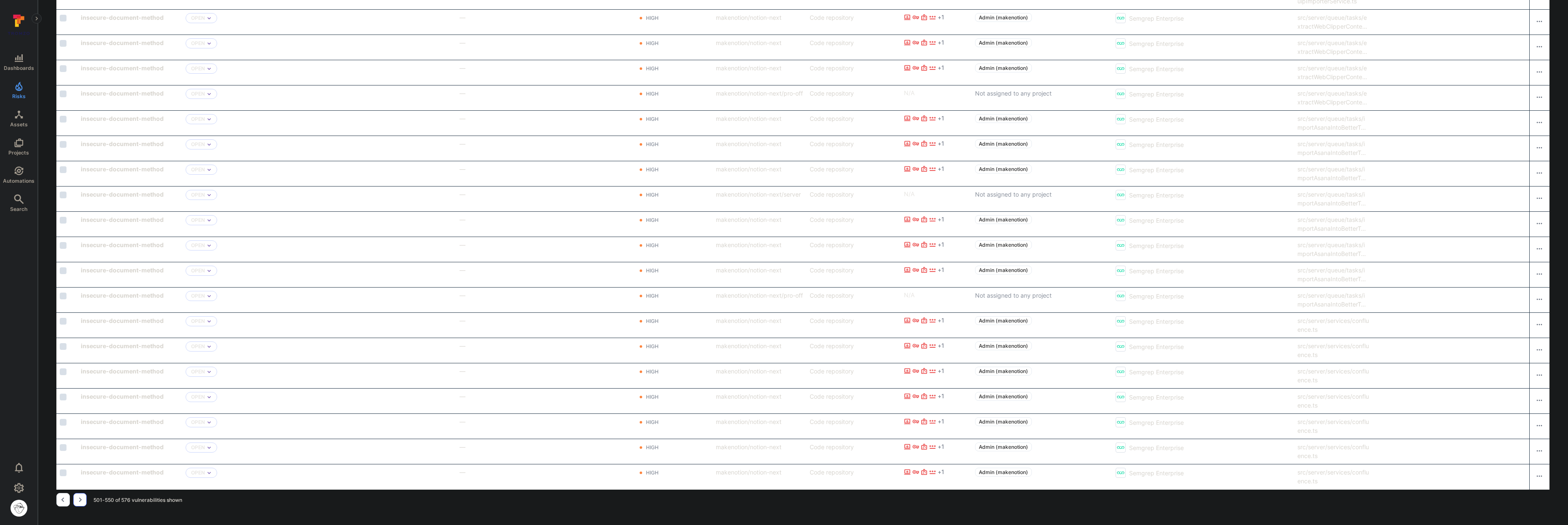
click at [85, 502] on button "Go to the next page" at bounding box center [79, 499] width 14 height 14
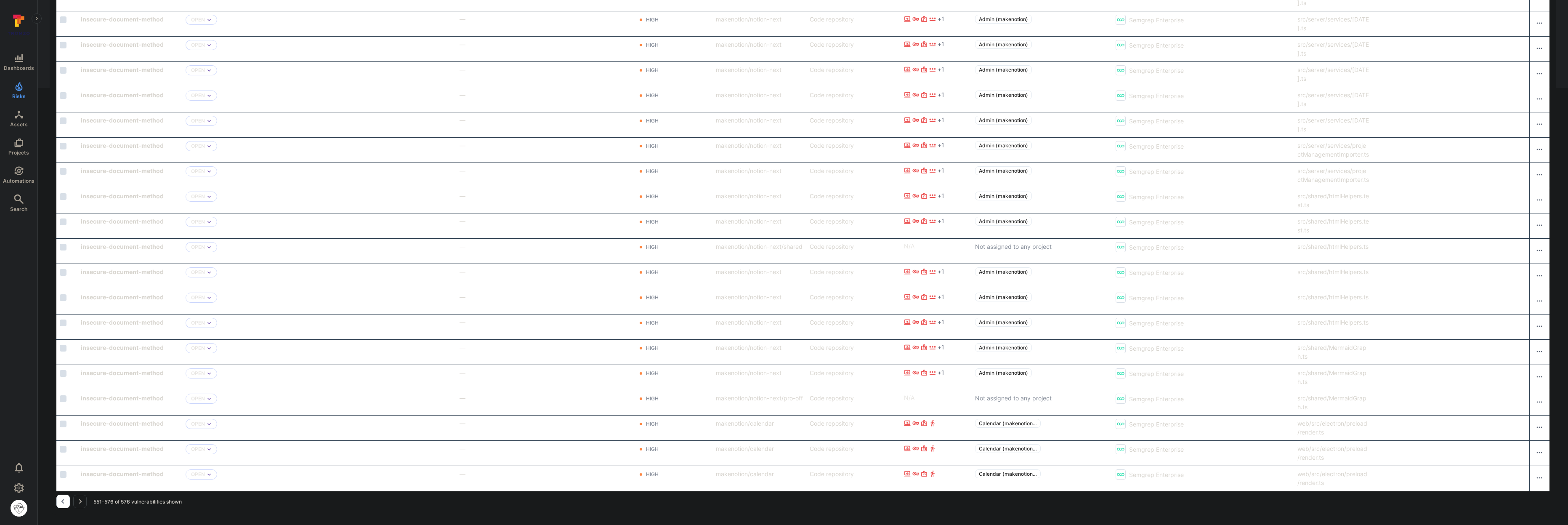
scroll to position [439, 0]
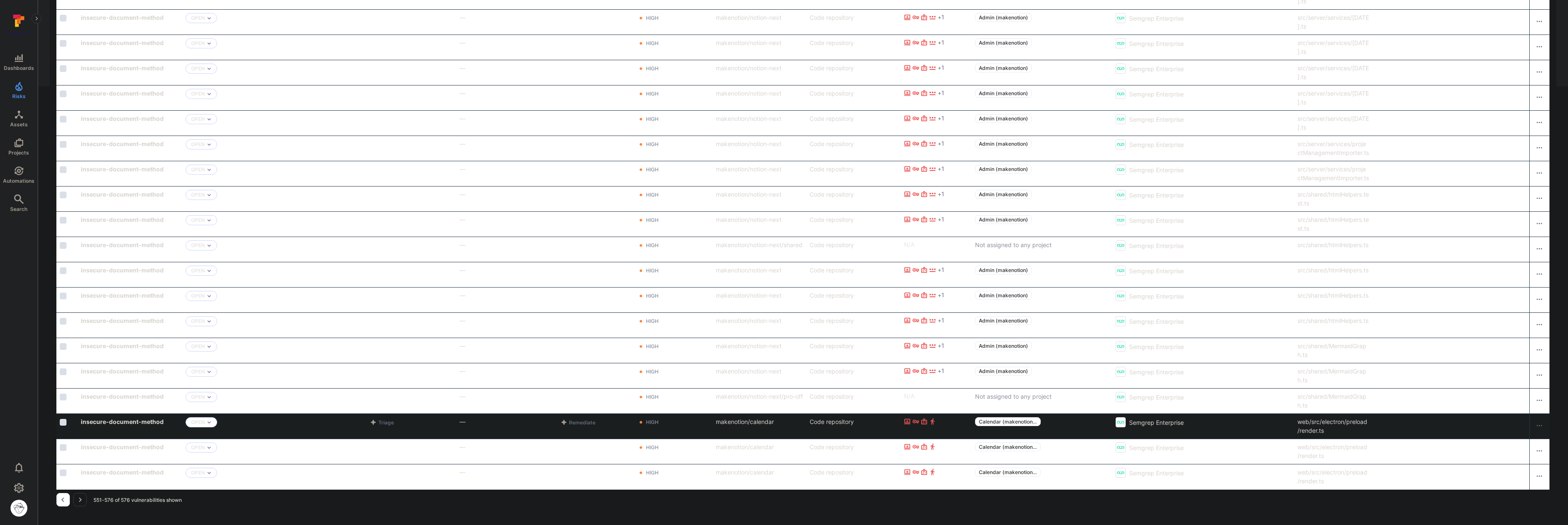
click at [66, 422] on input "Select row" at bounding box center [63, 421] width 6 height 6
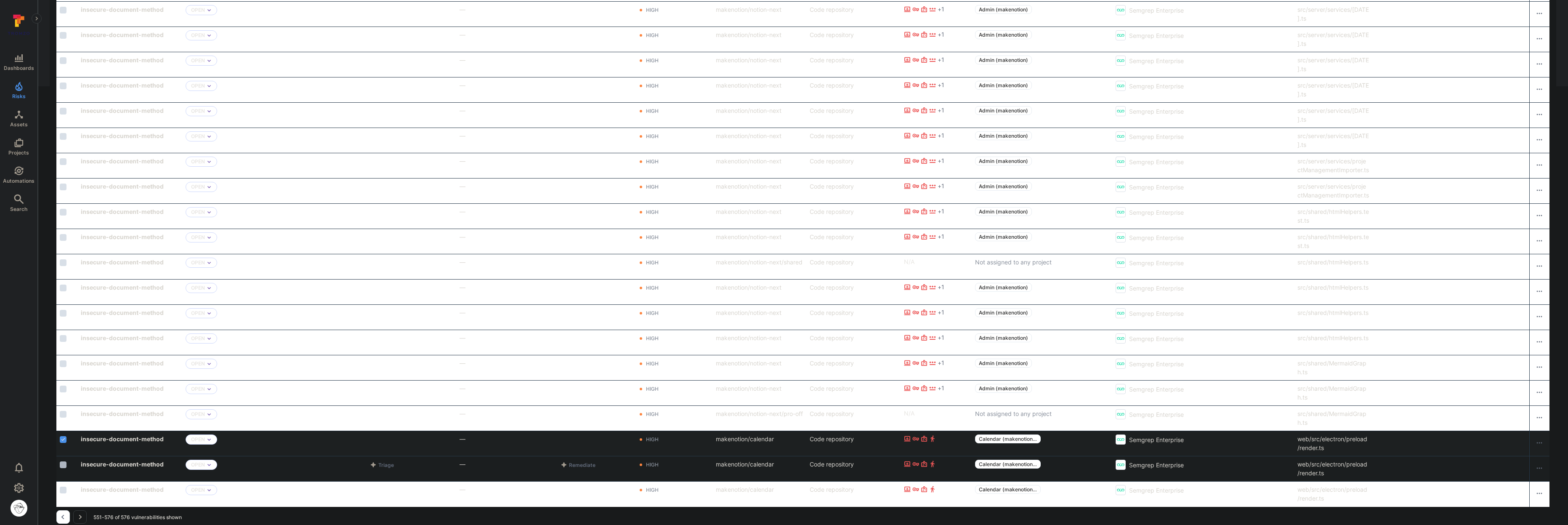
click at [60, 465] on input "Select row" at bounding box center [63, 464] width 6 height 6
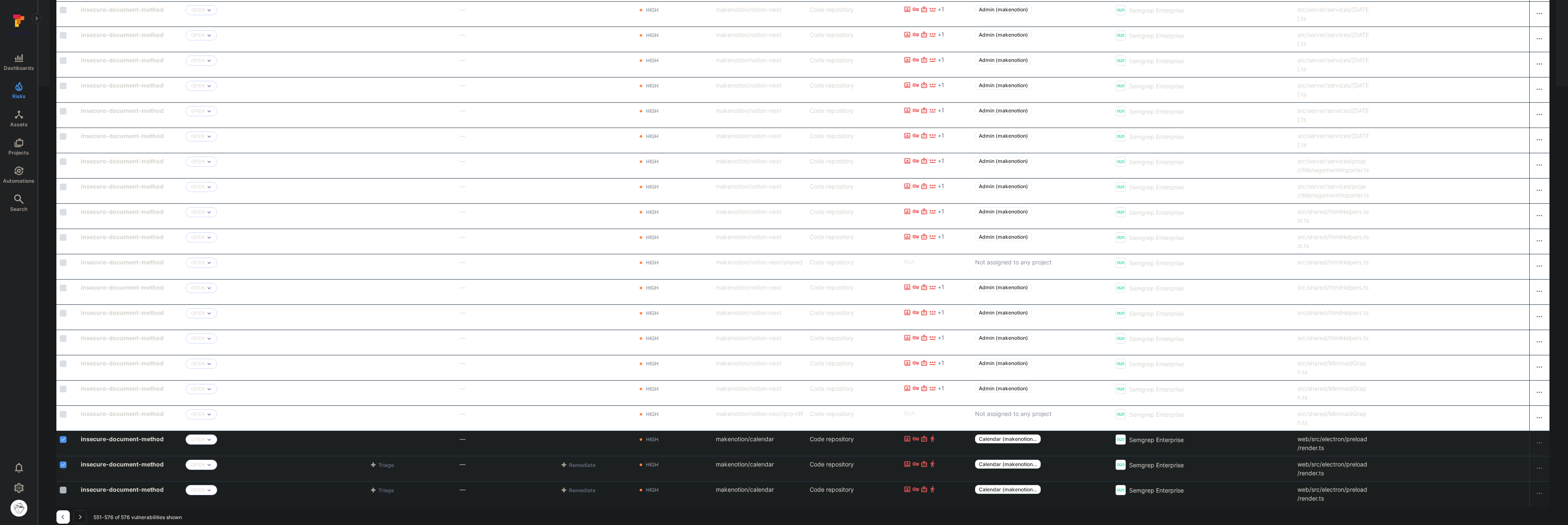
click at [64, 489] on input "Select row" at bounding box center [63, 490] width 6 height 6
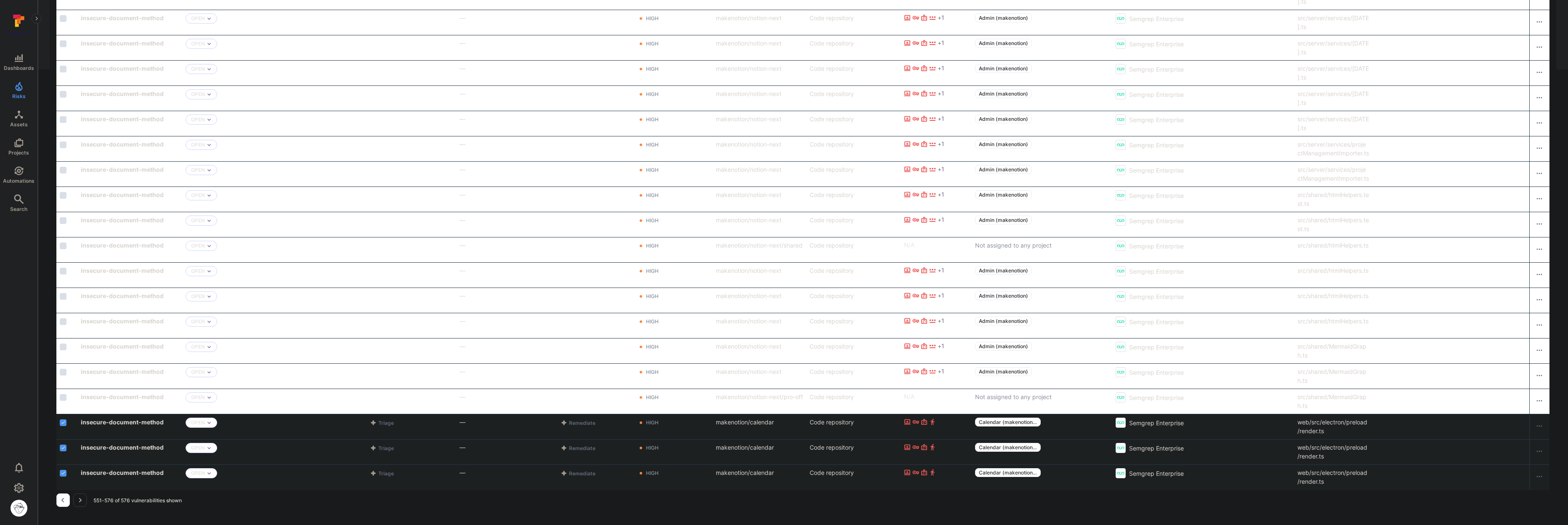
scroll to position [456, 0]
click at [1543, 426] on button "Row actions menu" at bounding box center [1539, 425] width 14 height 14
click at [1543, 426] on div at bounding box center [784, 262] width 1568 height 525
click at [373, 425] on icon "Cell for aiCtx" at bounding box center [372, 421] width 6 height 6
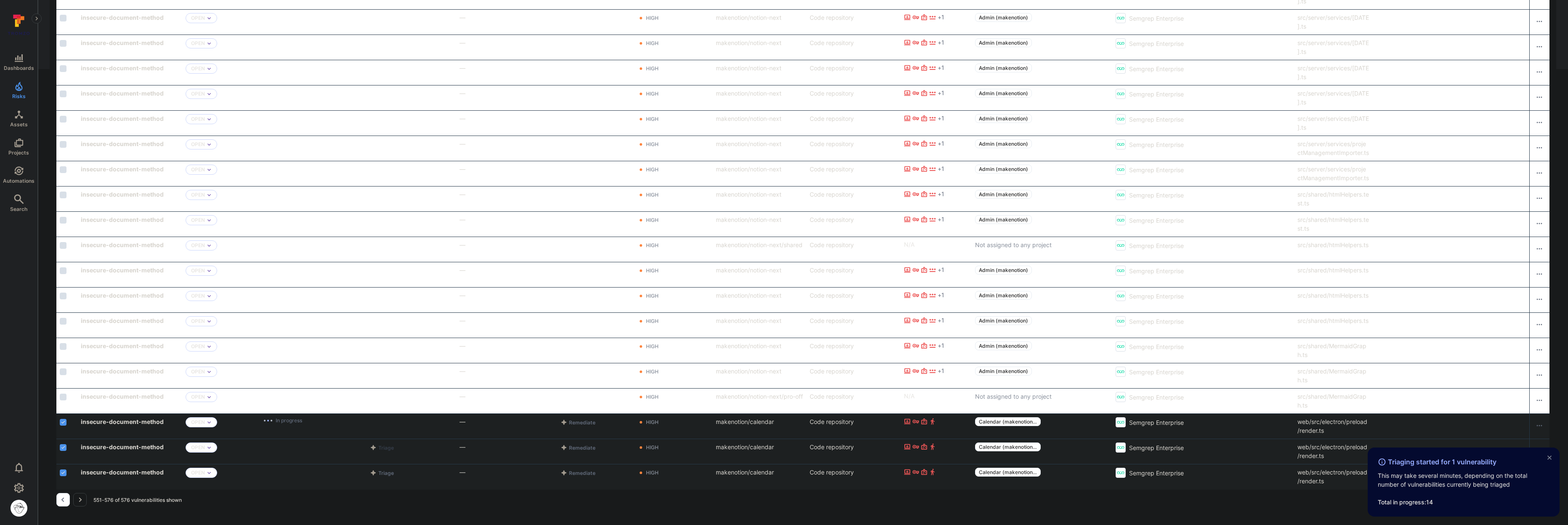
click at [390, 451] on button "Triage" at bounding box center [383, 447] width 28 height 10
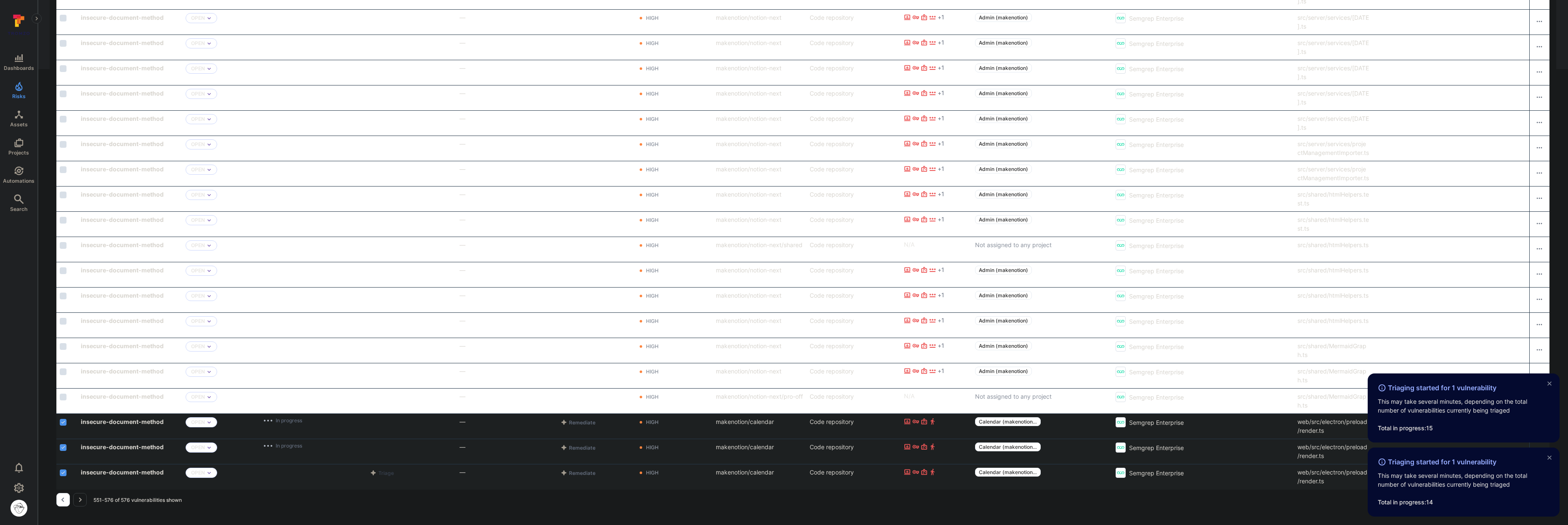
click at [388, 475] on button "Triage" at bounding box center [383, 472] width 28 height 10
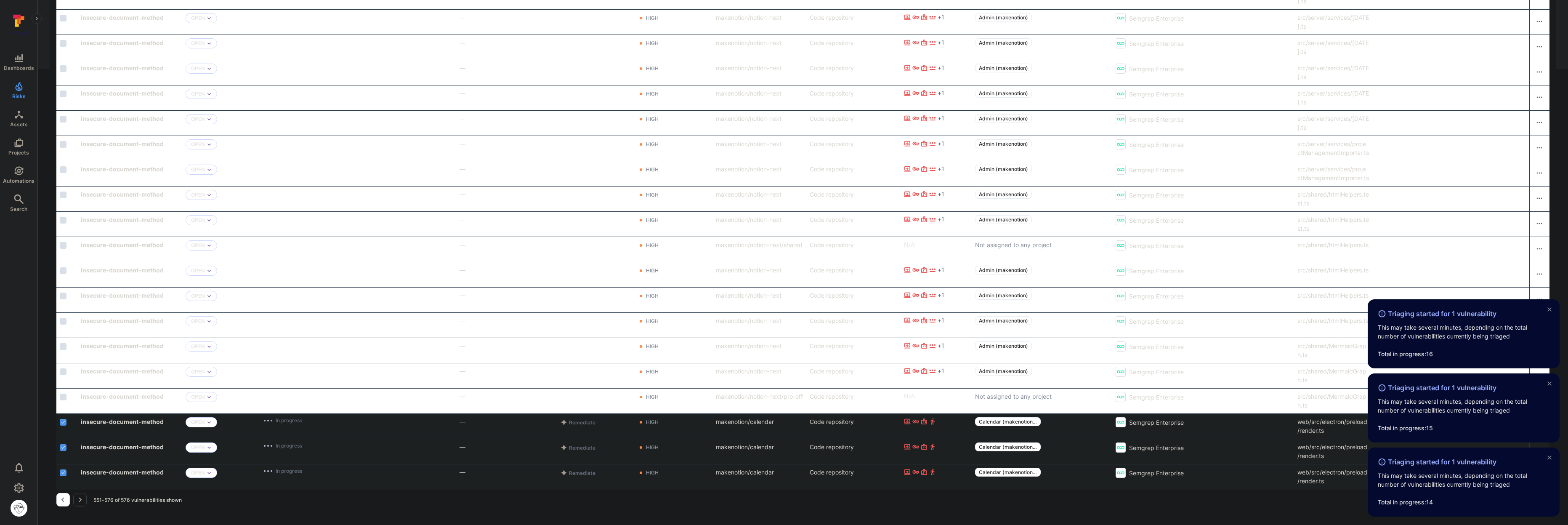
click at [426, 504] on div "551-576 of 576 vulnerabilities shown" at bounding box center [803, 499] width 1493 height 14
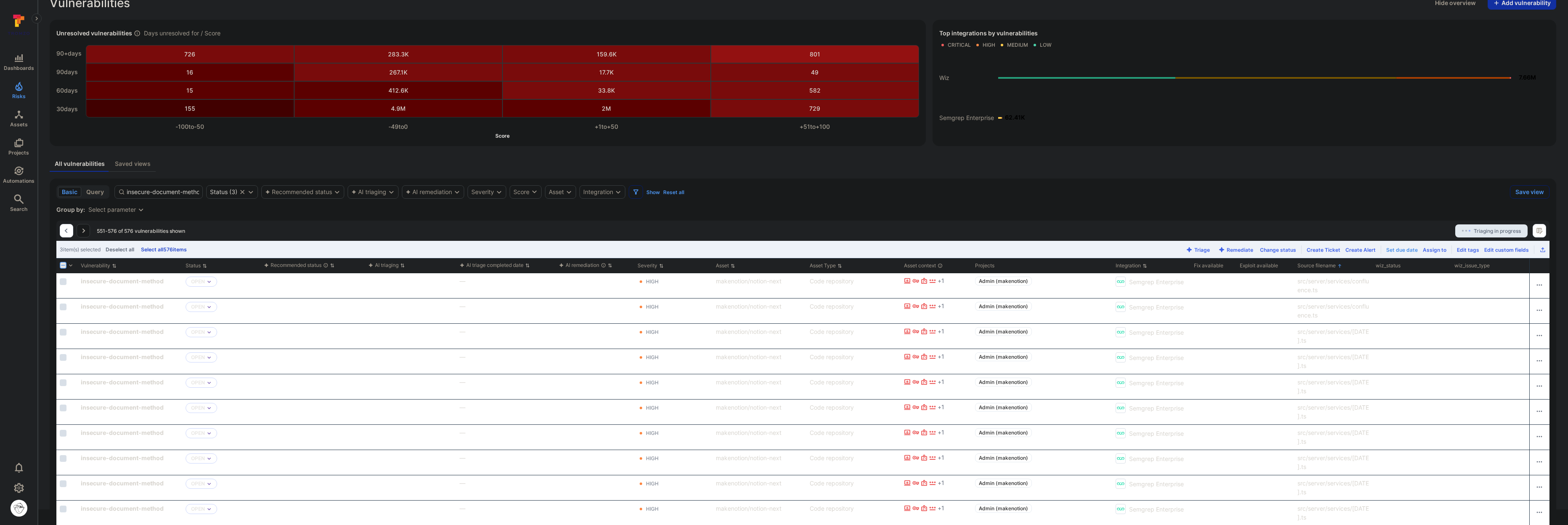
scroll to position [0, 0]
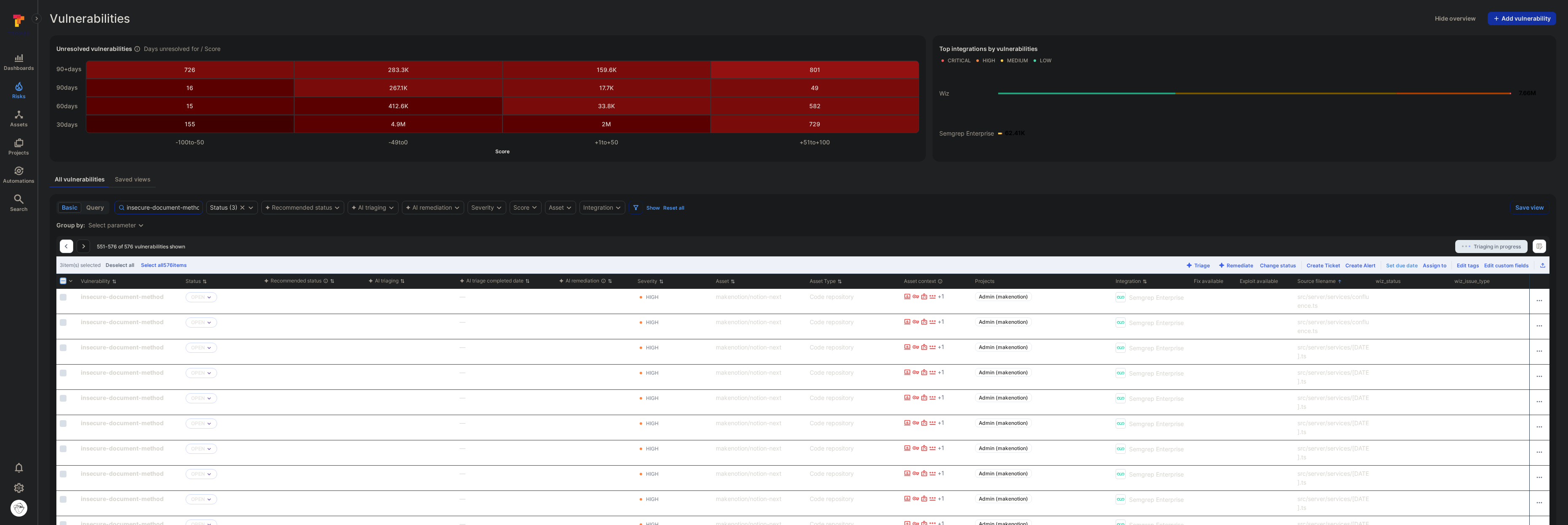
click at [135, 210] on input "insecure-document-method" at bounding box center [163, 207] width 72 height 8
paste input "axios-url-express"
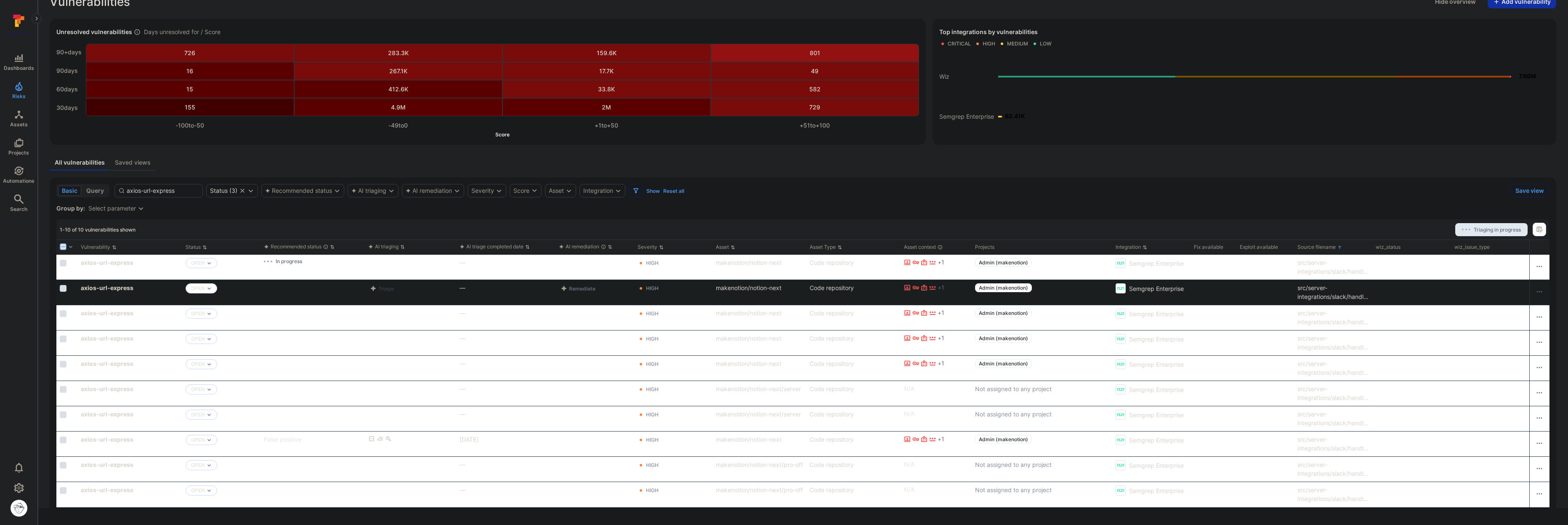
scroll to position [18, 0]
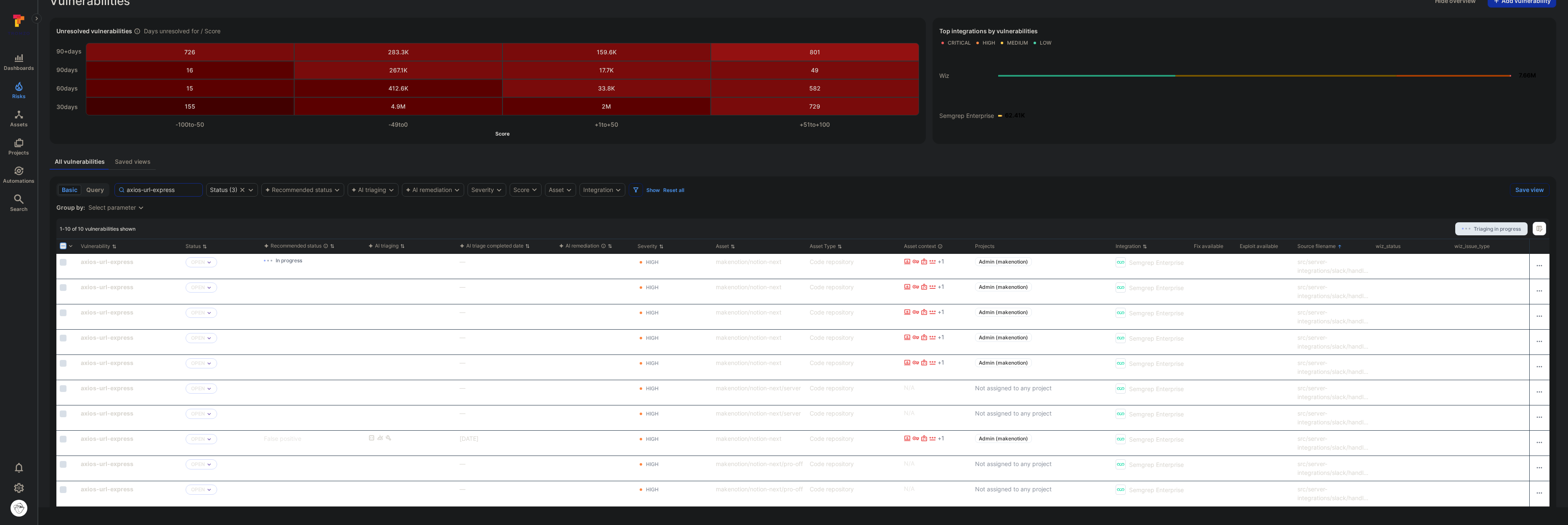
click at [130, 191] on input "axios-url-express" at bounding box center [163, 189] width 72 height 8
paste input "remote-property-injection-multi-file"
type input "remote-property-injection-multi-file"
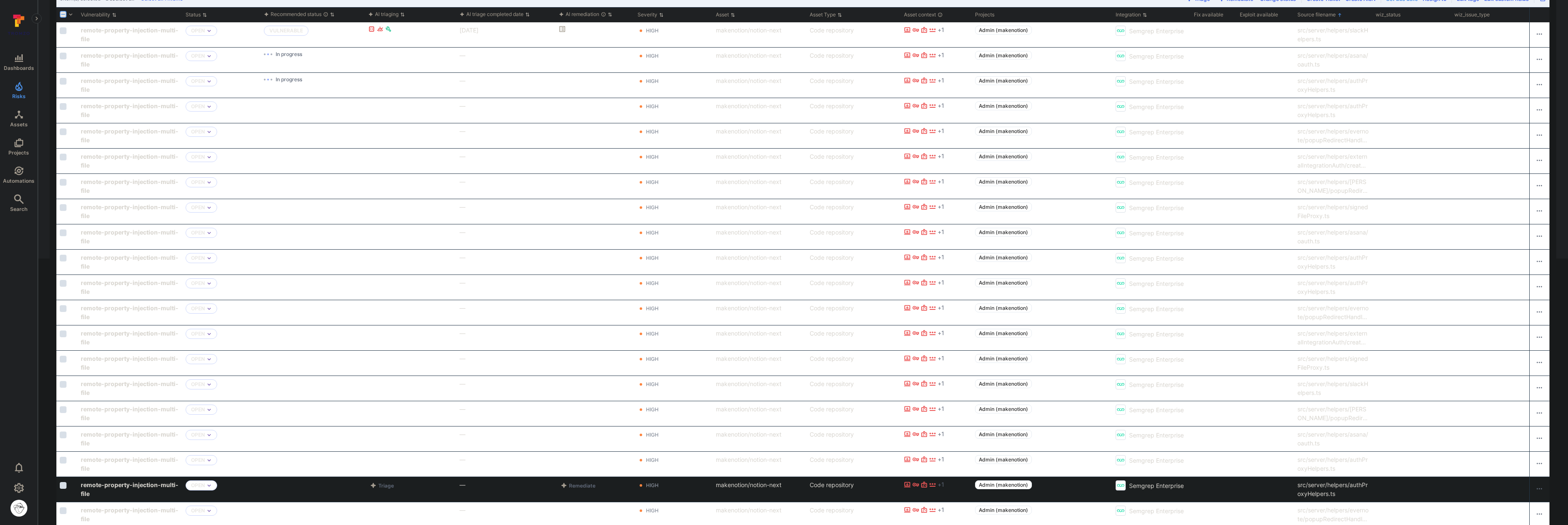
scroll to position [177, 0]
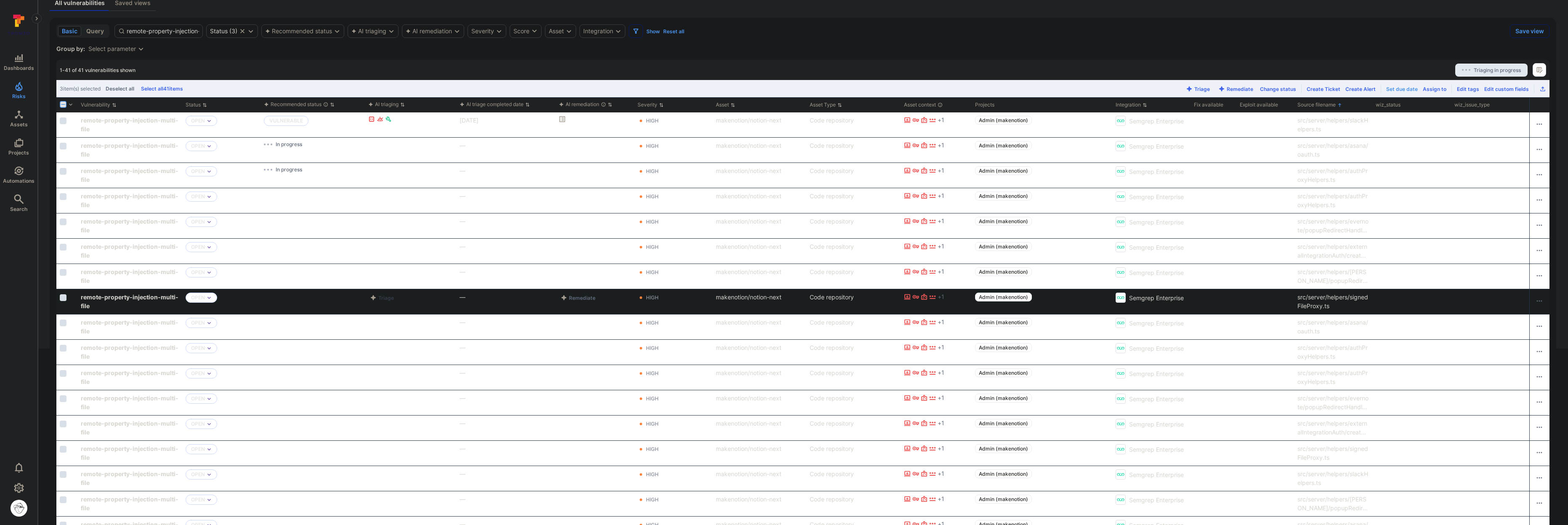
click at [388, 296] on button "Triage" at bounding box center [383, 298] width 28 height 10
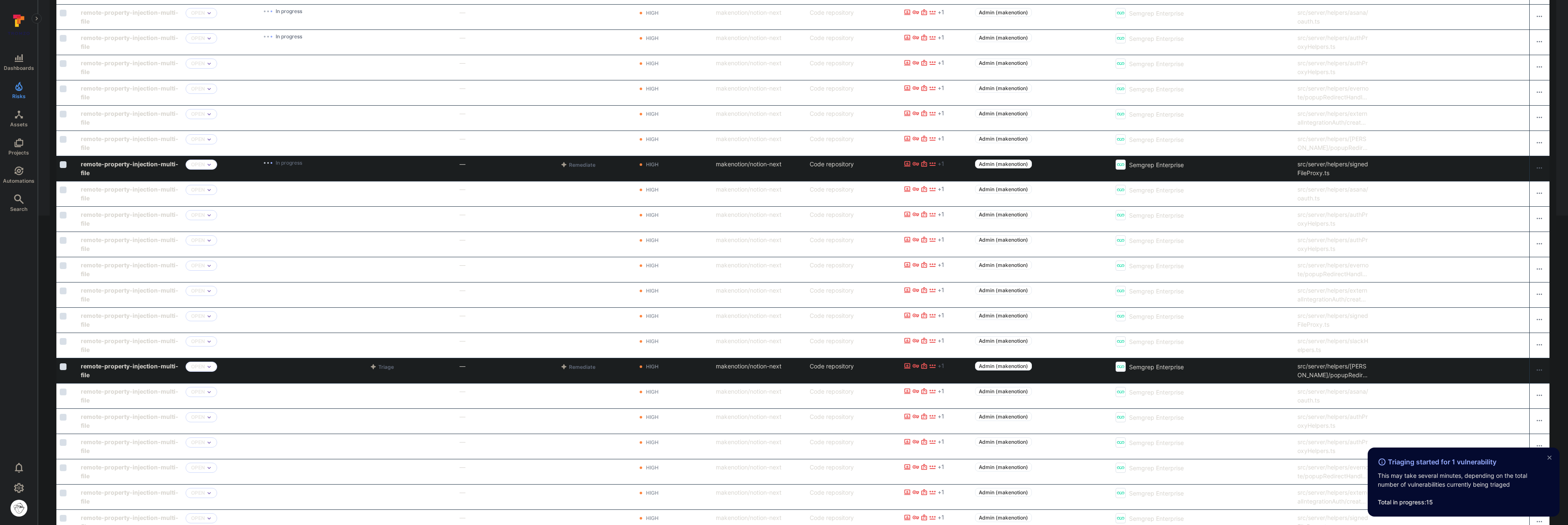
scroll to position [330, 0]
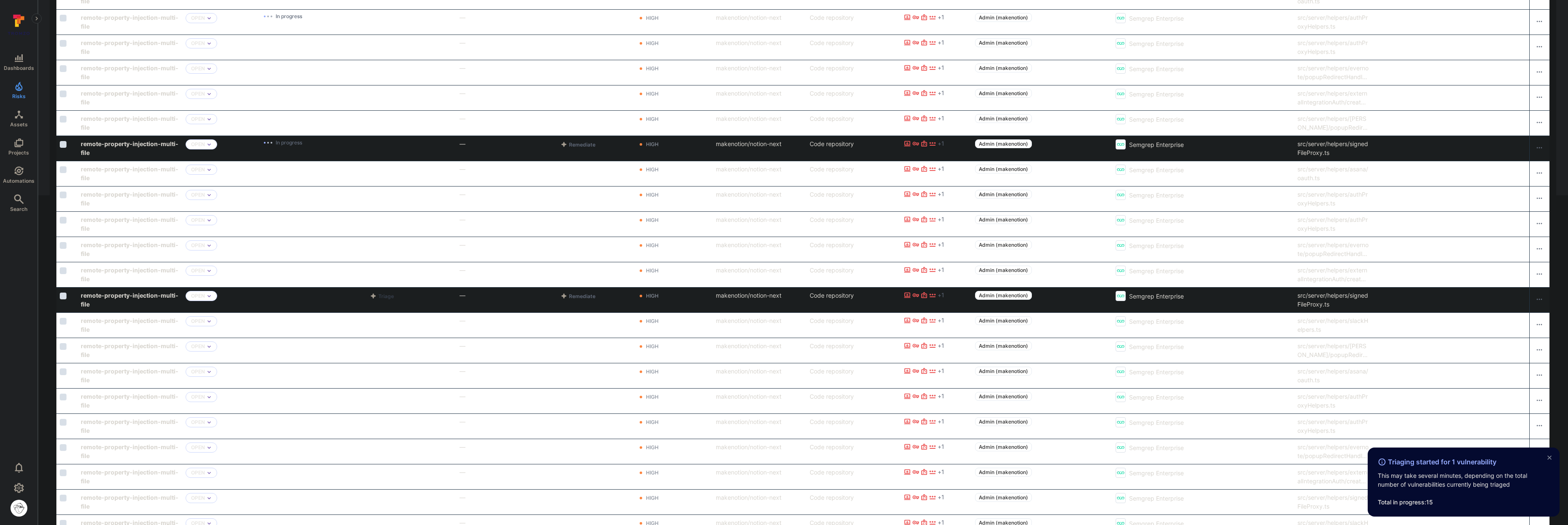
click at [384, 296] on button "Triage" at bounding box center [383, 296] width 28 height 10
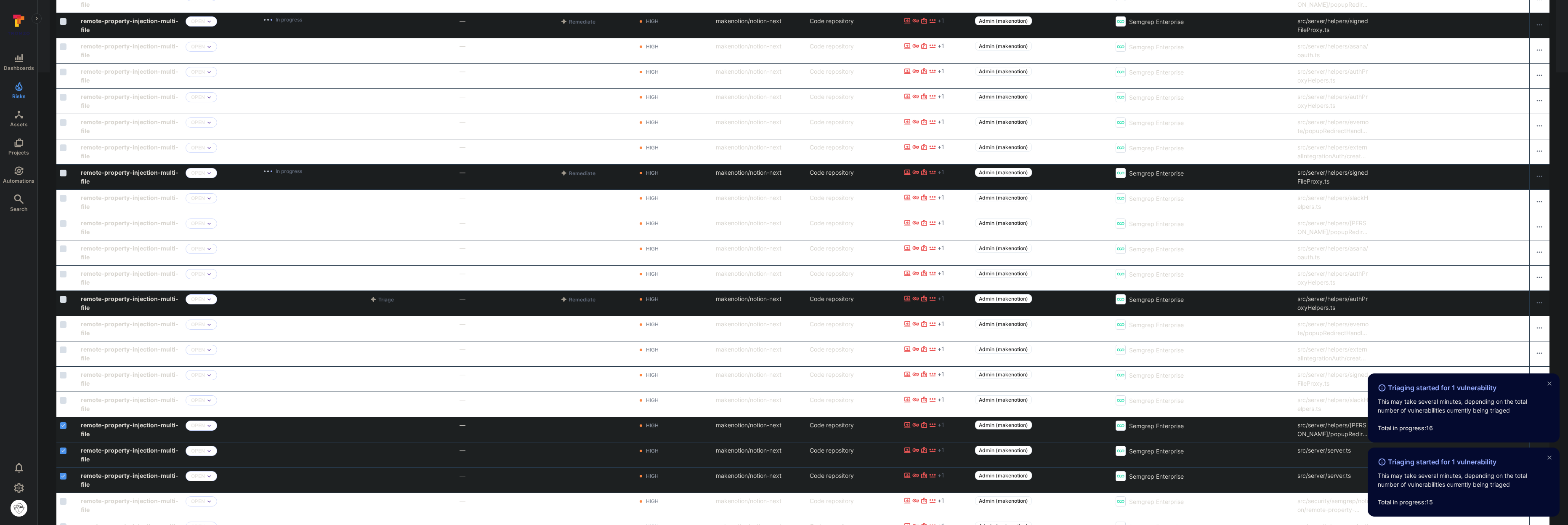
scroll to position [513, 0]
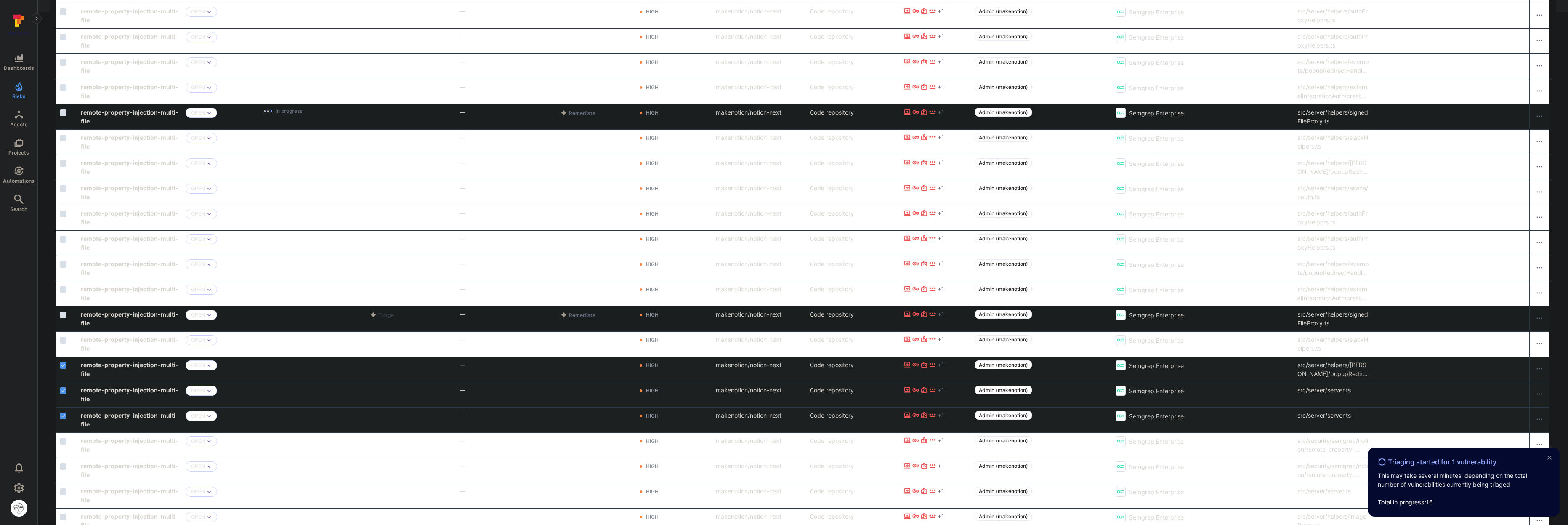
click at [376, 314] on icon "Cell for aiCtx" at bounding box center [372, 314] width 6 height 6
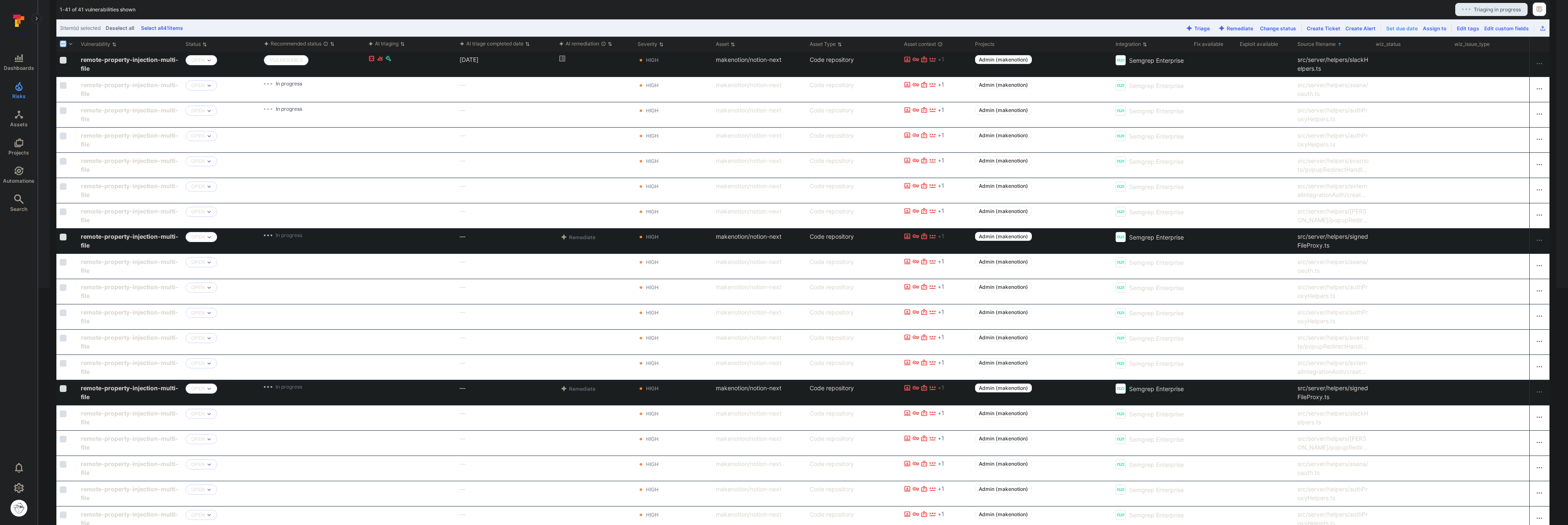
scroll to position [234, 0]
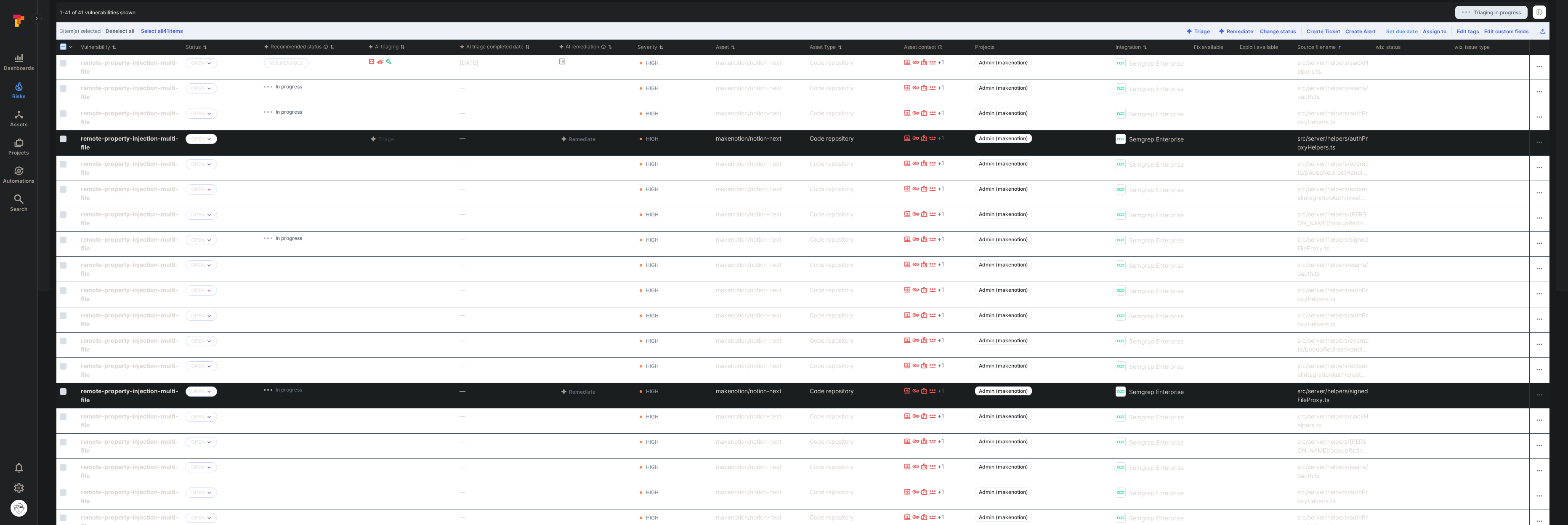
click at [390, 141] on button "Triage" at bounding box center [383, 139] width 28 height 10
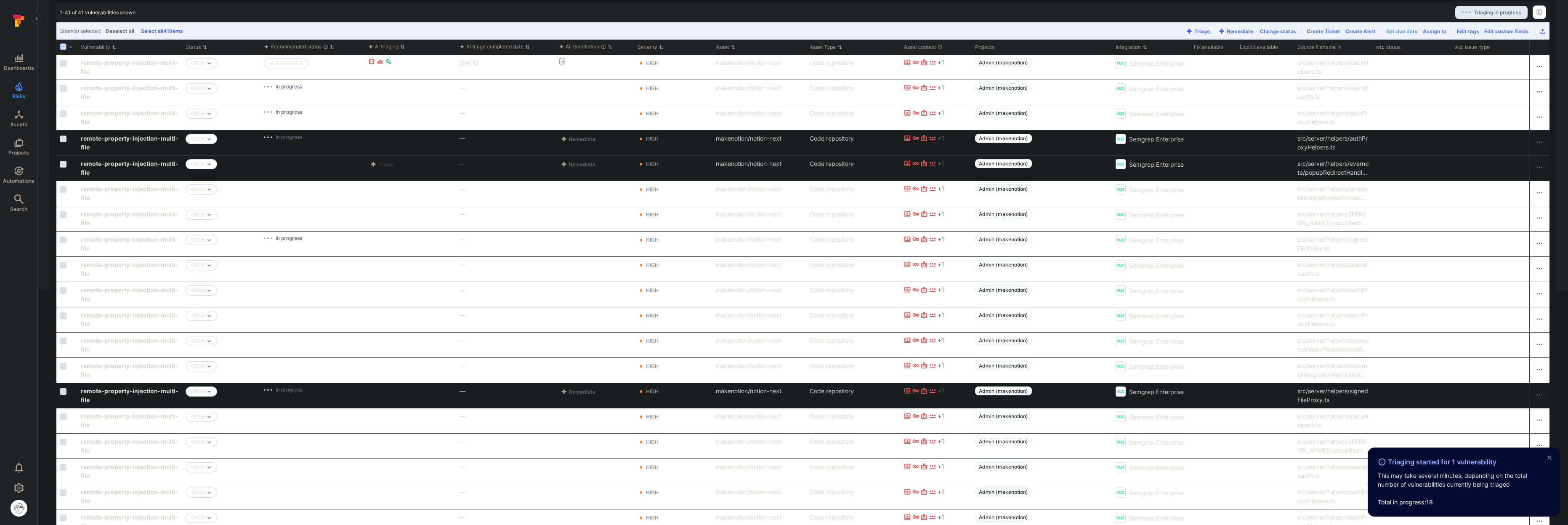
click at [385, 163] on button "Triage" at bounding box center [383, 164] width 28 height 10
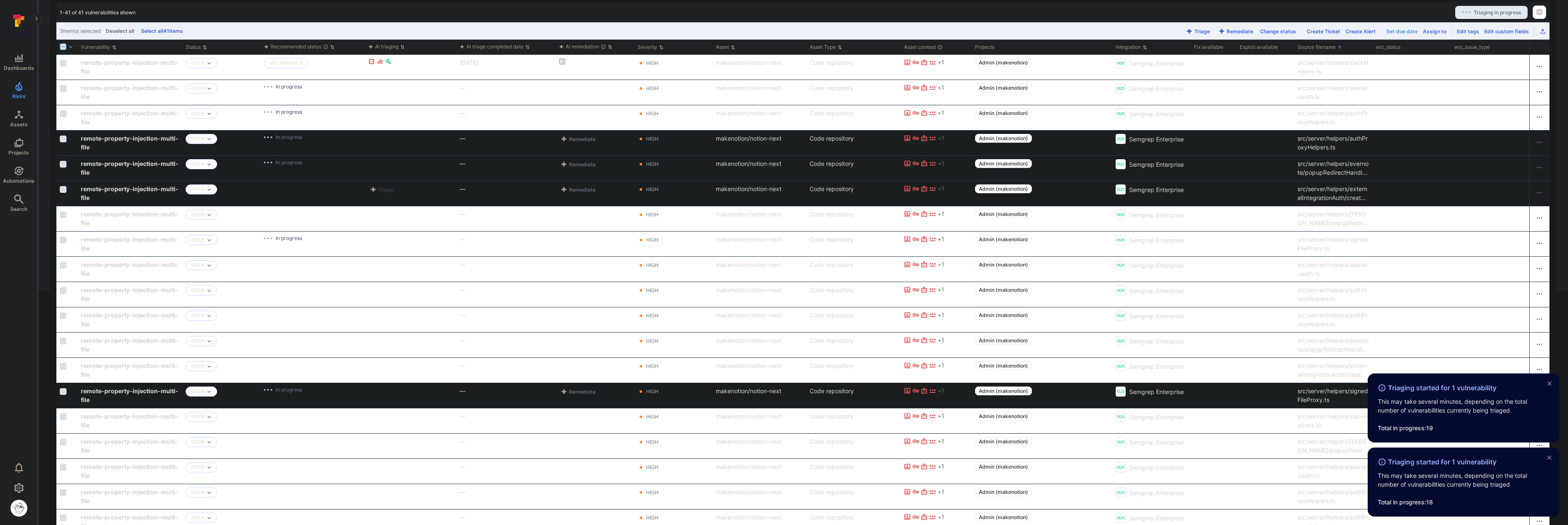
click at [384, 192] on button "Triage" at bounding box center [383, 189] width 28 height 10
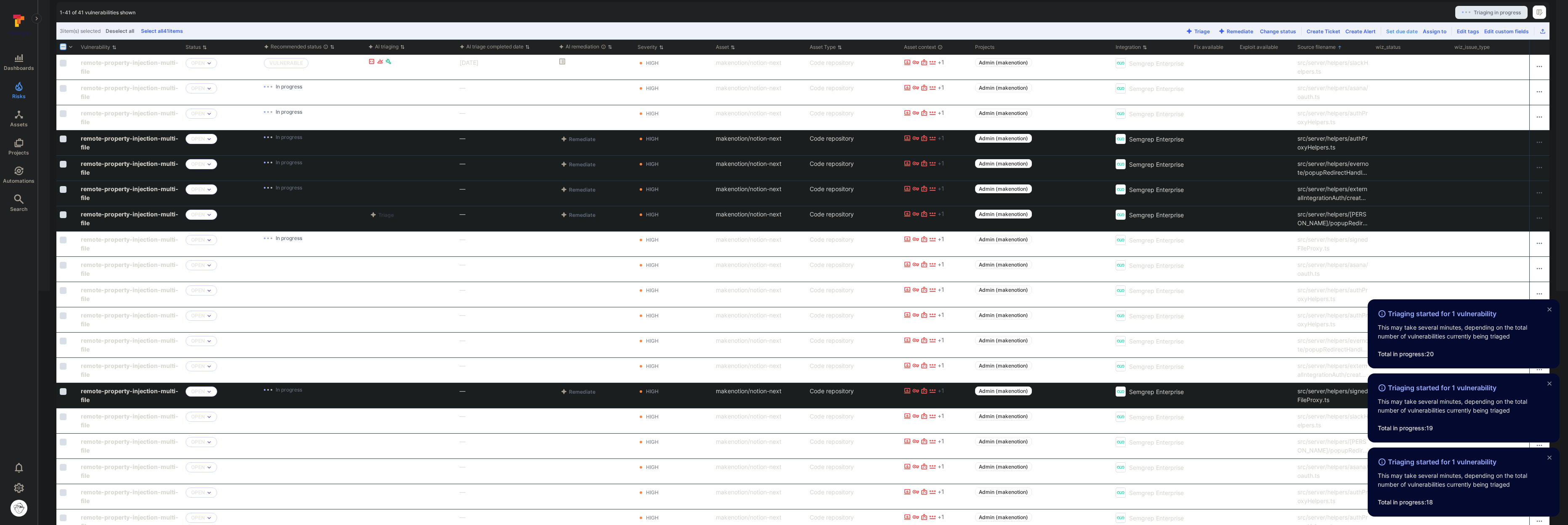
click at [383, 214] on button "Triage" at bounding box center [383, 214] width 28 height 10
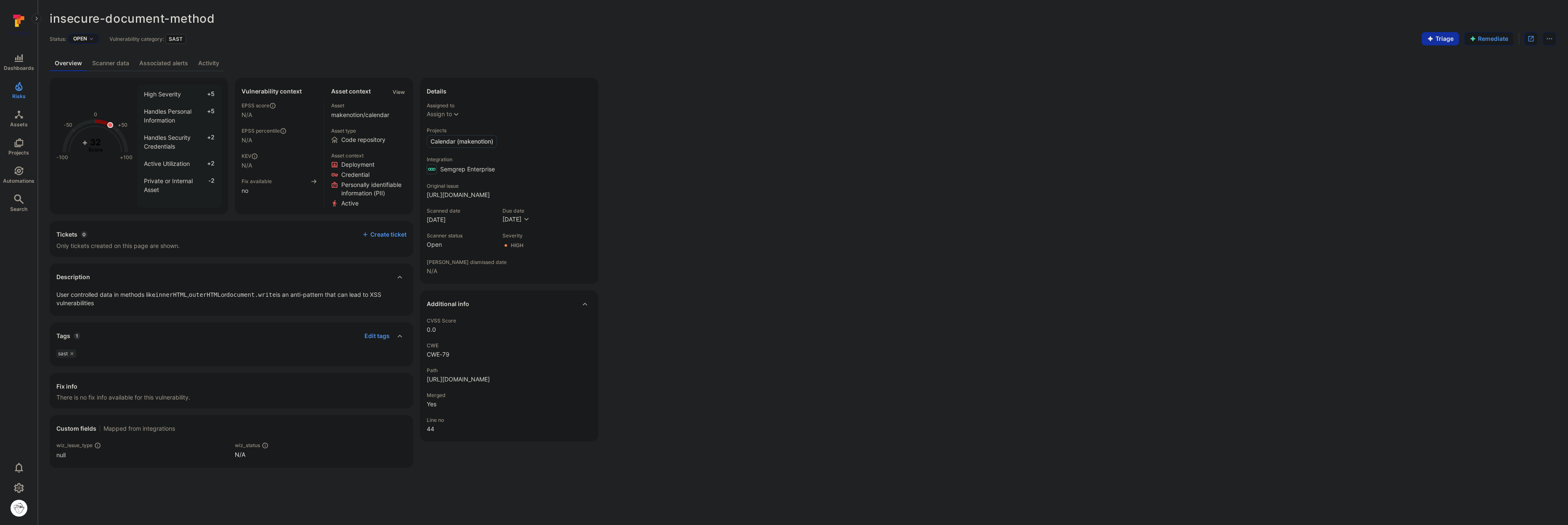
click at [100, 67] on link "Scanner data" at bounding box center [110, 63] width 47 height 16
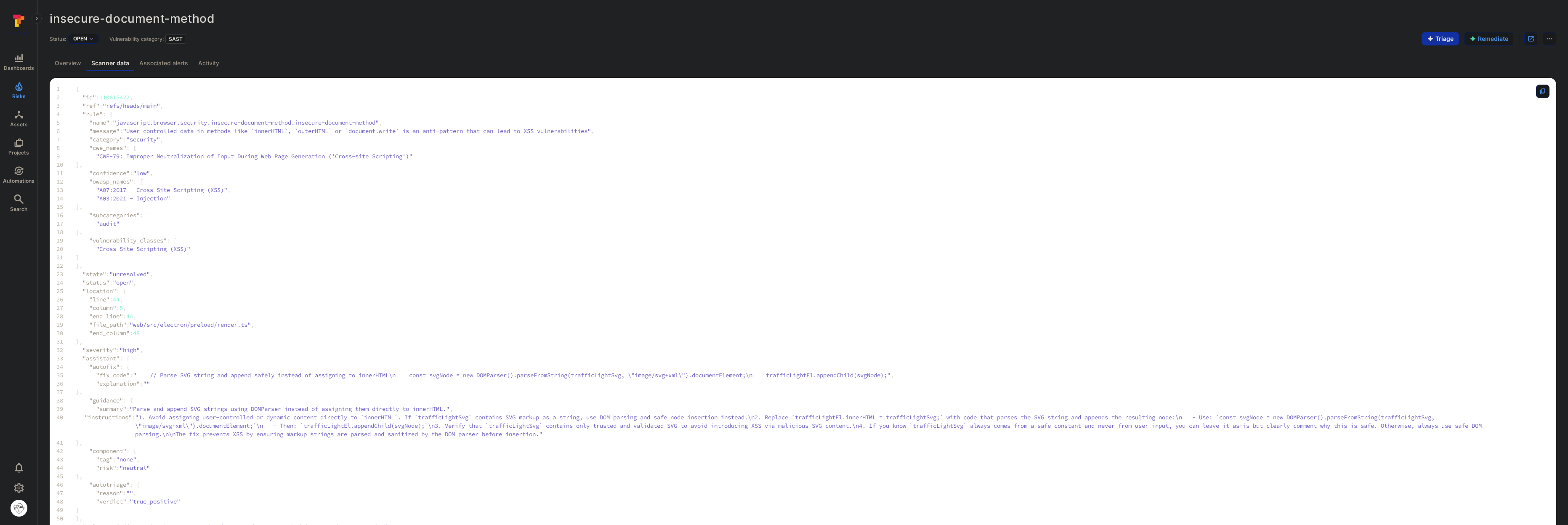
click at [142, 63] on link "Associated alerts" at bounding box center [164, 63] width 59 height 16
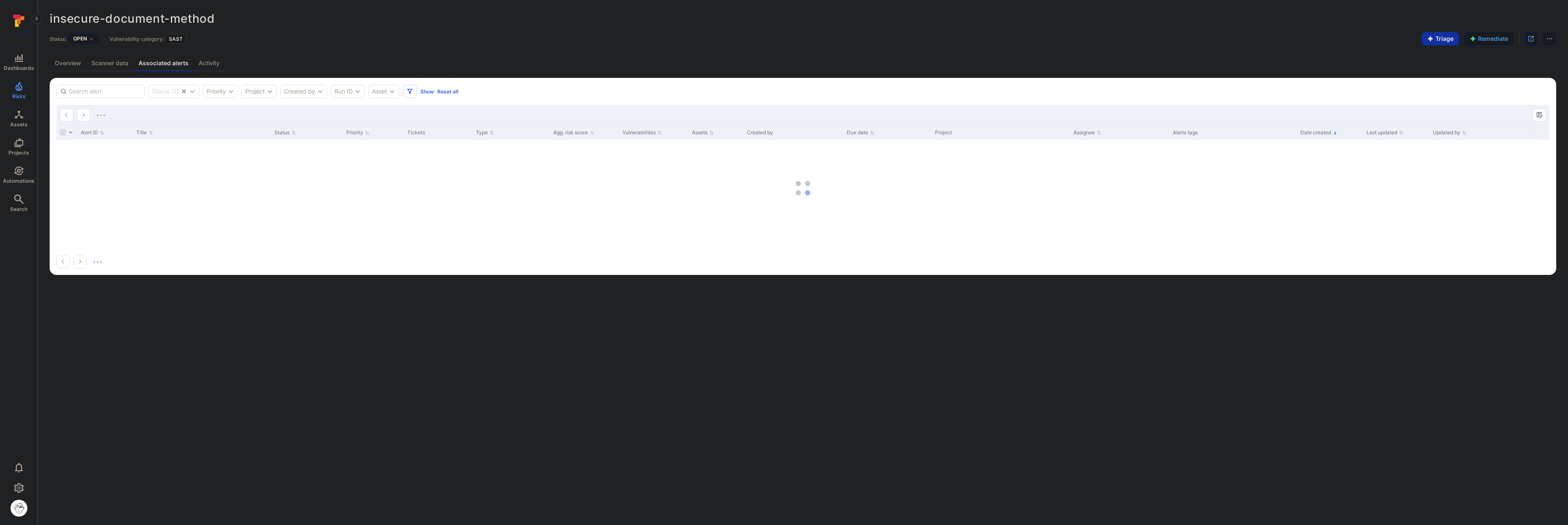
click at [189, 63] on link "Associated alerts" at bounding box center [163, 63] width 60 height 16
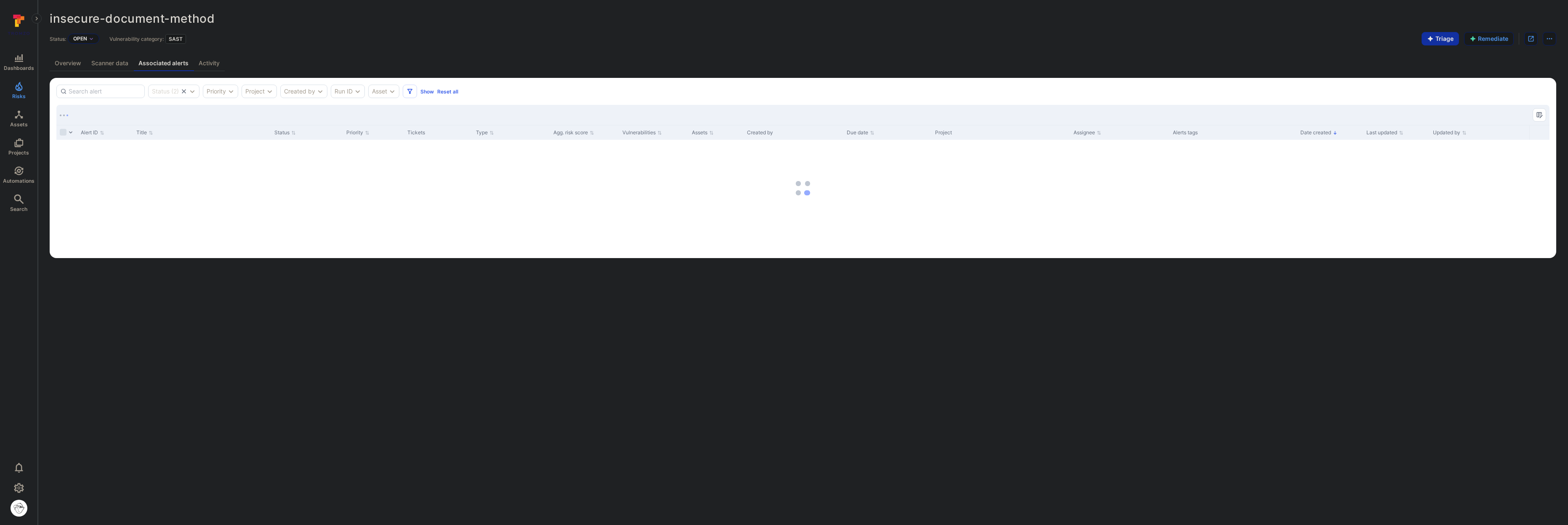
click at [208, 63] on link "Activity" at bounding box center [210, 63] width 31 height 16
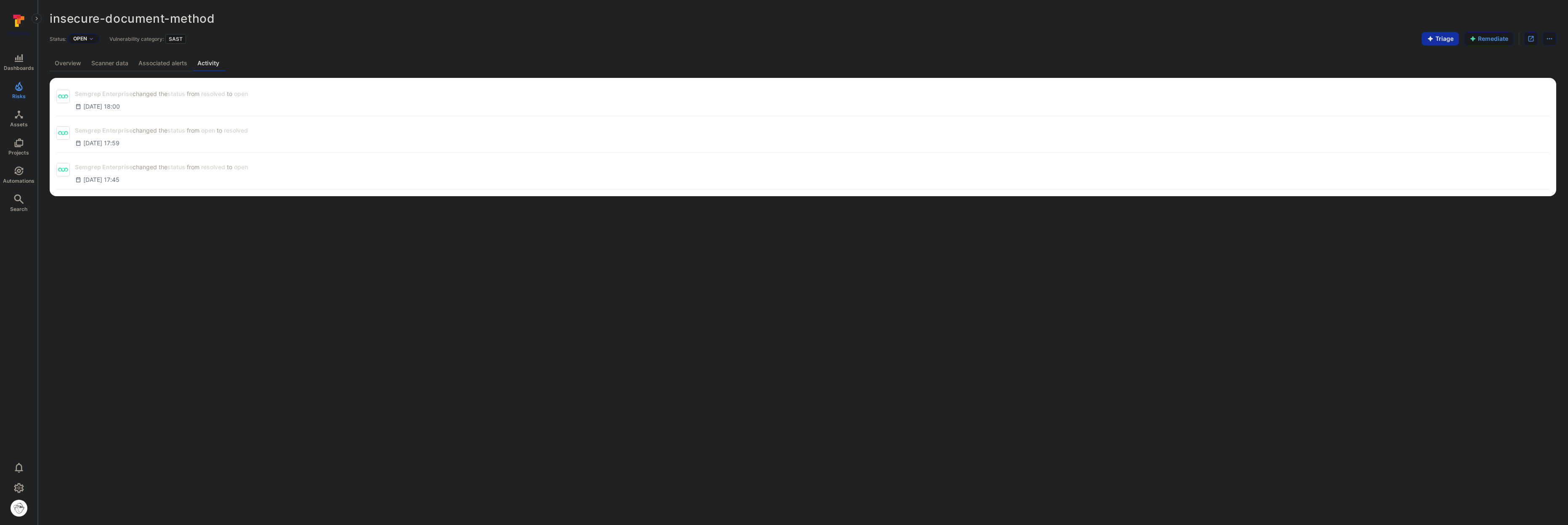
click at [63, 64] on link "Overview" at bounding box center [68, 63] width 37 height 16
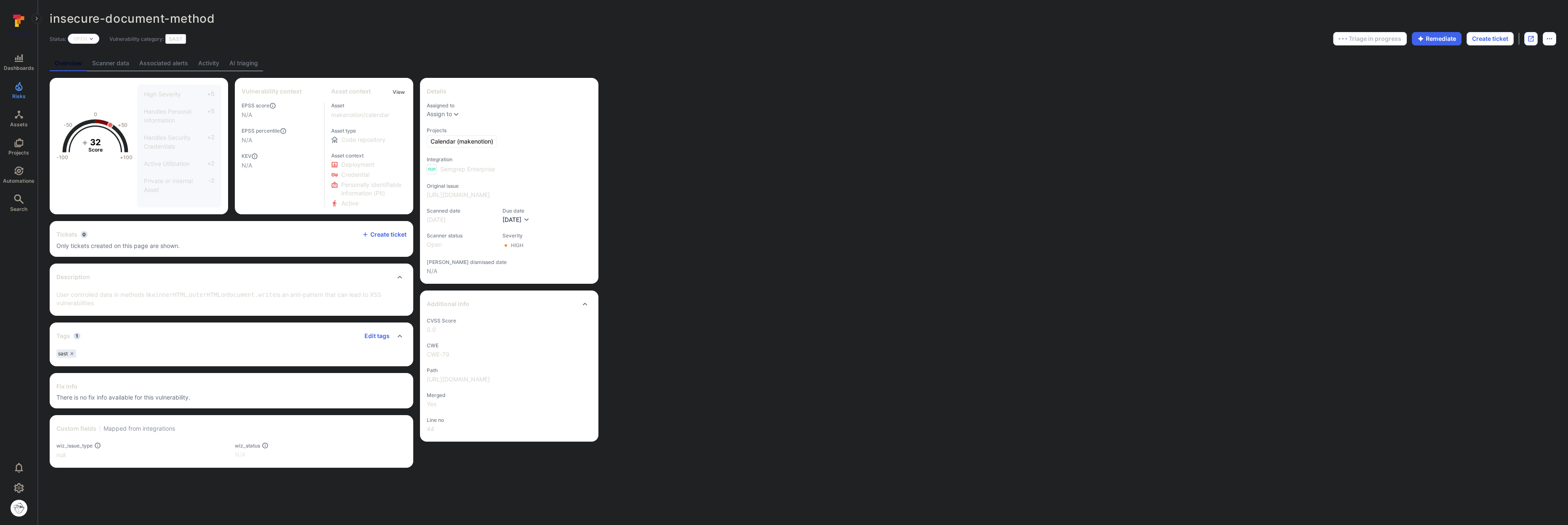
click at [231, 67] on link "AI triaging" at bounding box center [244, 63] width 39 height 16
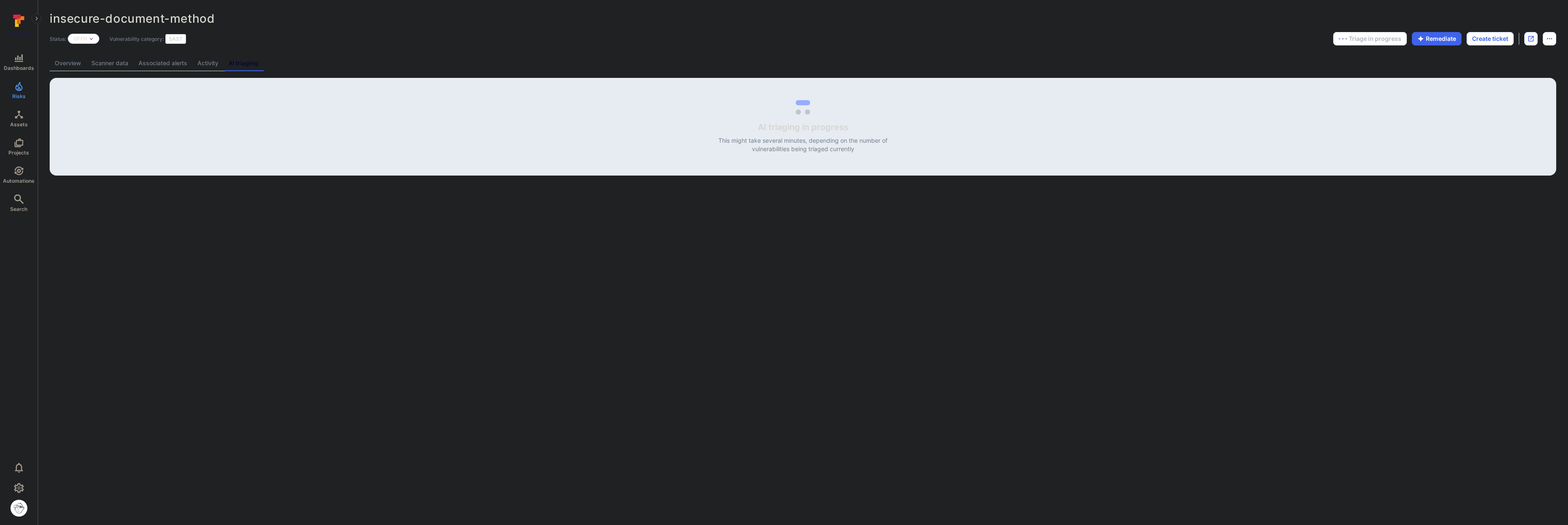
click at [72, 67] on link "Overview" at bounding box center [68, 63] width 37 height 16
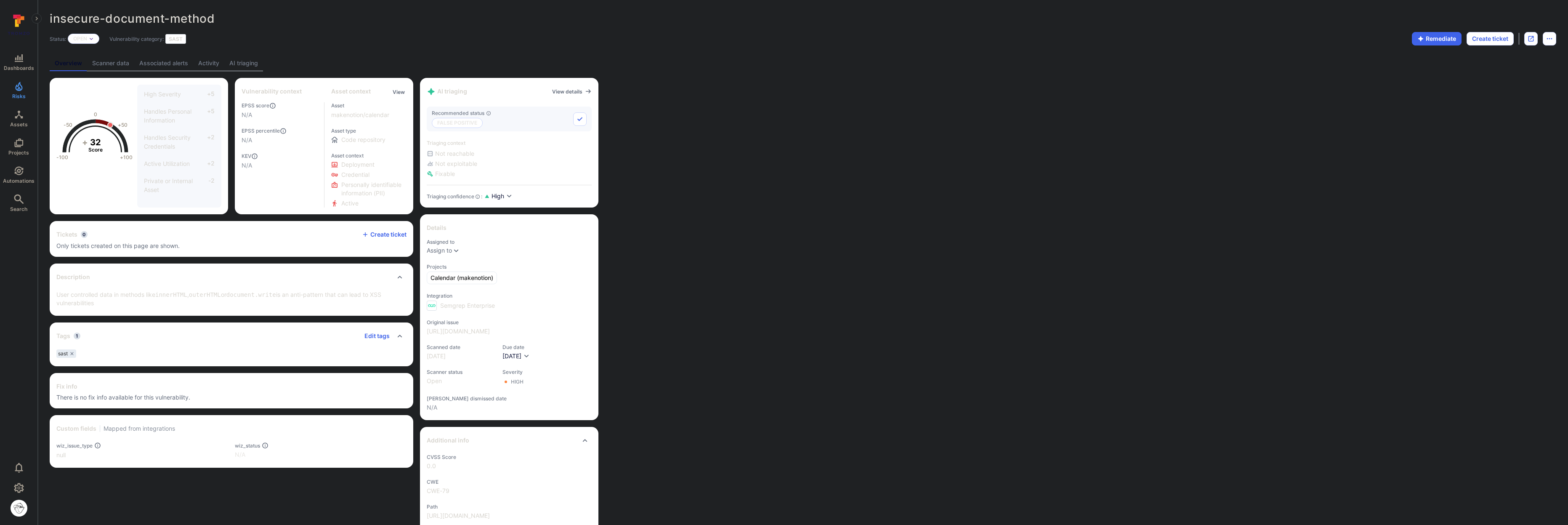
click at [243, 59] on link "AI triaging" at bounding box center [244, 63] width 39 height 16
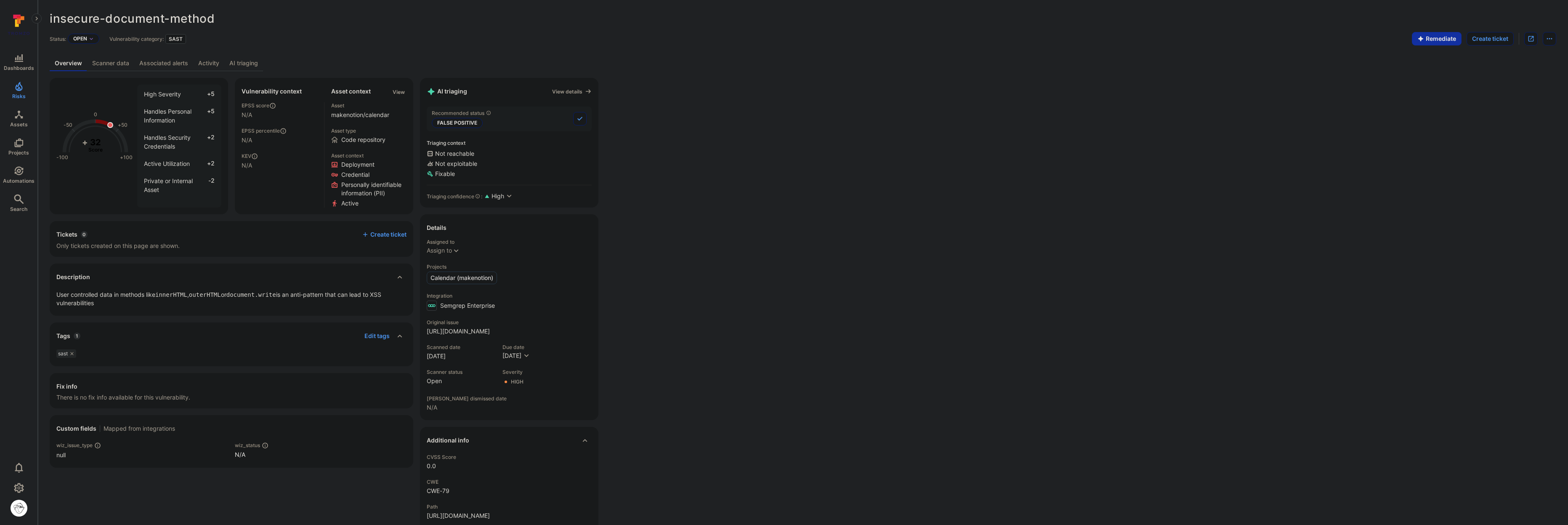
click at [237, 65] on link "AI triaging" at bounding box center [244, 63] width 39 height 16
click at [240, 64] on link "AI triaging" at bounding box center [244, 63] width 39 height 16
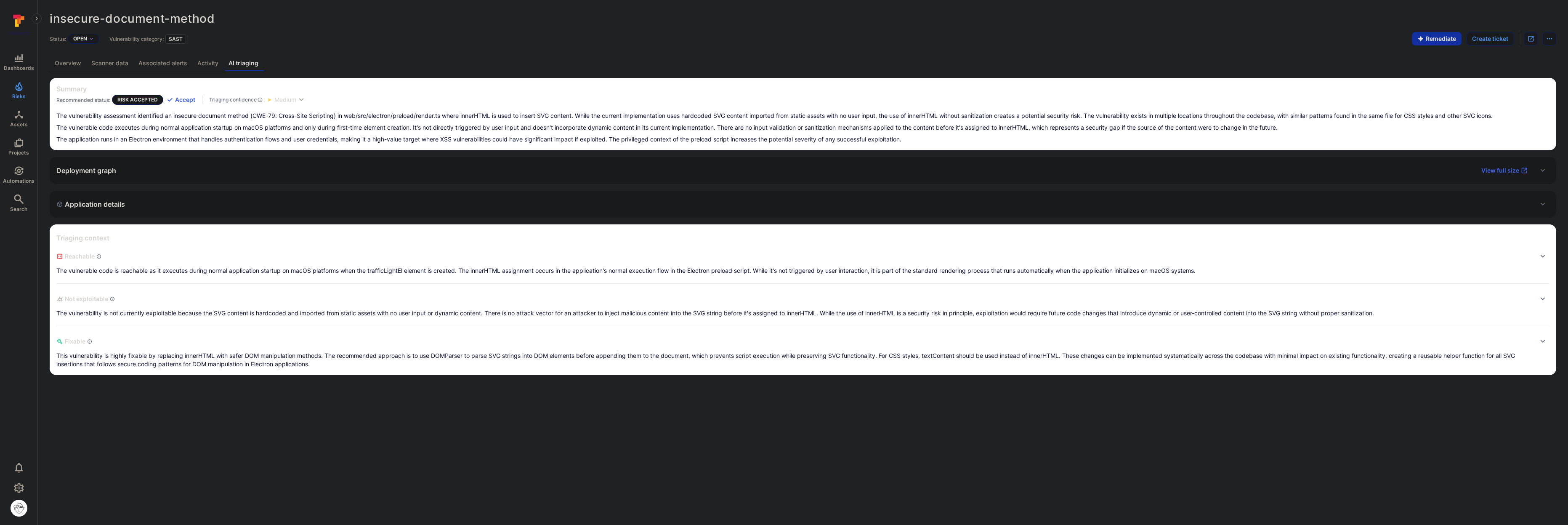
click at [80, 66] on link "Overview" at bounding box center [68, 63] width 37 height 16
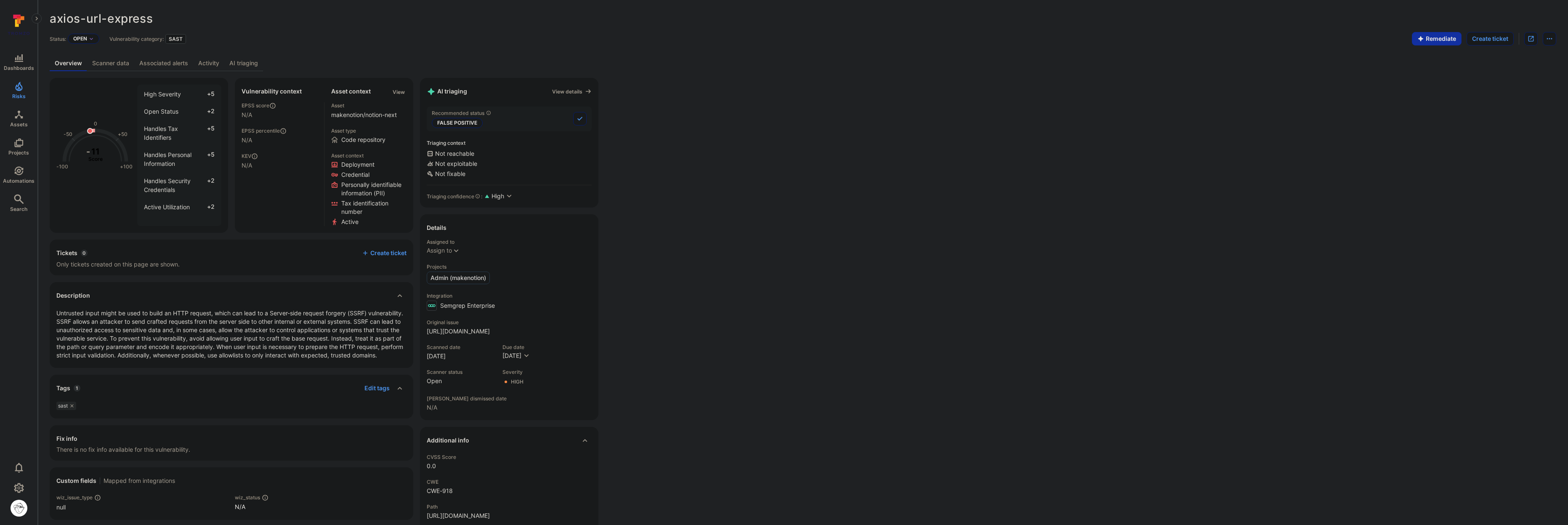
click at [239, 67] on link "AI triaging" at bounding box center [244, 63] width 39 height 16
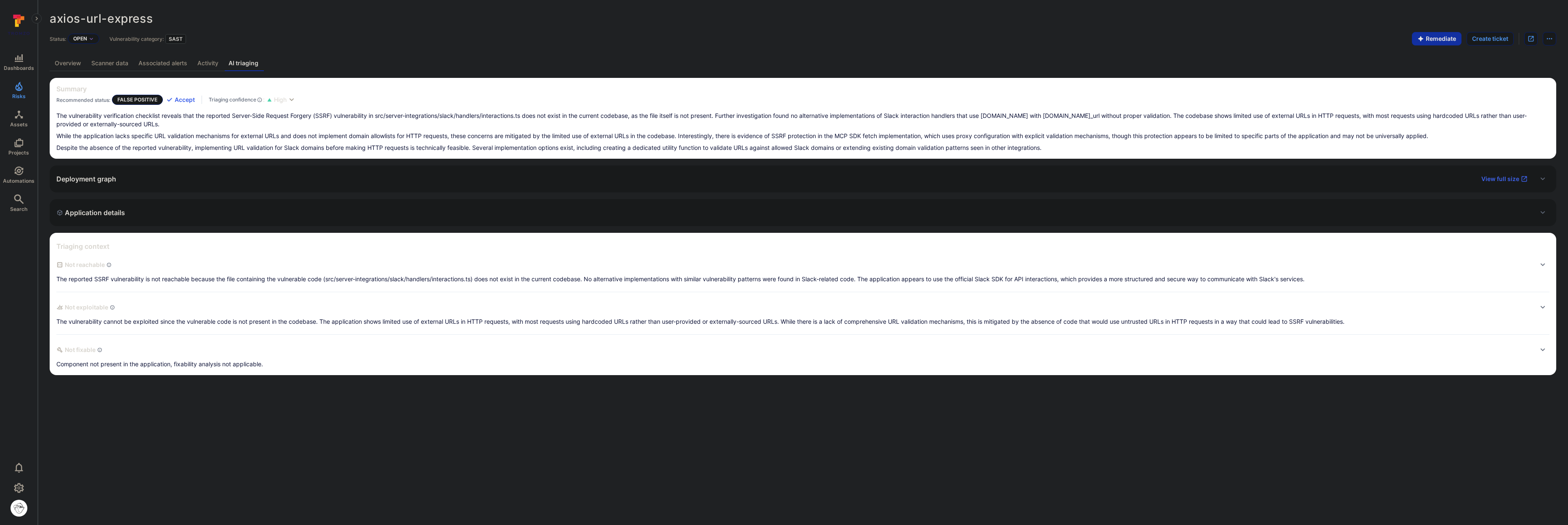
click at [73, 65] on link "Overview" at bounding box center [68, 63] width 37 height 16
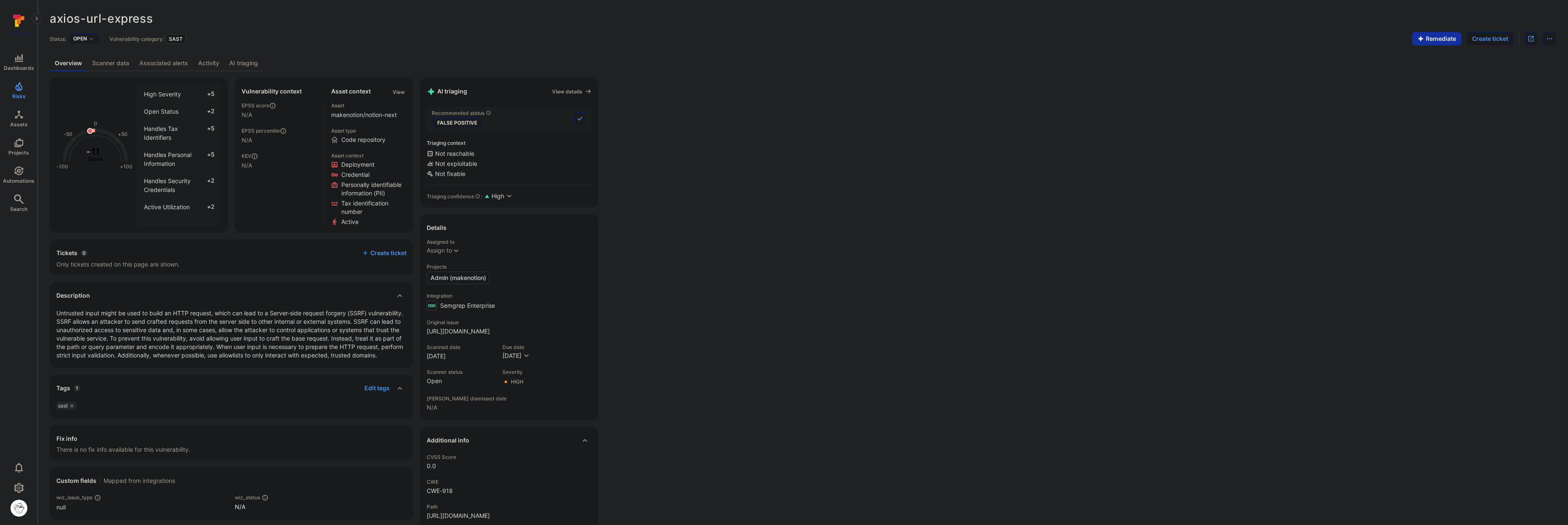
click at [106, 63] on link "Scanner data" at bounding box center [110, 63] width 47 height 16
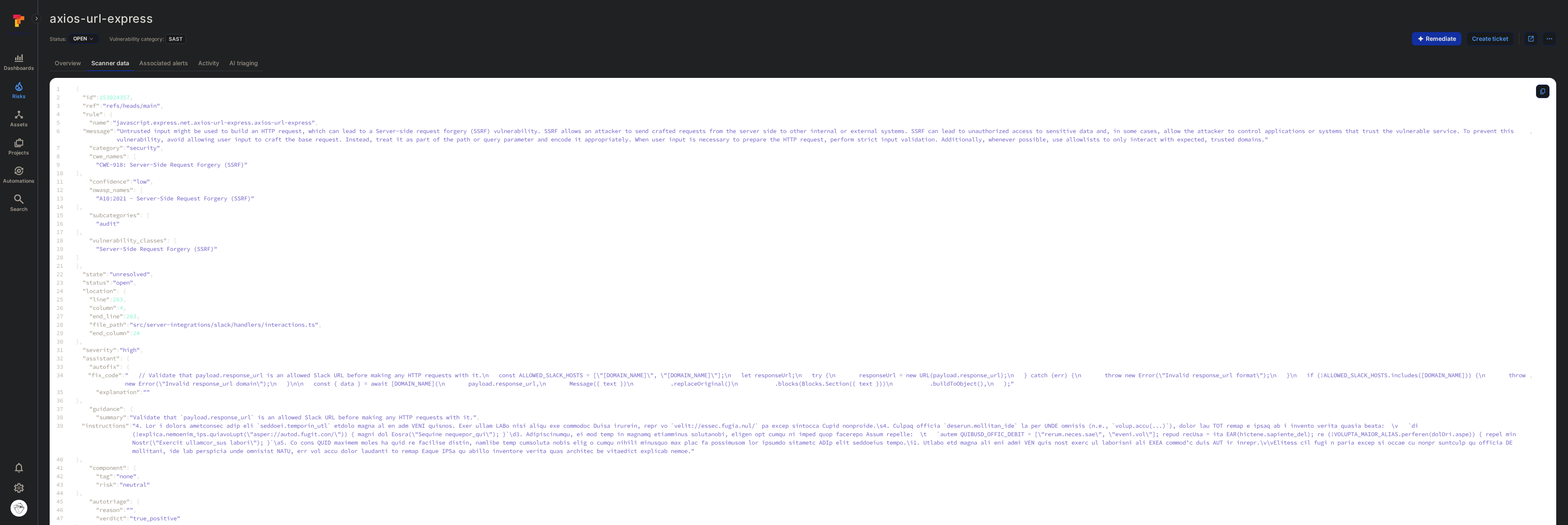
click at [256, 65] on link "AI triaging" at bounding box center [244, 63] width 39 height 16
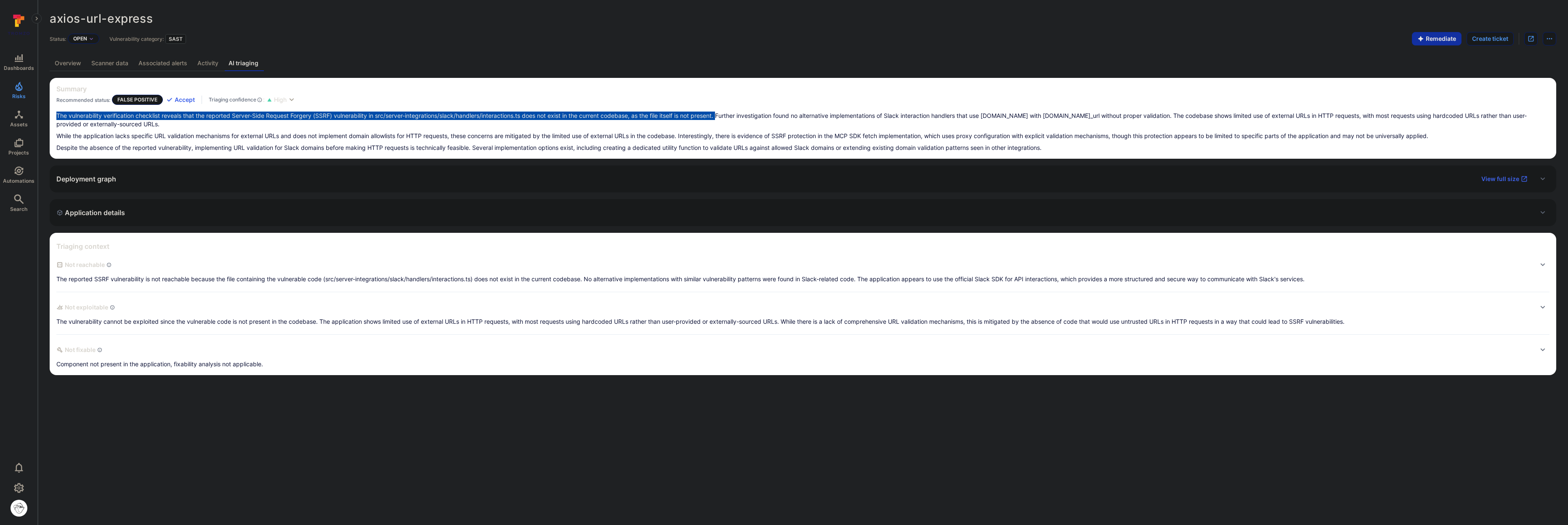
drag, startPoint x: 57, startPoint y: 114, endPoint x: 723, endPoint y: 116, distance: 666.0
click at [723, 116] on p "The vulnerability verification checklist reveals that the reported Server-Side …" at bounding box center [803, 120] width 1493 height 17
copy p "The vulnerability verification checklist reveals that the reported Server-Side …"
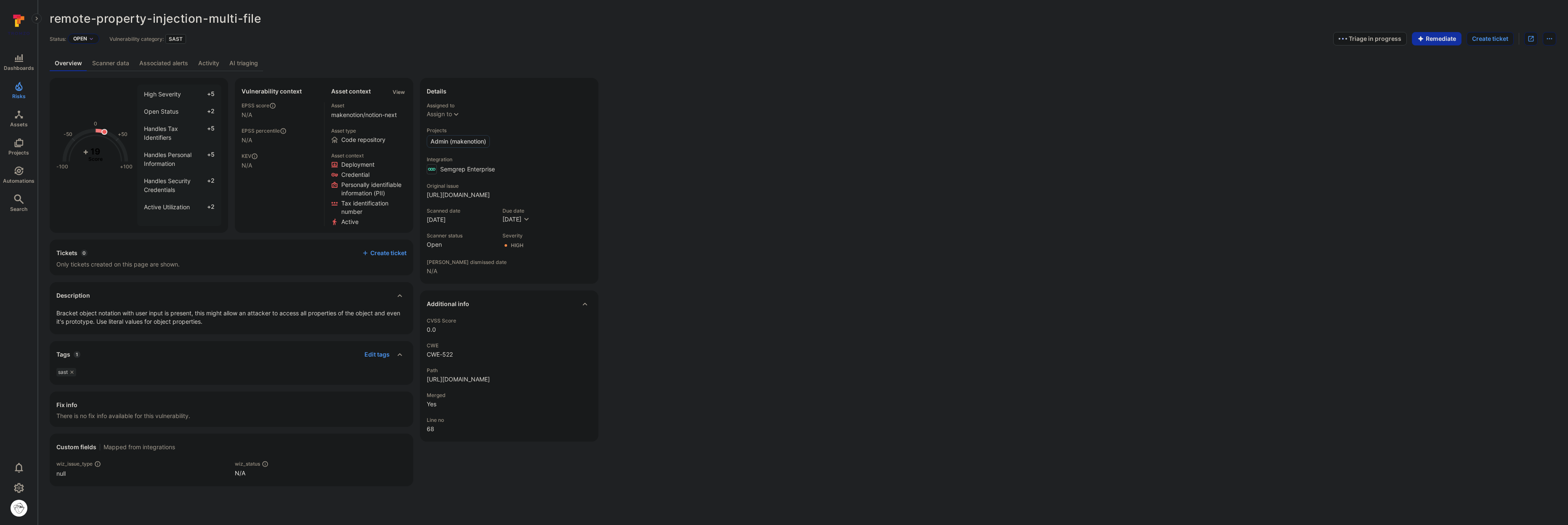
click at [208, 62] on link "Activity" at bounding box center [209, 63] width 31 height 16
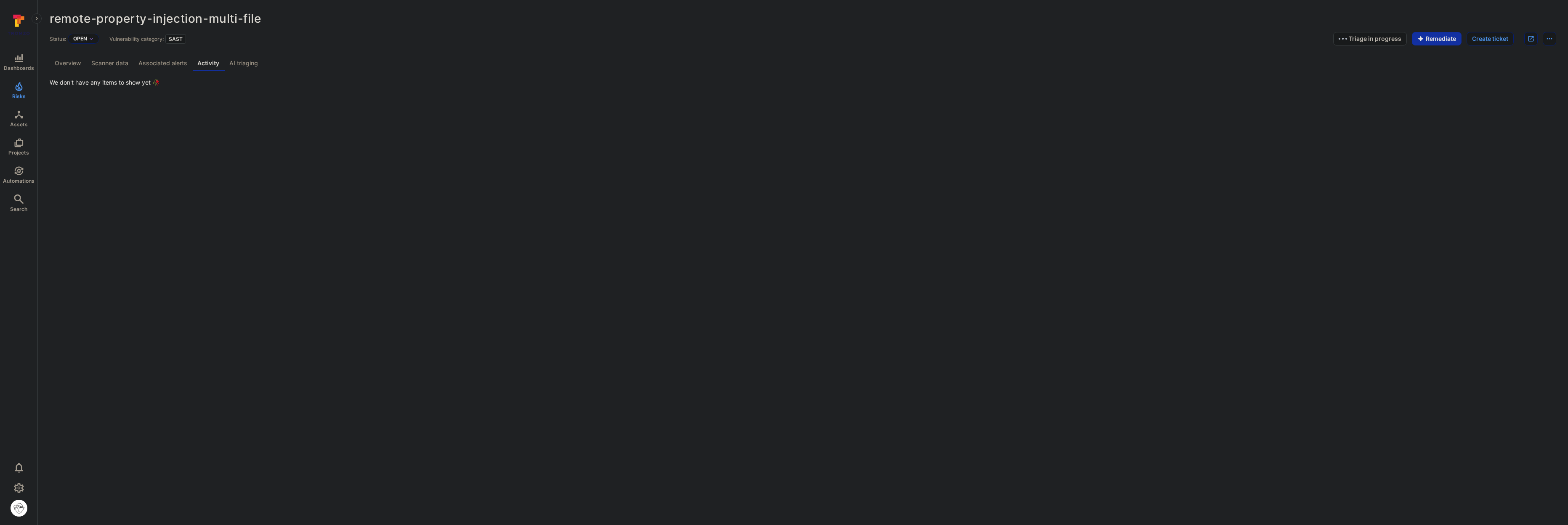
click at [182, 65] on link "Associated alerts" at bounding box center [163, 63] width 59 height 16
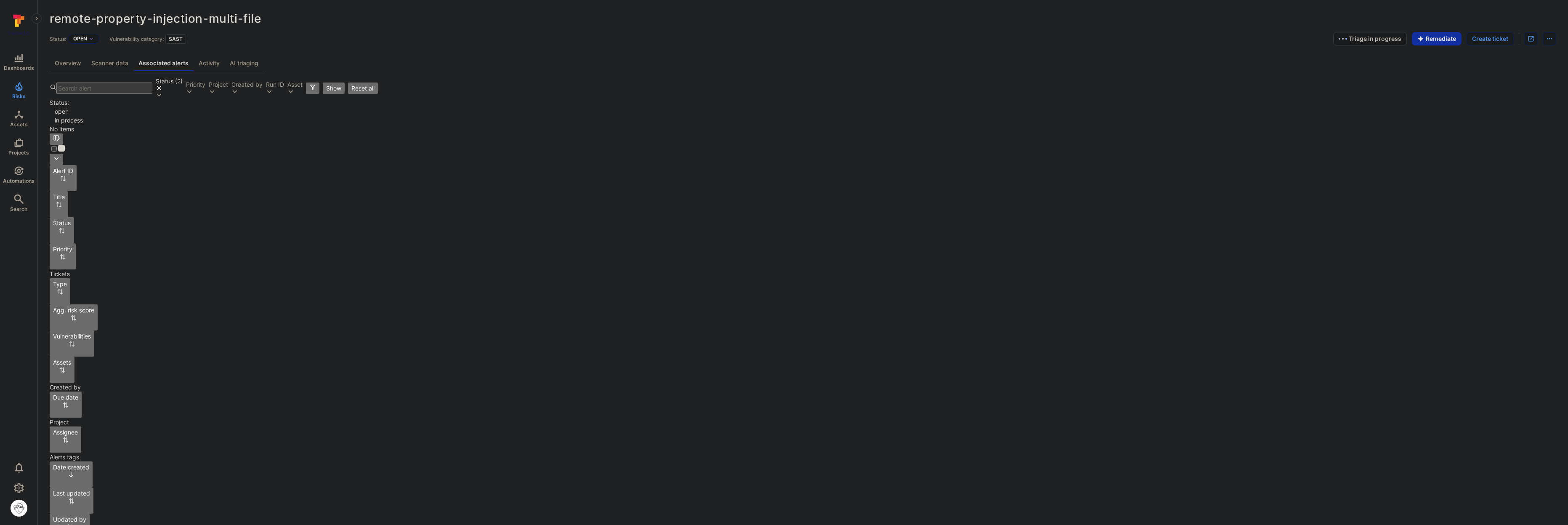
click at [117, 62] on link "Scanner data" at bounding box center [109, 63] width 47 height 16
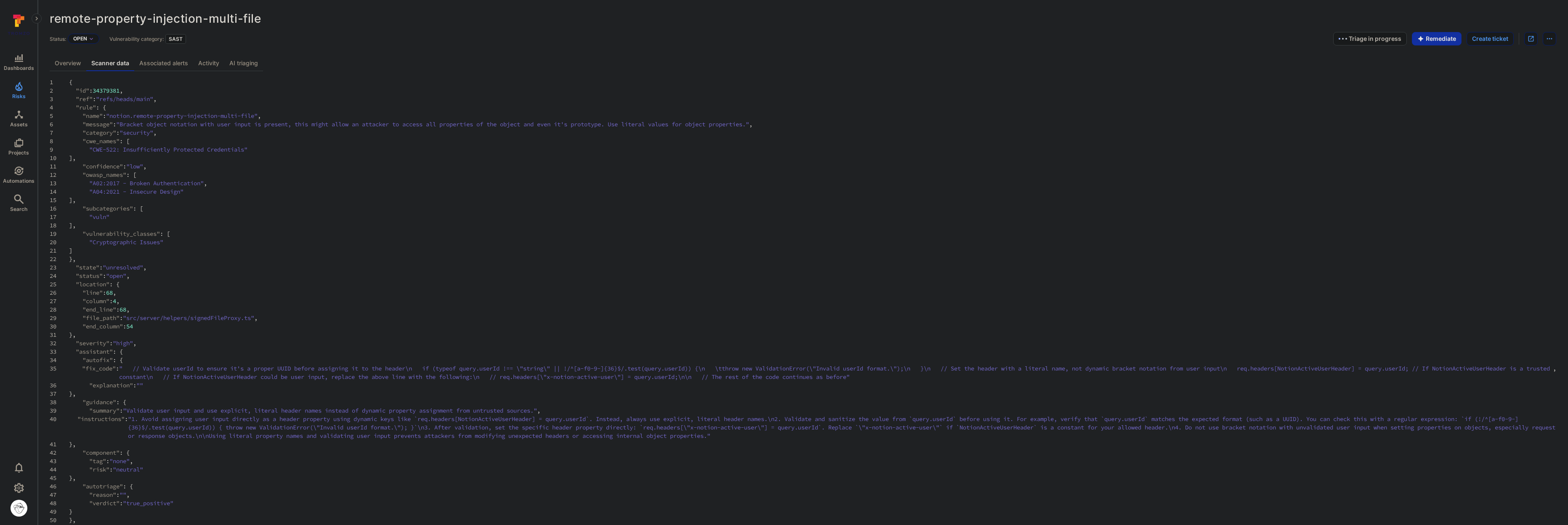
click at [75, 67] on link "Overview" at bounding box center [68, 63] width 37 height 16
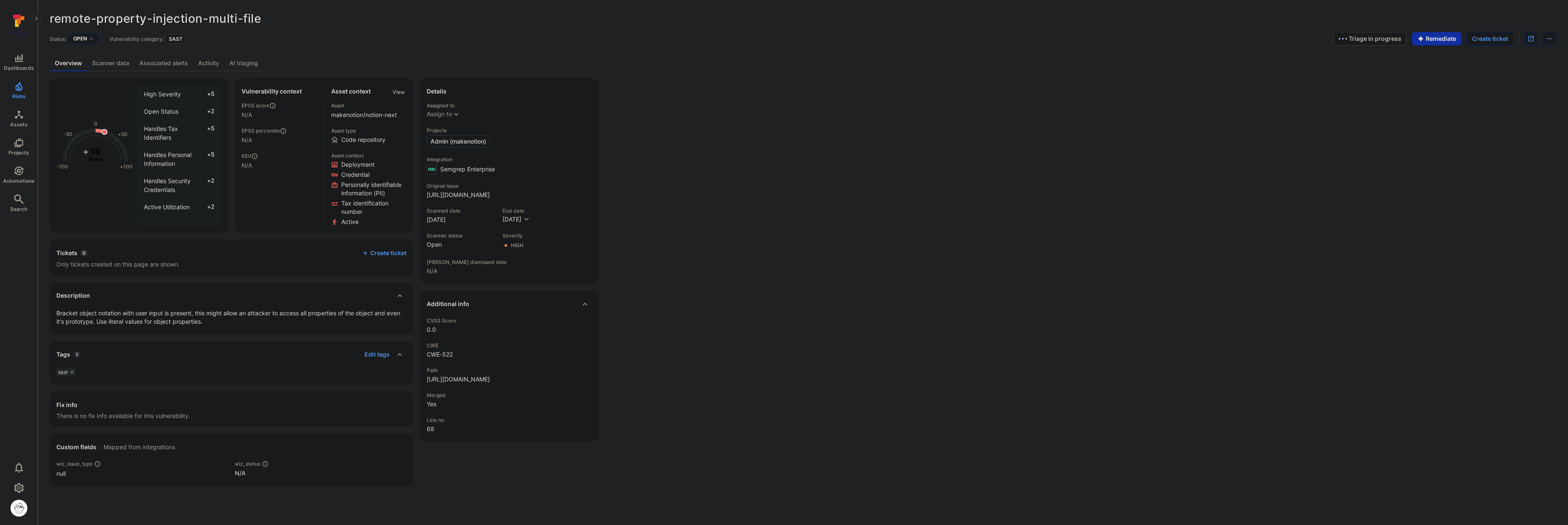
click at [845, 201] on div "-100 -50 0 +50 +100 + 19 Score High Severity +5 Open Status +2 Handles Tax Iden…" at bounding box center [803, 282] width 1507 height 409
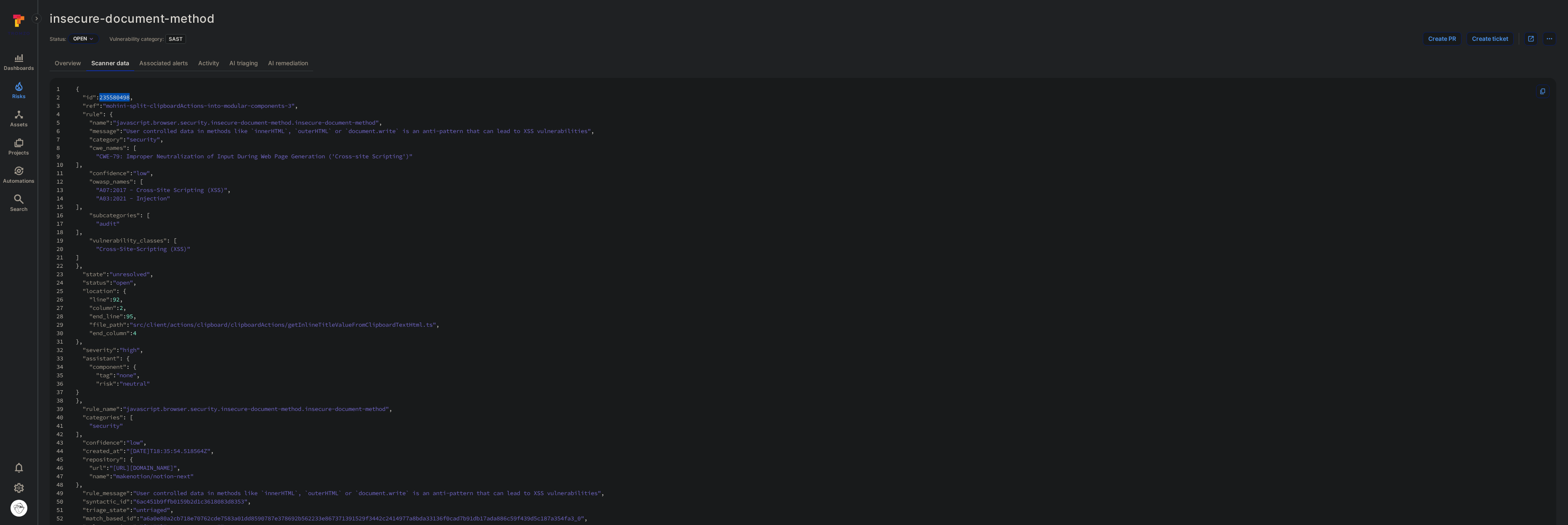
click at [293, 59] on link "AI remediation" at bounding box center [288, 63] width 50 height 16
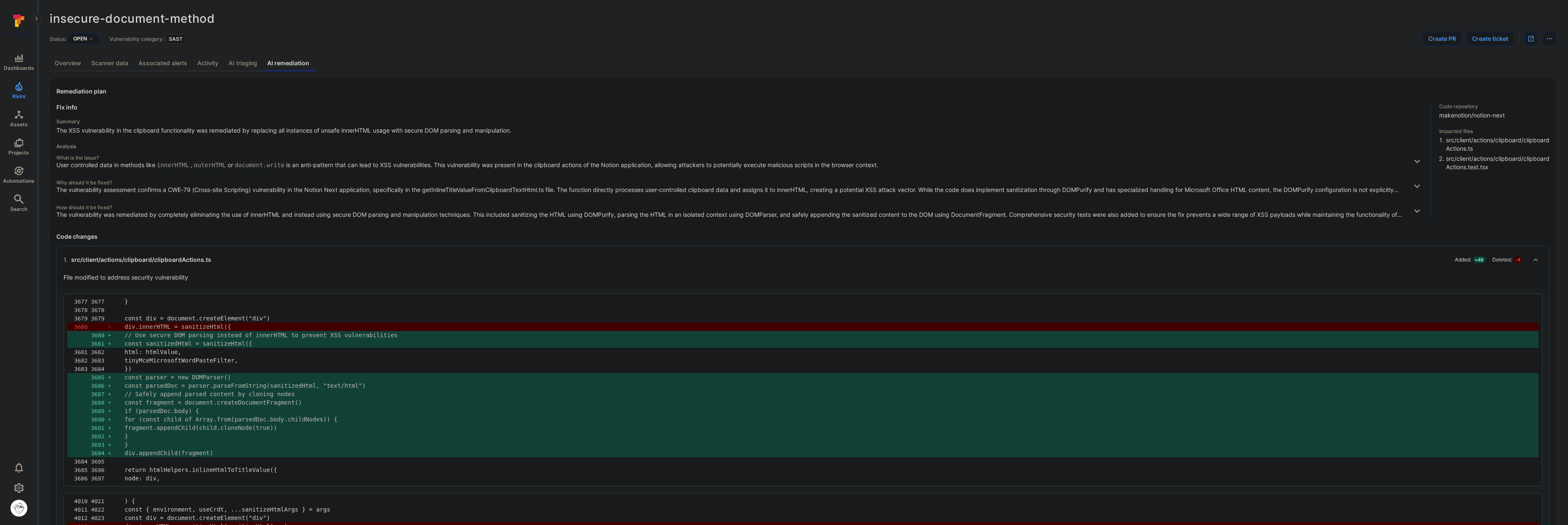
click at [233, 66] on link "AI triaging" at bounding box center [243, 63] width 39 height 16
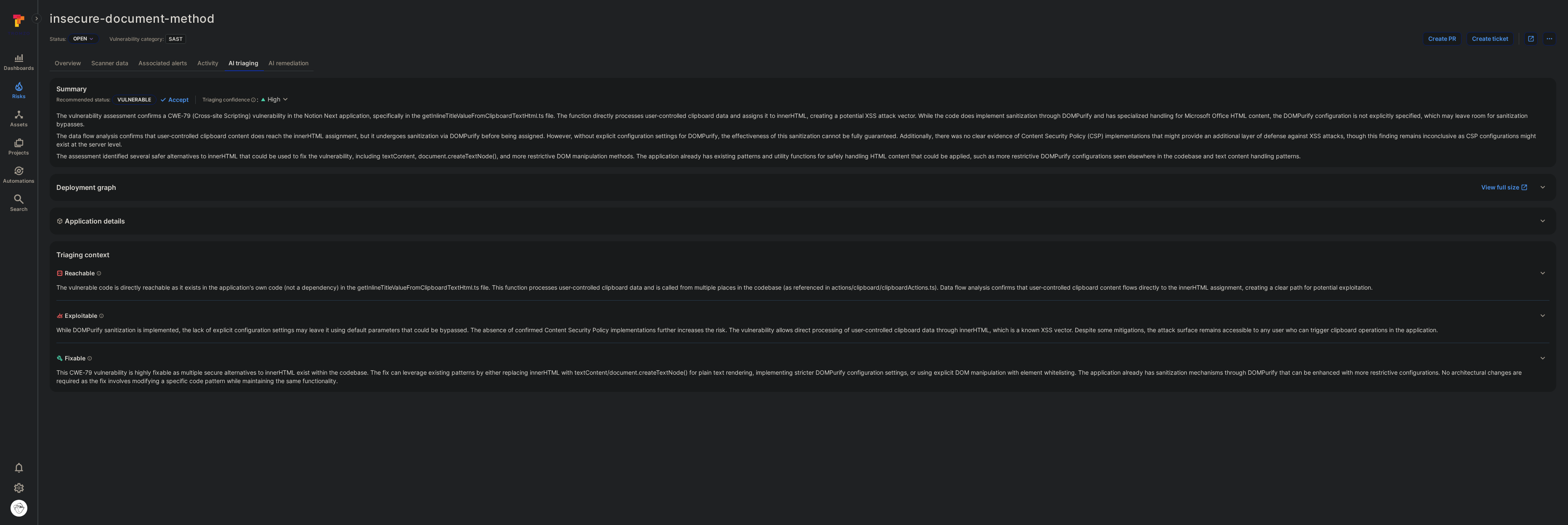
click at [72, 59] on link "Overview" at bounding box center [68, 63] width 37 height 16
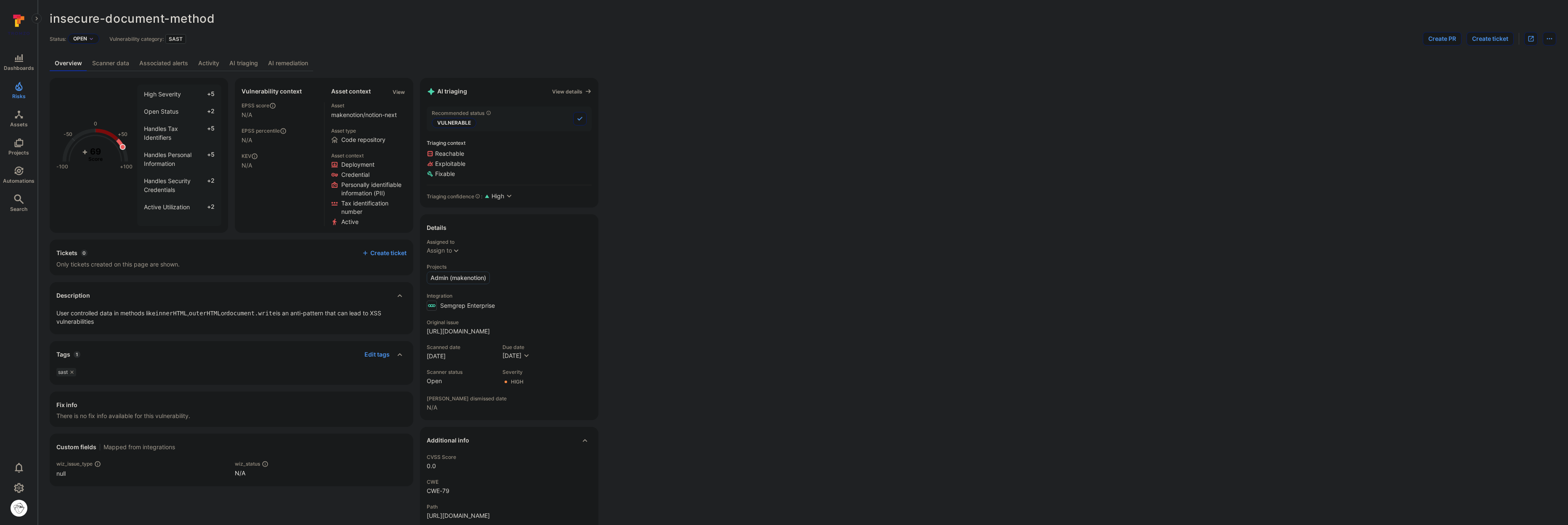
click at [241, 62] on link "AI triaging" at bounding box center [244, 63] width 39 height 16
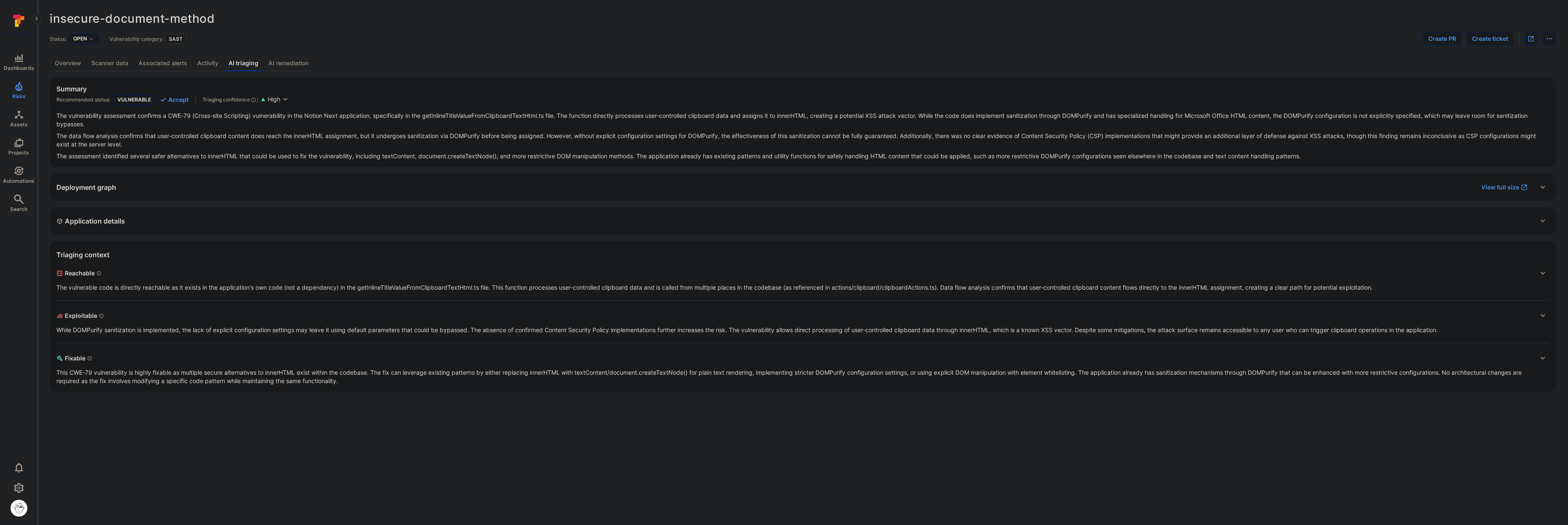
click at [115, 67] on link "Scanner data" at bounding box center [109, 63] width 47 height 16
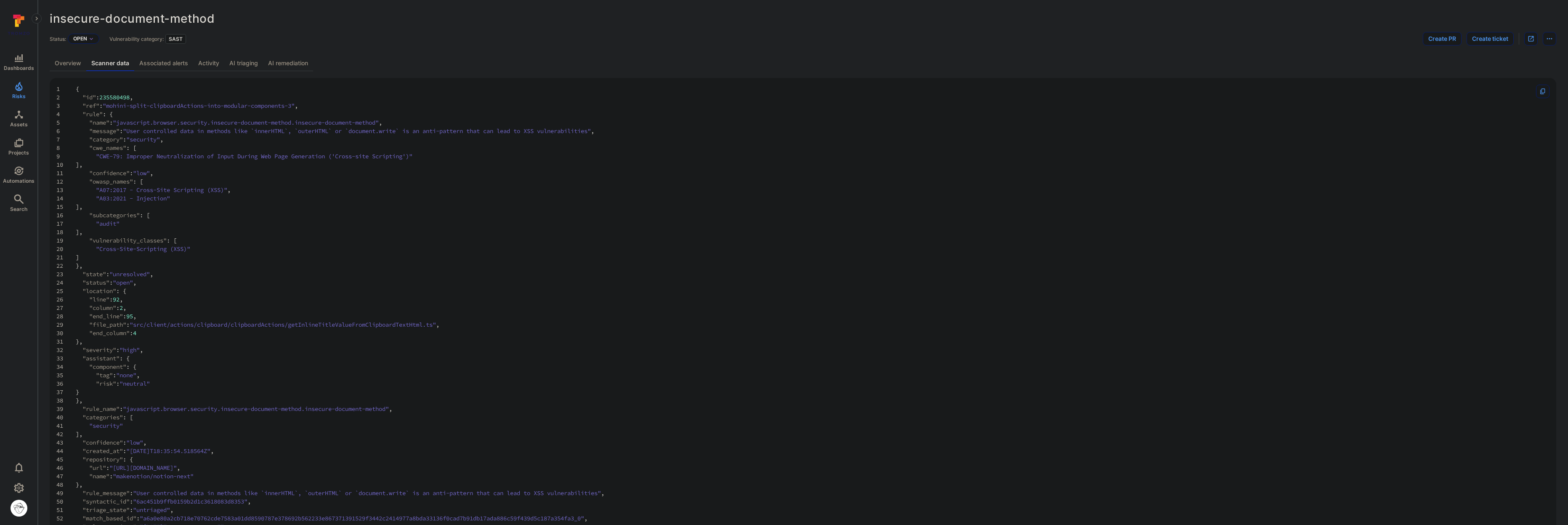
click at [291, 60] on link "AI remediation" at bounding box center [288, 63] width 50 height 16
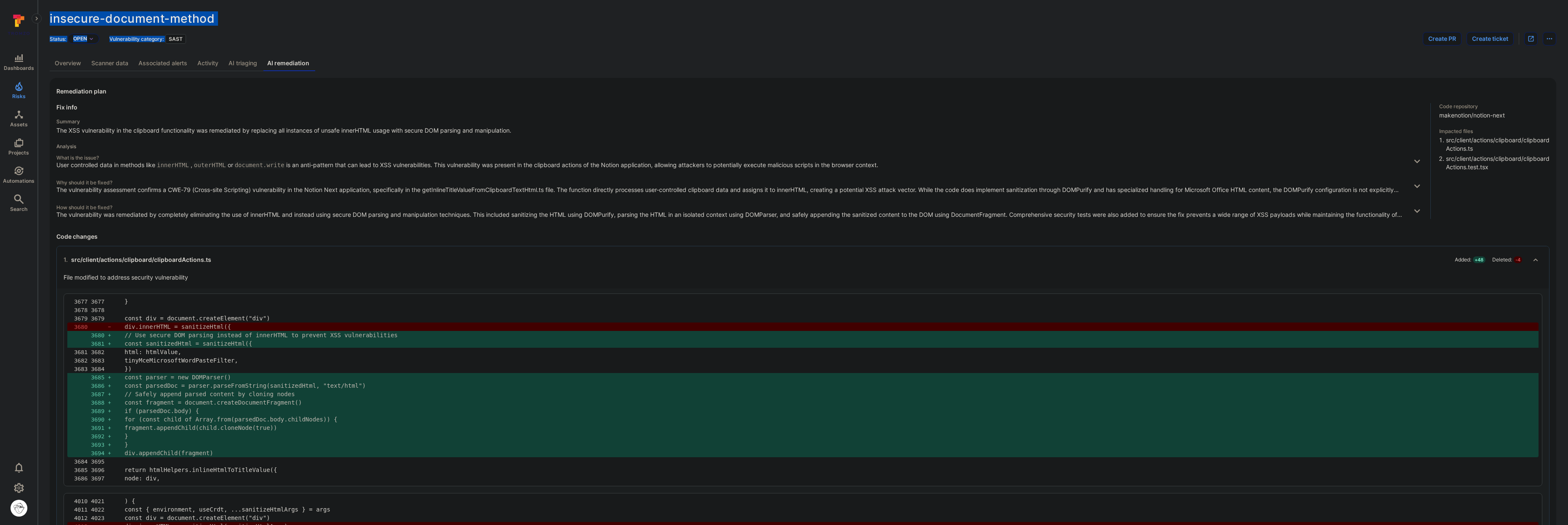
drag, startPoint x: 261, startPoint y: 24, endPoint x: 47, endPoint y: 20, distance: 214.0
drag, startPoint x: 49, startPoint y: 18, endPoint x: 274, endPoint y: 15, distance: 225.0
click at [274, 15] on div "insecure-document-method ... Show more" at bounding box center [743, 18] width 1387 height 14
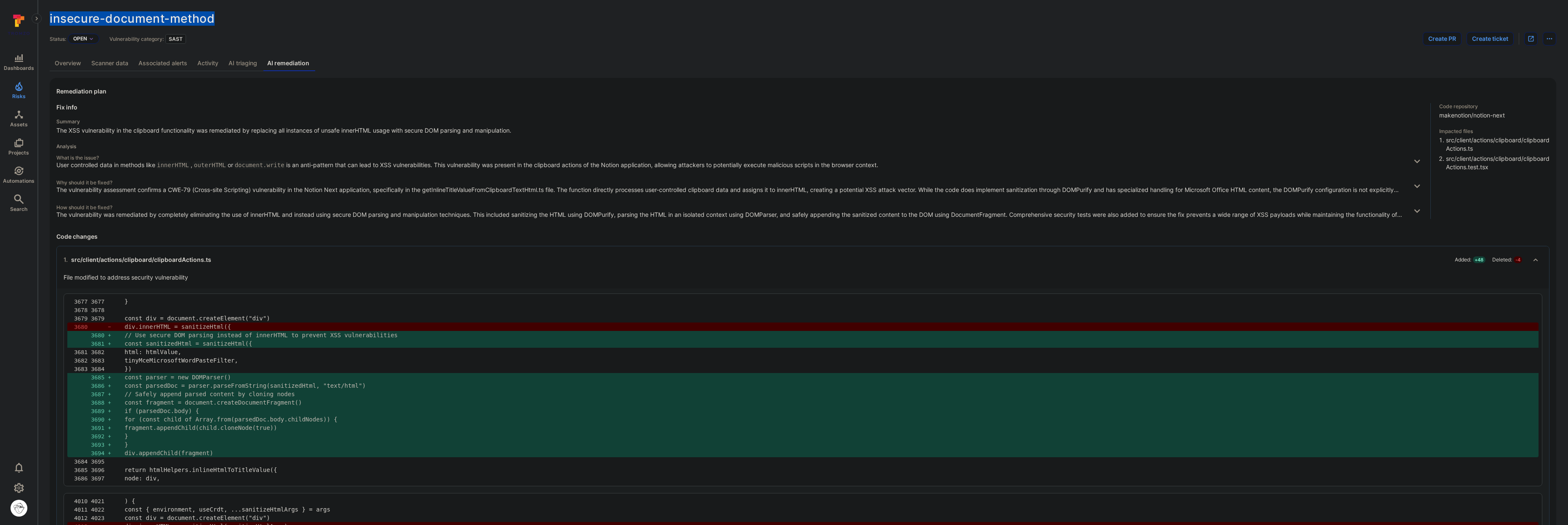
copy span "insecure-document-method"
click at [376, 348] on pre "html: htmlValue," at bounding box center [828, 351] width 1407 height 8
drag, startPoint x: 284, startPoint y: 367, endPoint x: 61, endPoint y: 324, distance: 227.1
copy div "div.innerHTML = sanitizeHtml({ 3680 + // Use secure DOM parsing instead of inne…"
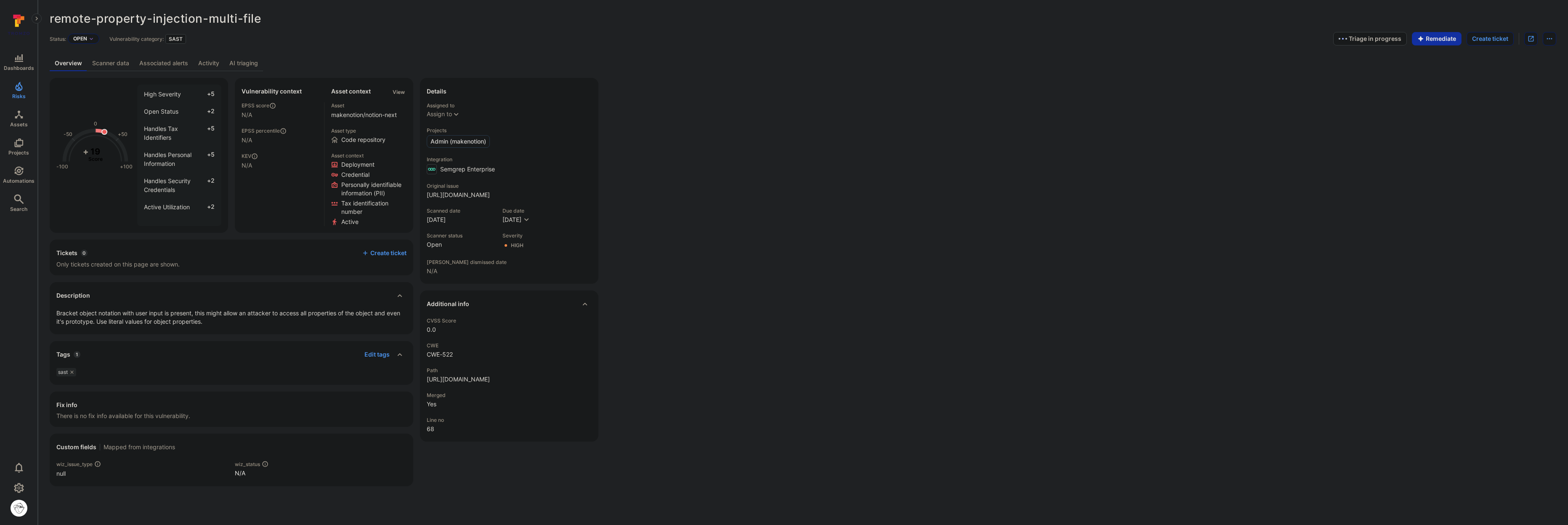
click at [241, 59] on link "AI triaging" at bounding box center [244, 63] width 39 height 16
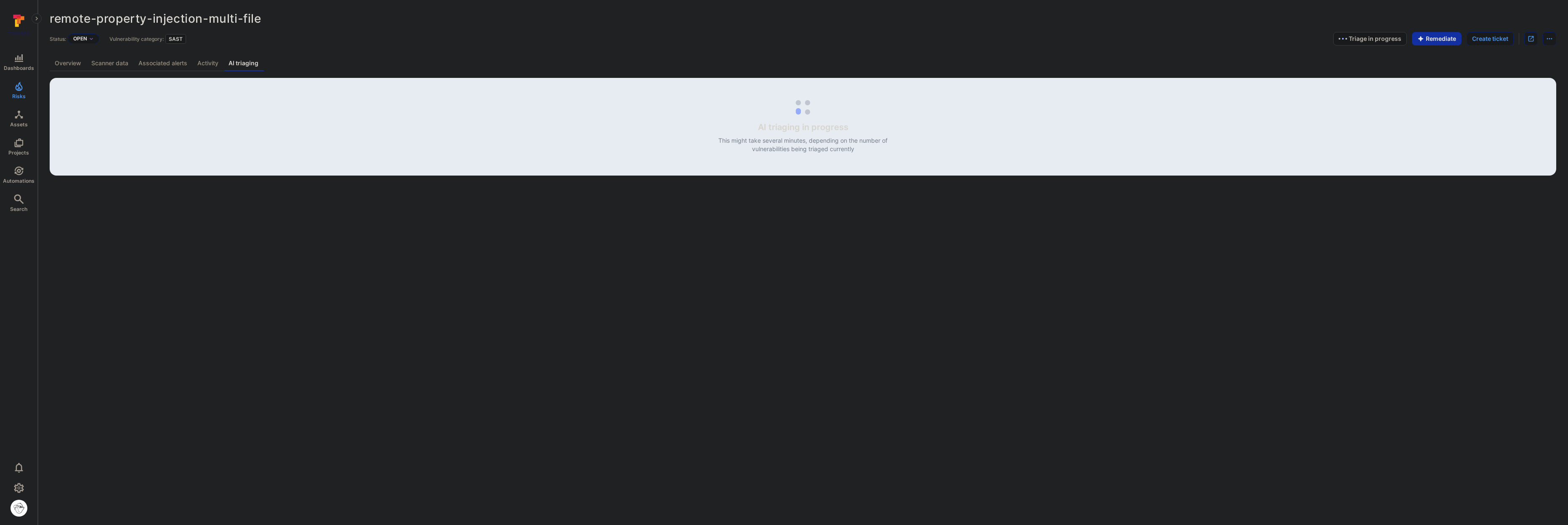
click at [114, 67] on link "Scanner data" at bounding box center [109, 63] width 47 height 16
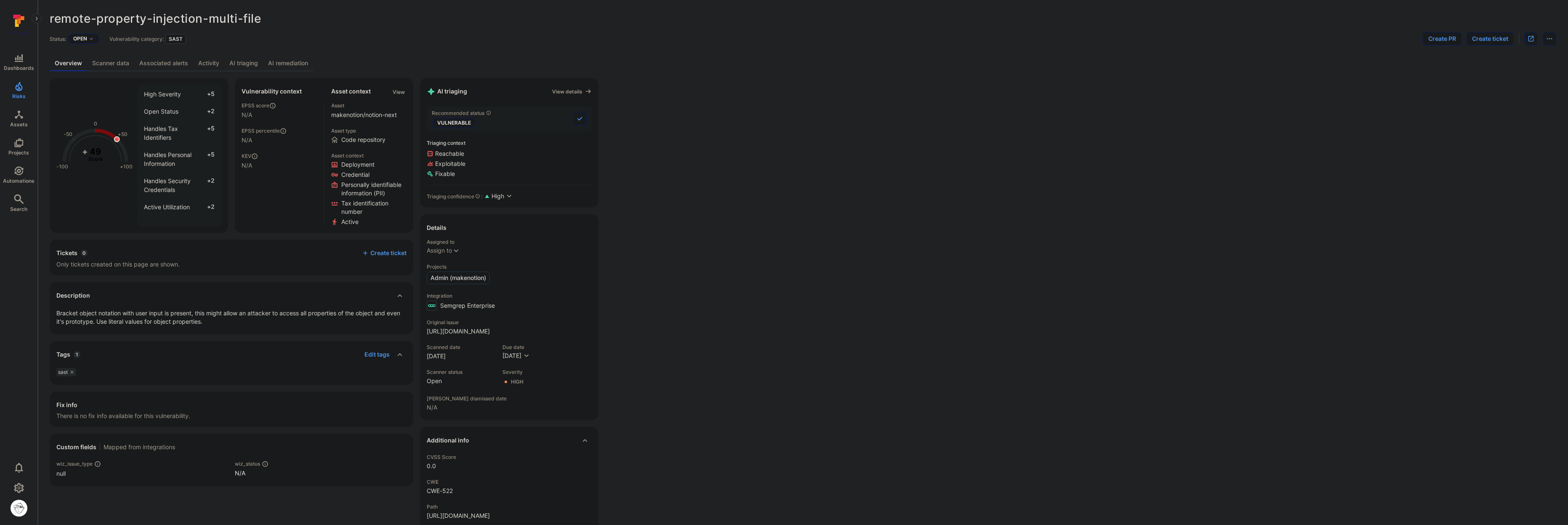
click at [103, 64] on link "Scanner data" at bounding box center [110, 63] width 47 height 16
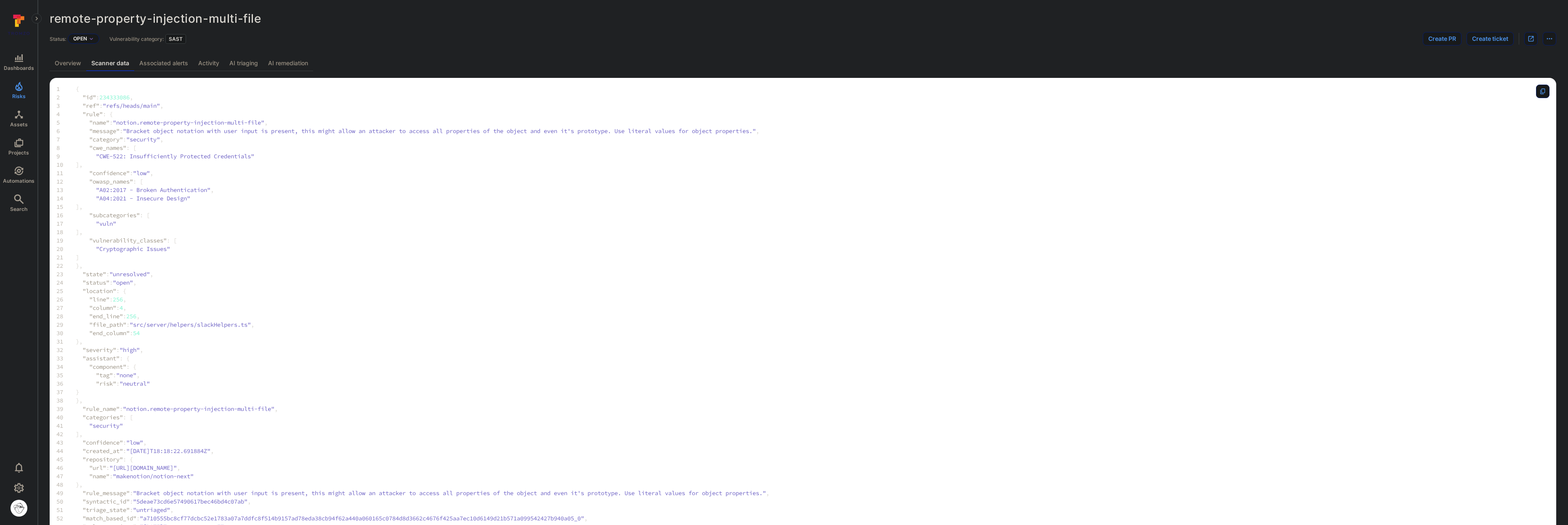
click at [122, 94] on span "234333086" at bounding box center [115, 97] width 30 height 8
copy span "234333086"
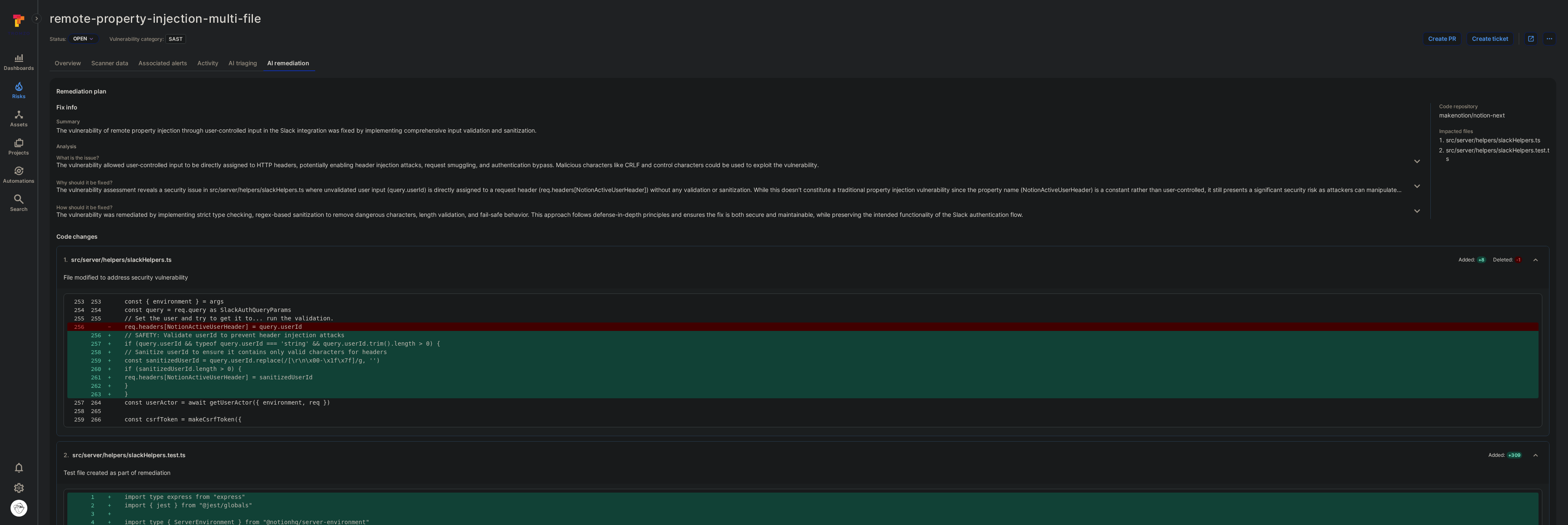
click at [124, 64] on link "Scanner data" at bounding box center [109, 63] width 47 height 16
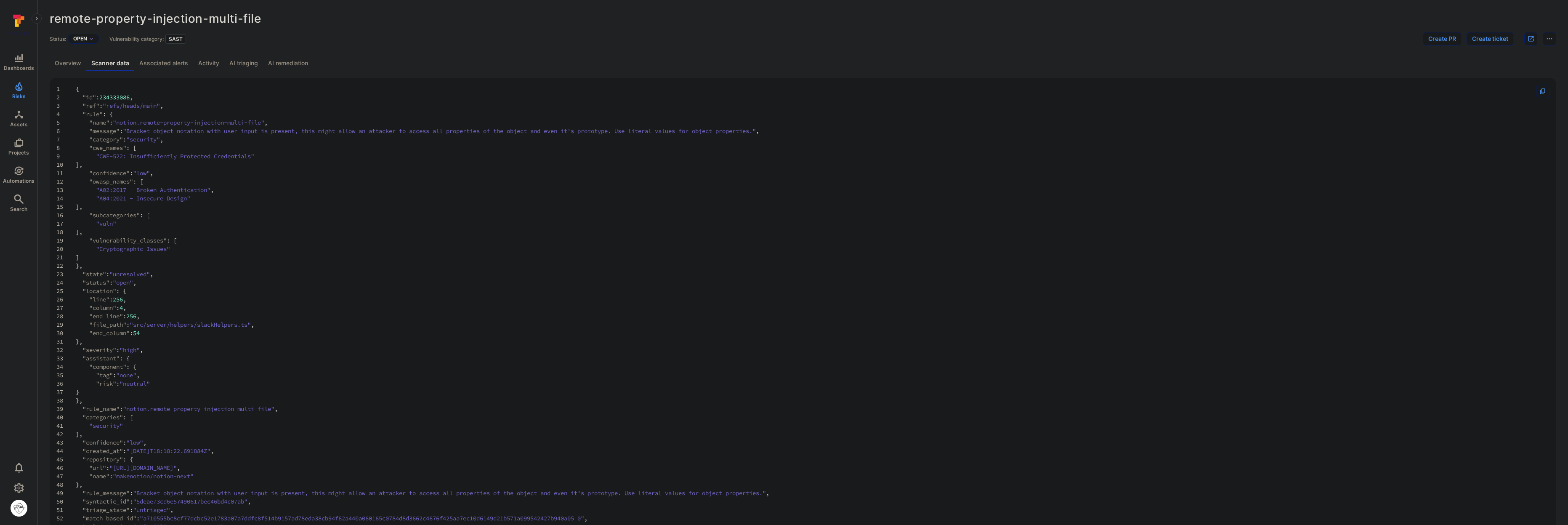
click at [79, 62] on link "Overview" at bounding box center [68, 63] width 37 height 16
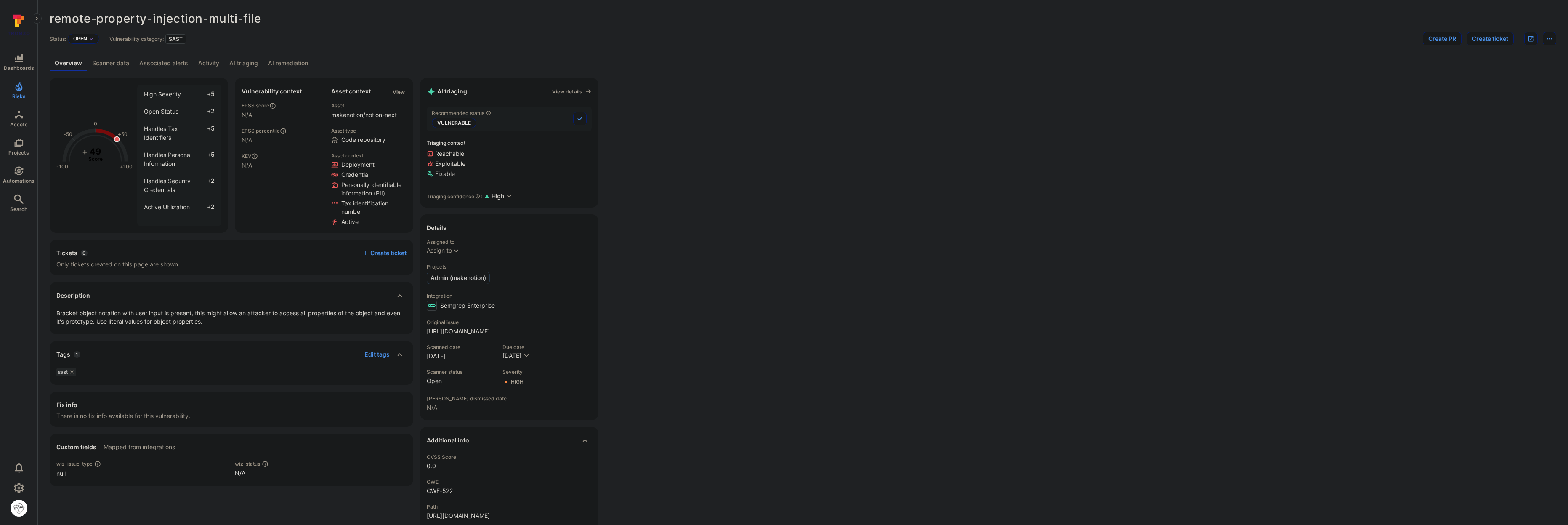
drag, startPoint x: 79, startPoint y: 62, endPoint x: 87, endPoint y: 66, distance: 8.9
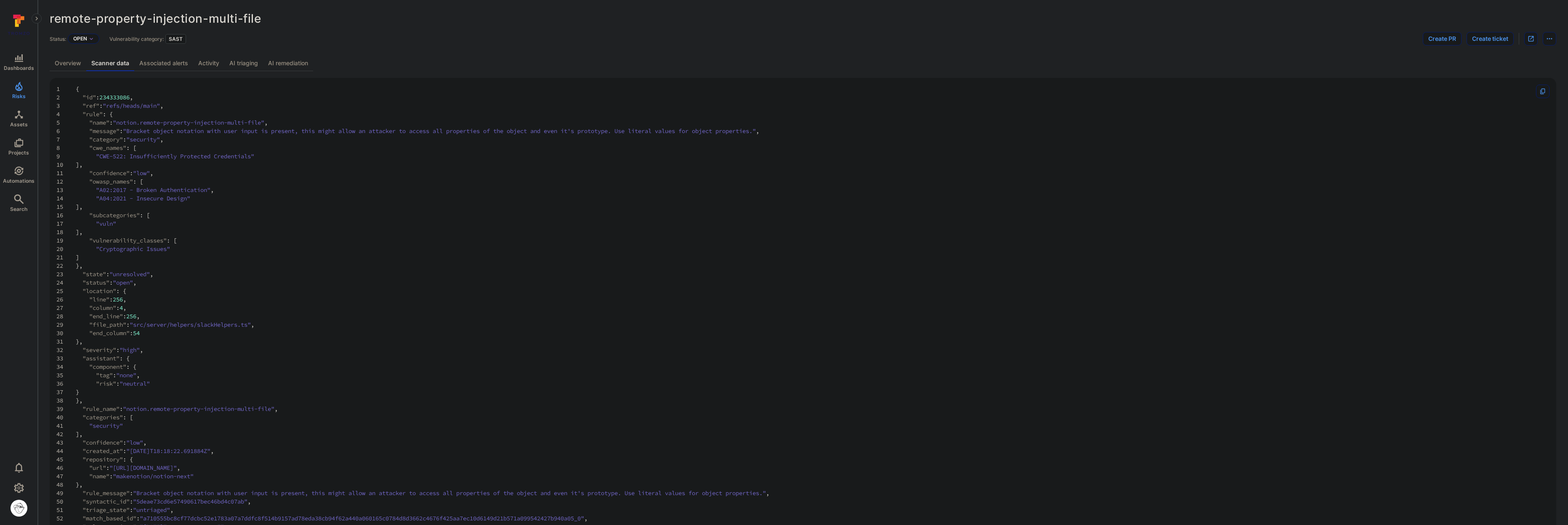
click at [289, 66] on link "AI remediation" at bounding box center [288, 63] width 50 height 16
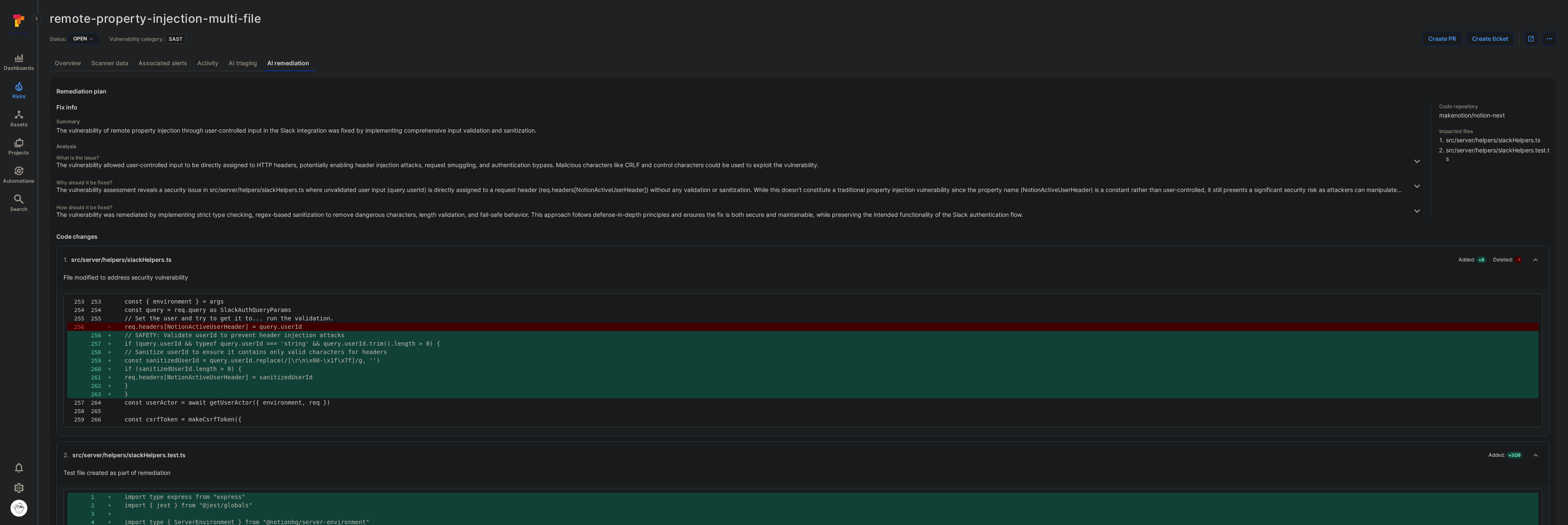
click at [250, 66] on link "AI triaging" at bounding box center [243, 63] width 39 height 16
drag, startPoint x: 743, startPoint y: 17, endPoint x: 734, endPoint y: 18, distance: 9.1
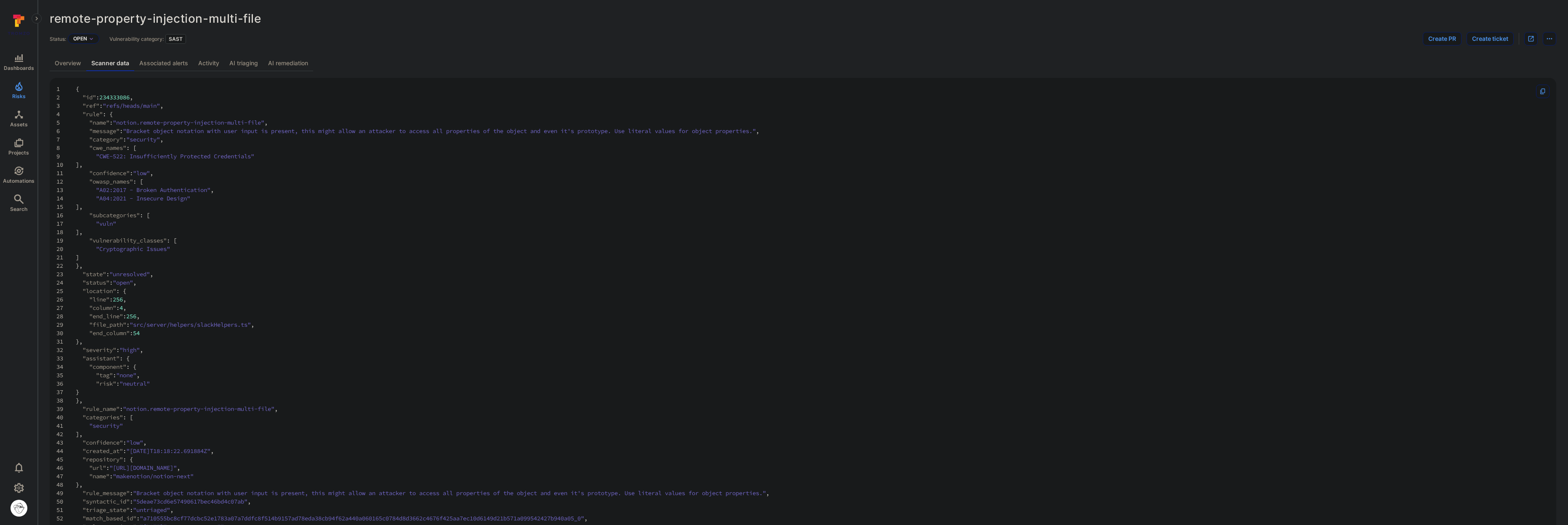
drag, startPoint x: 726, startPoint y: 24, endPoint x: 717, endPoint y: 24, distance: 9.0
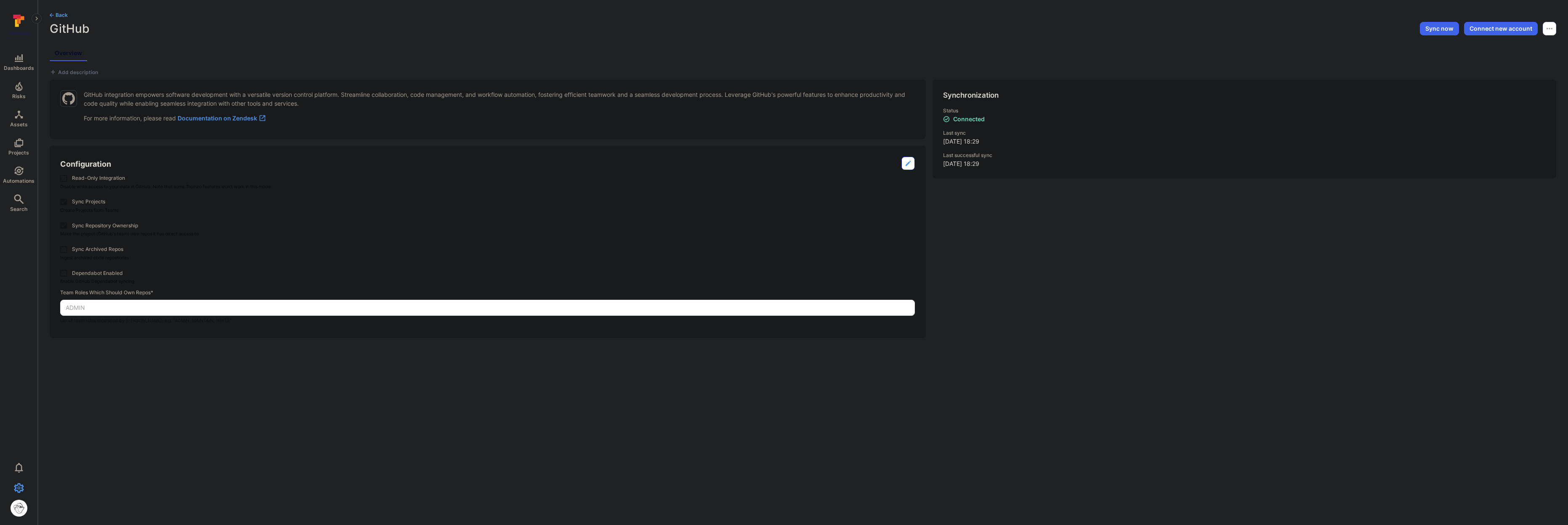
click at [60, 17] on button "Back" at bounding box center [59, 15] width 18 height 6
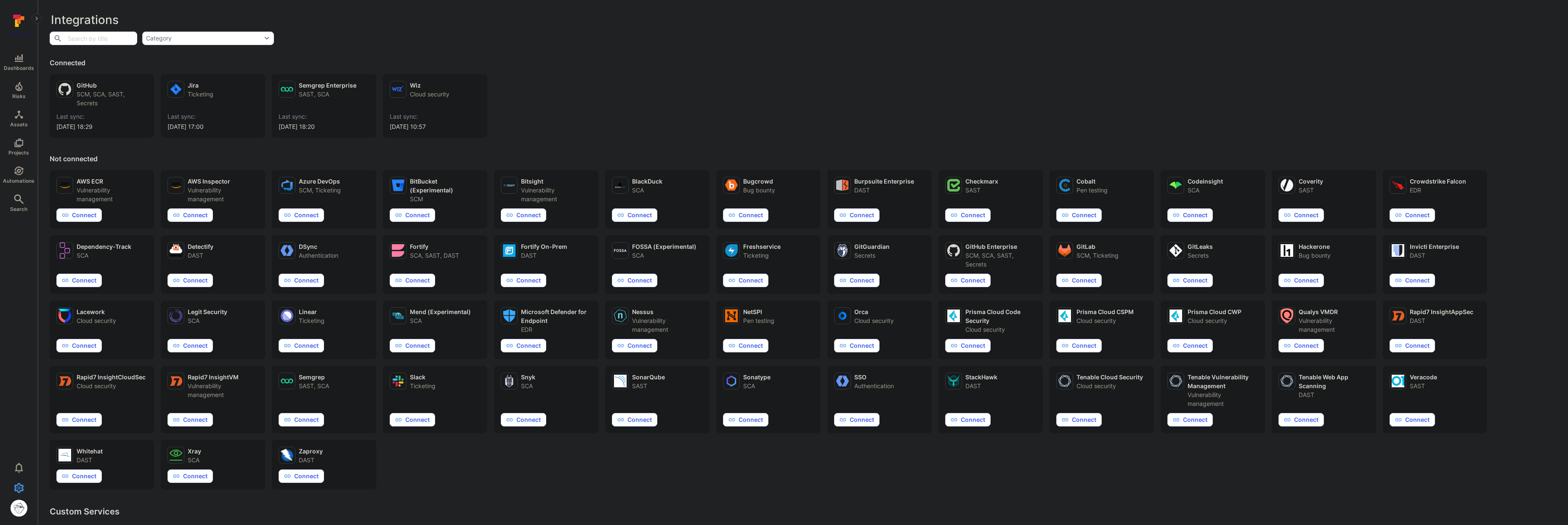
click at [578, 82] on div "GitHub SCM, SCA, SAST, Secrets Last sync: 2025/08/27 at 18:29 Jira Ticketing La…" at bounding box center [803, 103] width 1507 height 70
